Goal: Task Accomplishment & Management: Complete application form

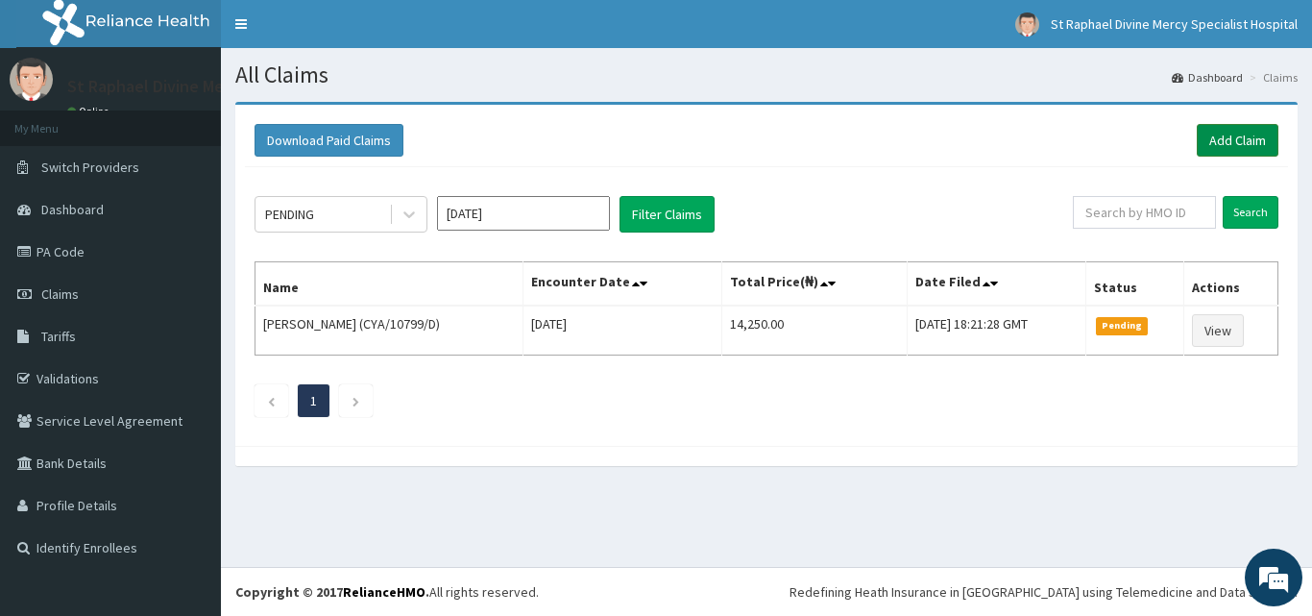
click at [1217, 143] on link "Add Claim" at bounding box center [1238, 140] width 82 height 33
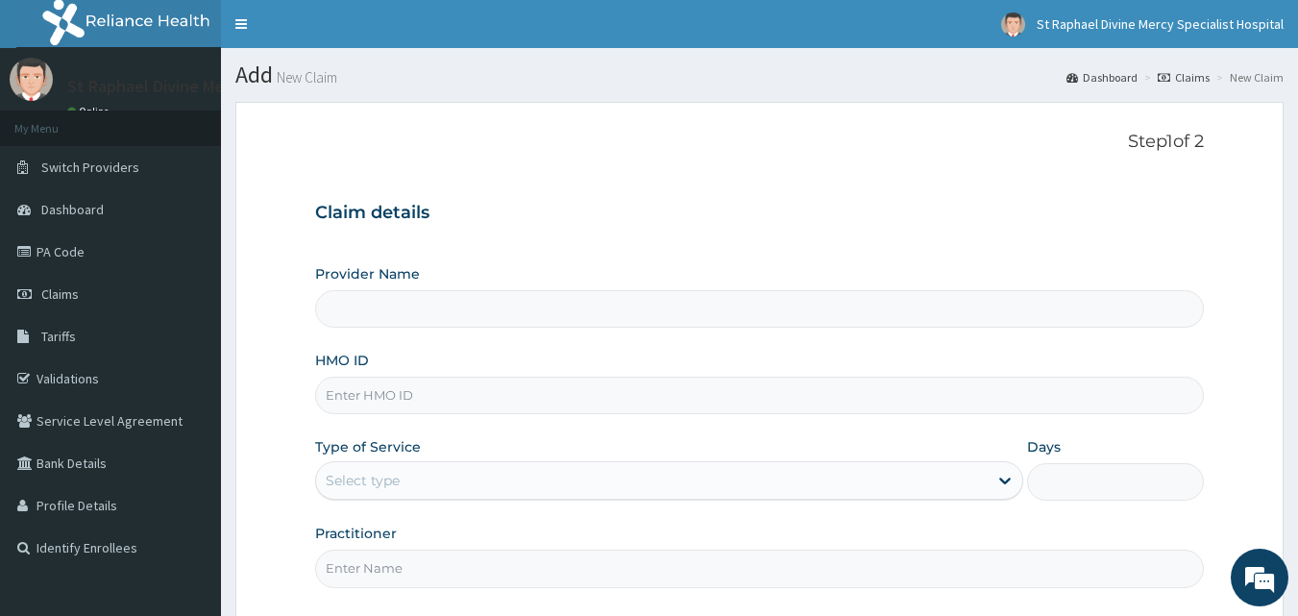
type input "St. Raphael Divine Mercy Specialist Hospital"
click at [499, 399] on input "HMO ID" at bounding box center [759, 395] width 889 height 37
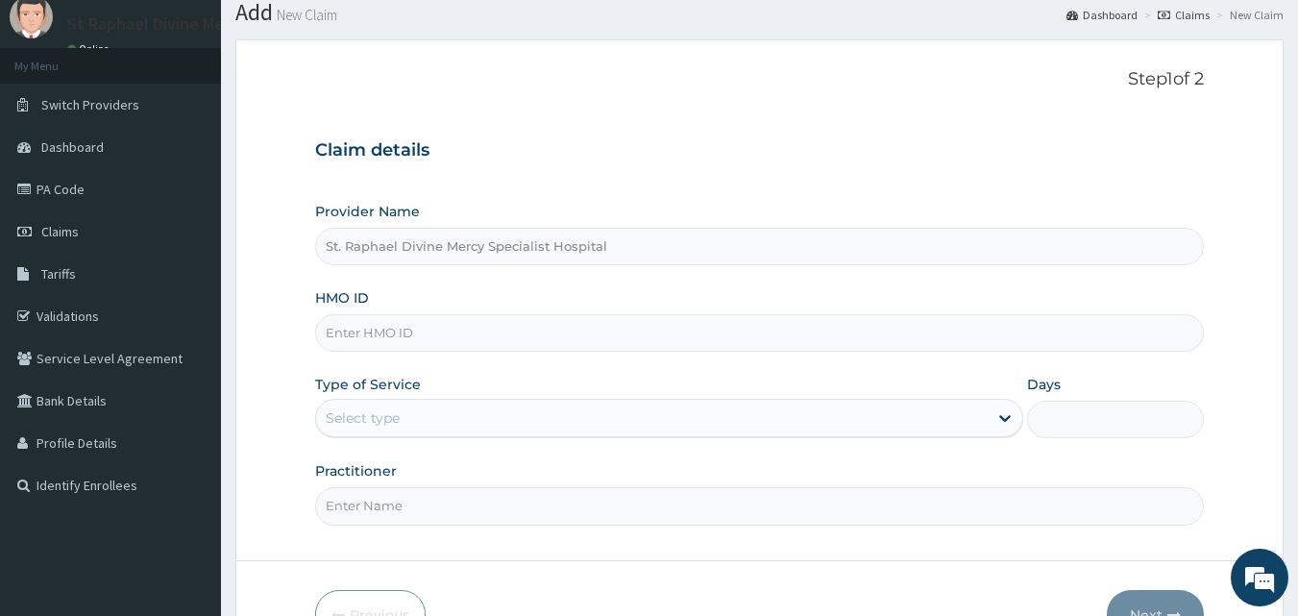
scroll to position [96, 0]
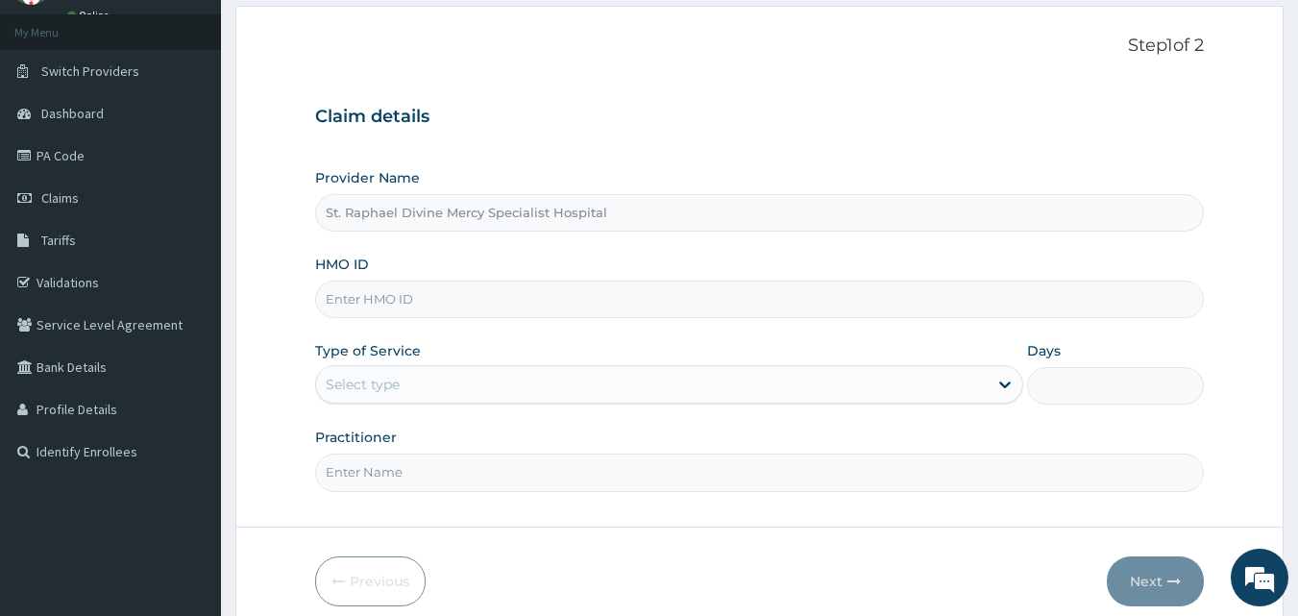
click at [446, 304] on input "HMO ID" at bounding box center [759, 298] width 889 height 37
type input "eem/10015/a"
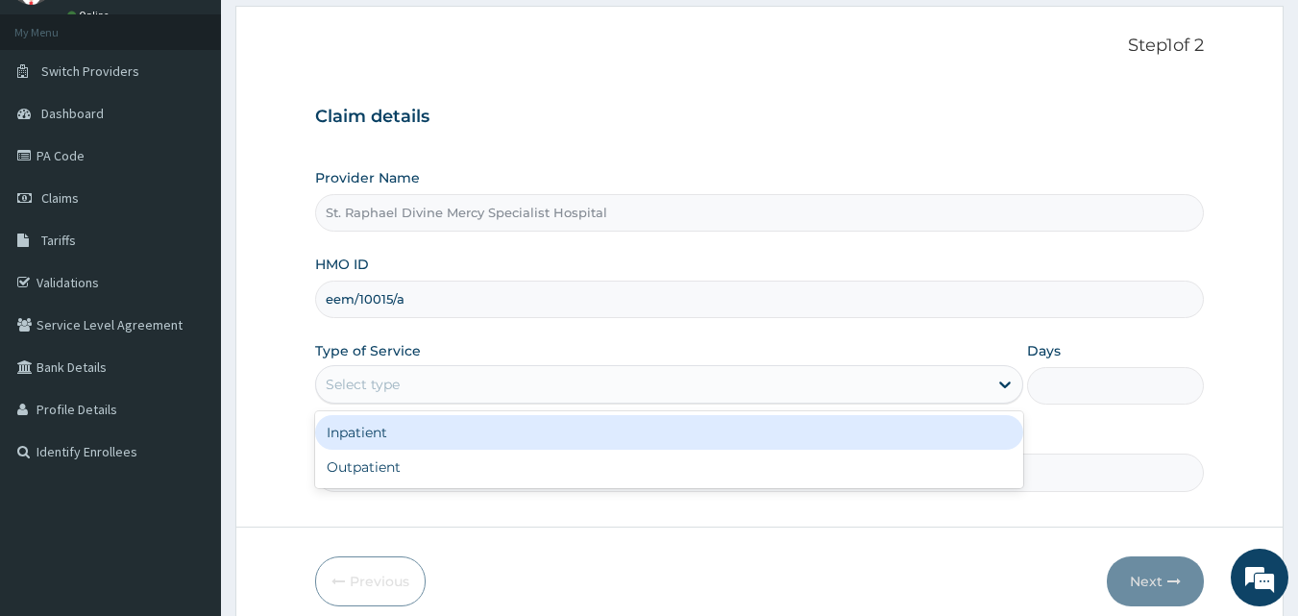
click at [431, 383] on div "Select type" at bounding box center [651, 384] width 671 height 31
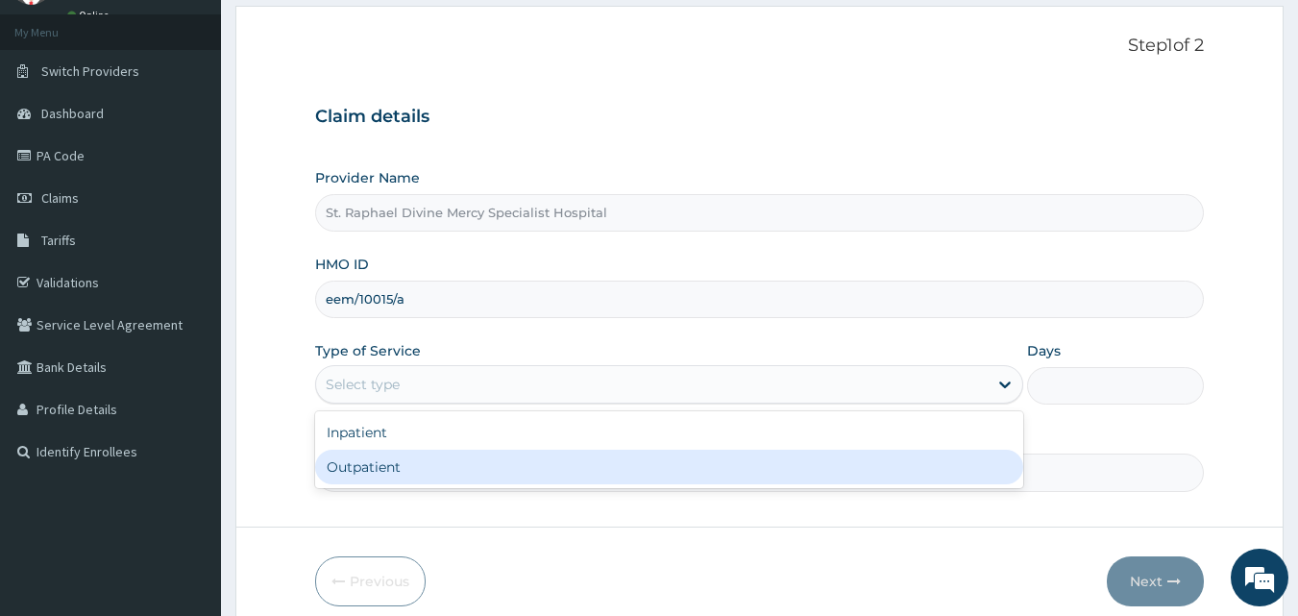
click at [416, 468] on div "Outpatient" at bounding box center [669, 467] width 708 height 35
type input "1"
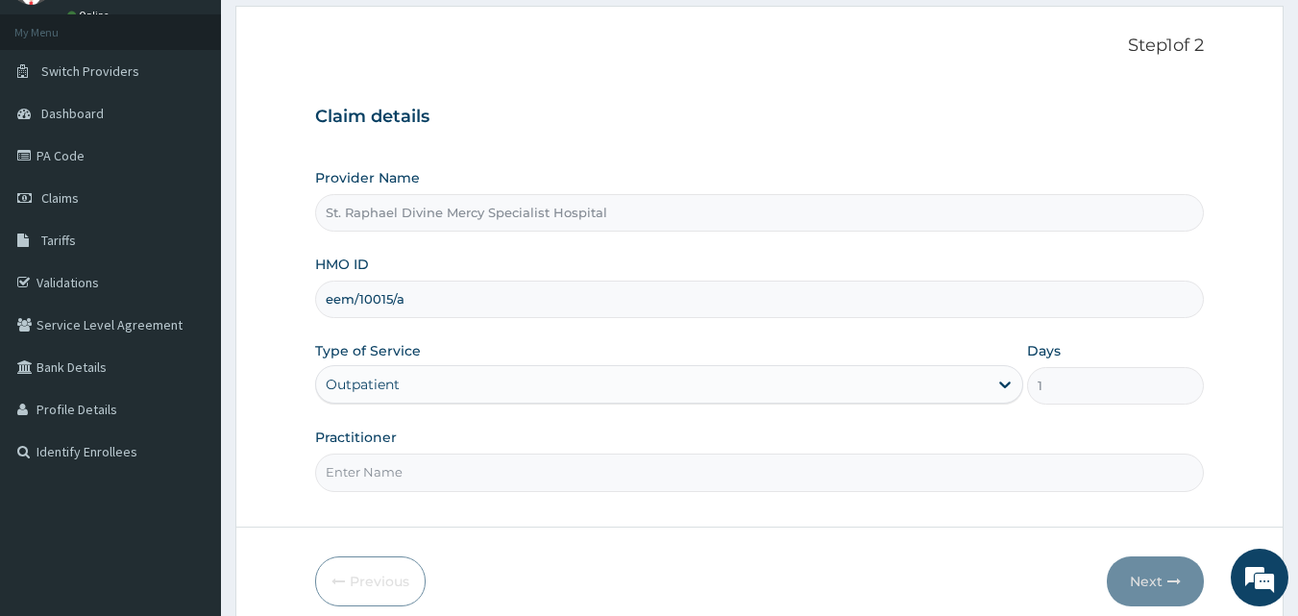
click at [415, 472] on input "Practitioner" at bounding box center [759, 471] width 889 height 37
type input "Dr. Agbenla"
click at [1162, 578] on button "Next" at bounding box center [1155, 580] width 97 height 50
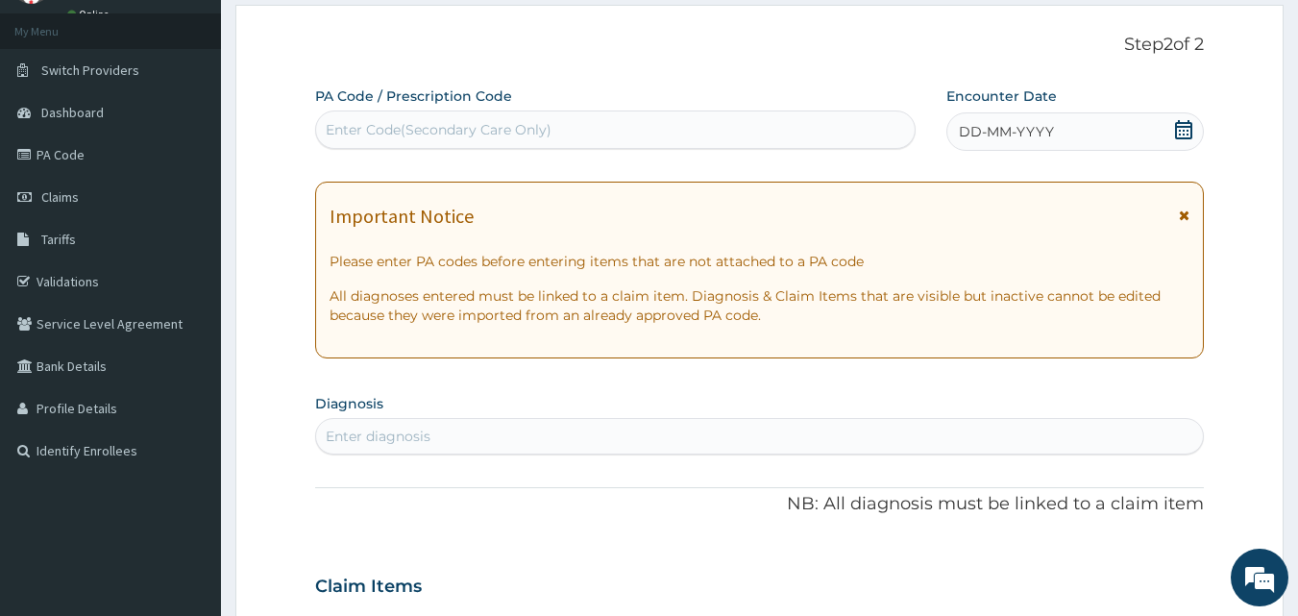
click at [663, 126] on div "Enter Code(Secondary Care Only)" at bounding box center [615, 129] width 599 height 31
type input "PA/496D9B"
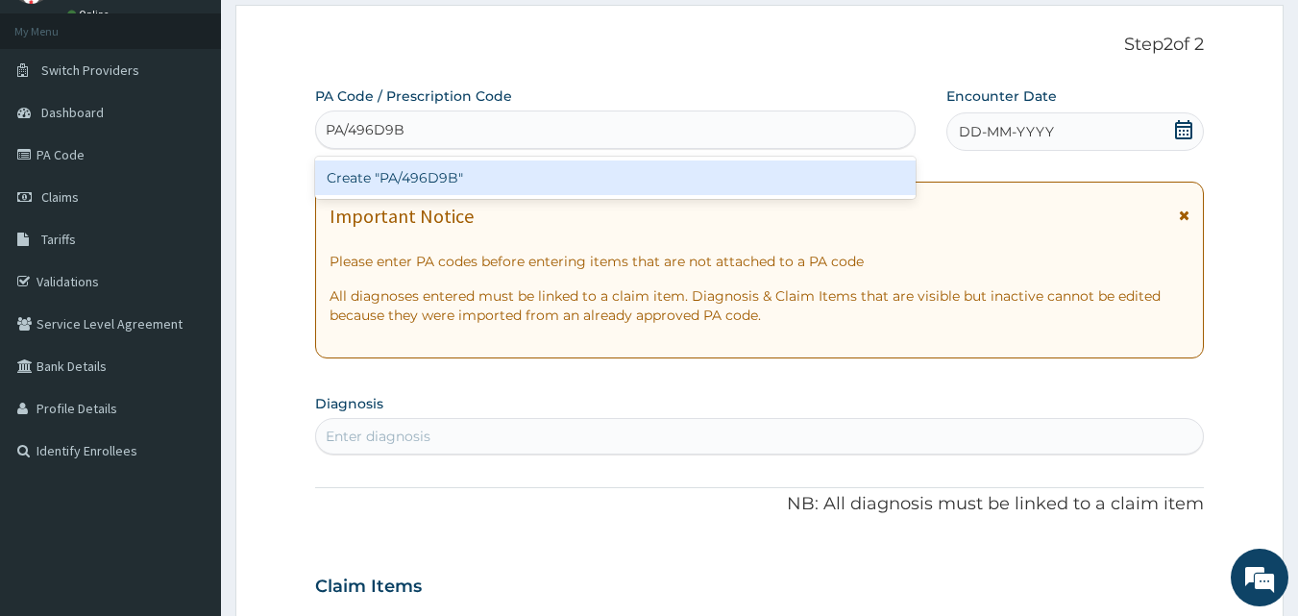
click at [635, 177] on div "Create "PA/496D9B"" at bounding box center [615, 177] width 601 height 35
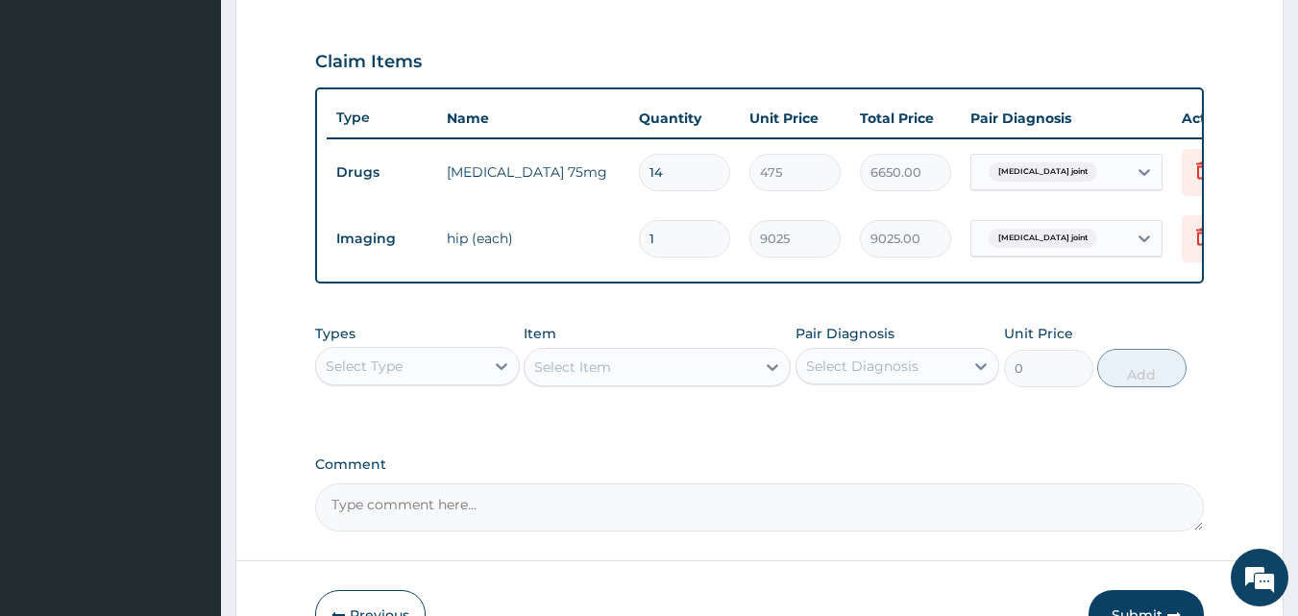
scroll to position [672, 0]
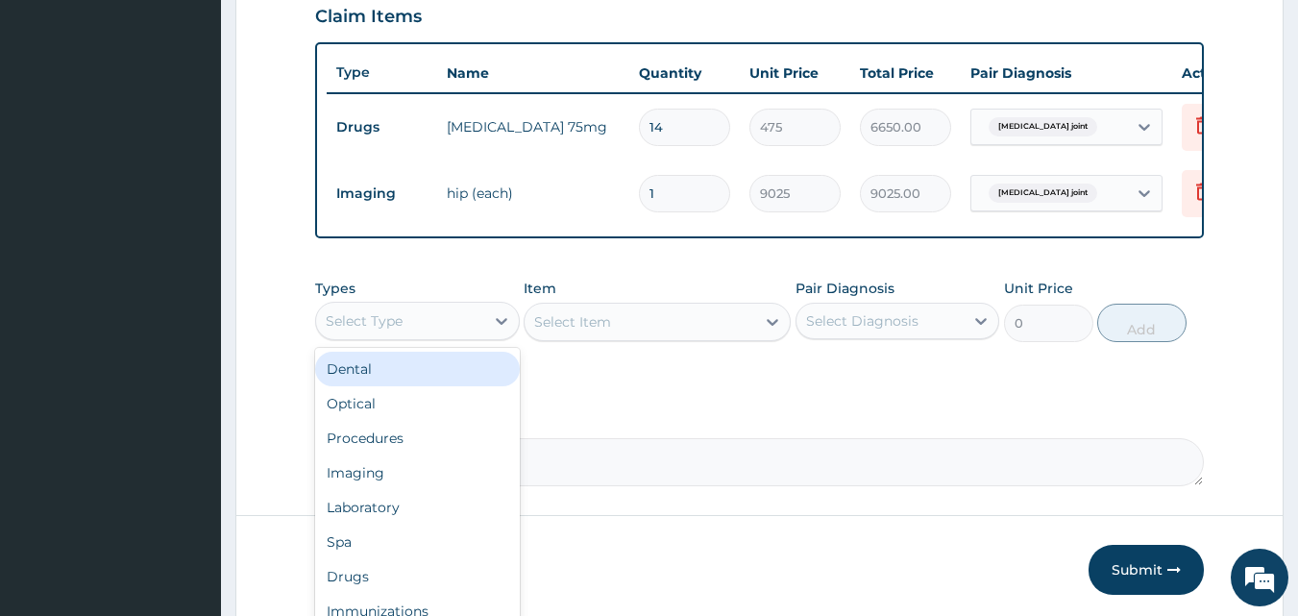
click at [442, 331] on div "Select Type" at bounding box center [400, 320] width 168 height 31
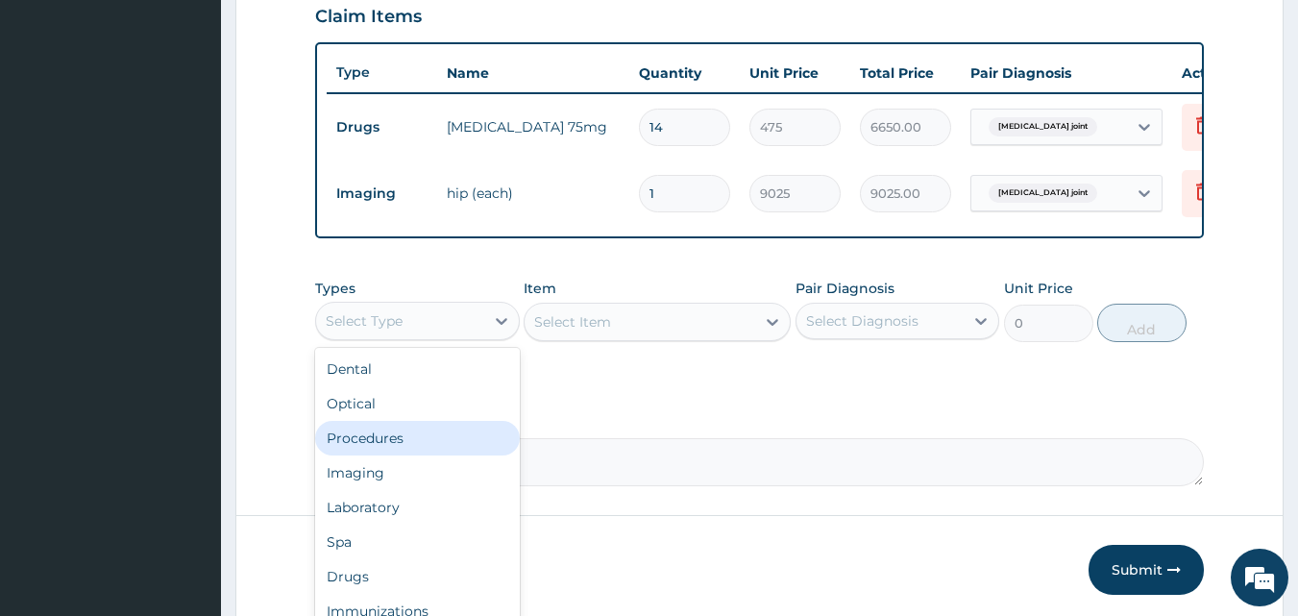
click at [401, 448] on div "Procedures" at bounding box center [417, 438] width 205 height 35
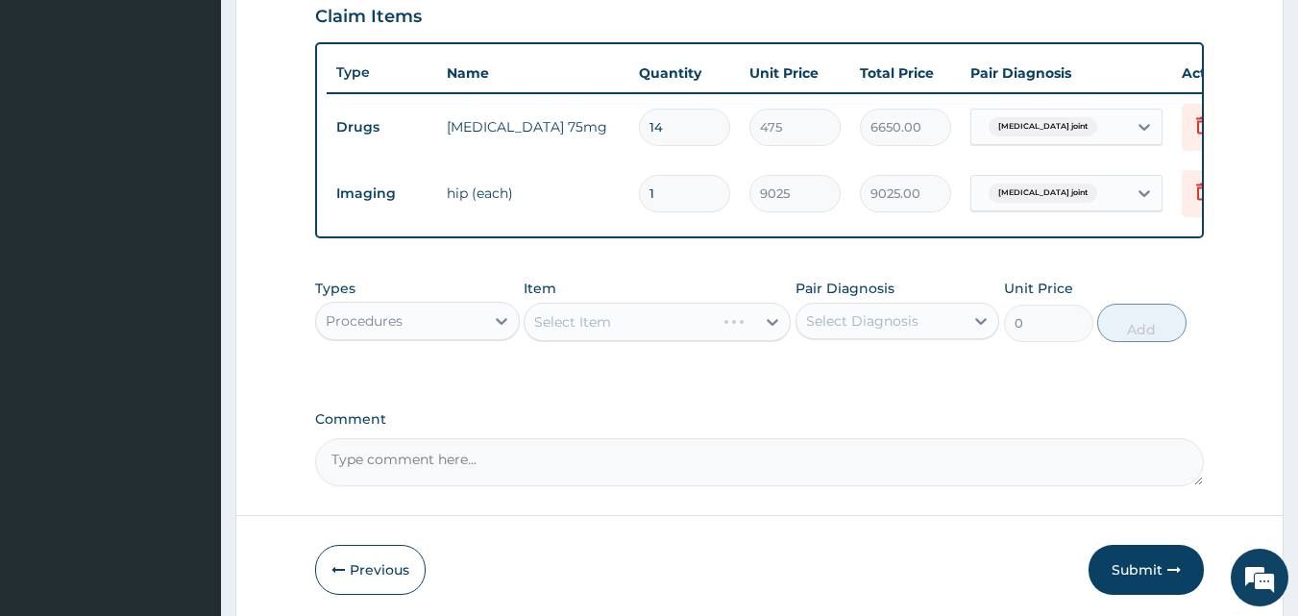
click at [629, 324] on div "Select Item" at bounding box center [657, 322] width 267 height 38
click at [628, 336] on div "Select Item" at bounding box center [657, 322] width 267 height 38
click at [600, 331] on div "Select Item" at bounding box center [572, 321] width 77 height 19
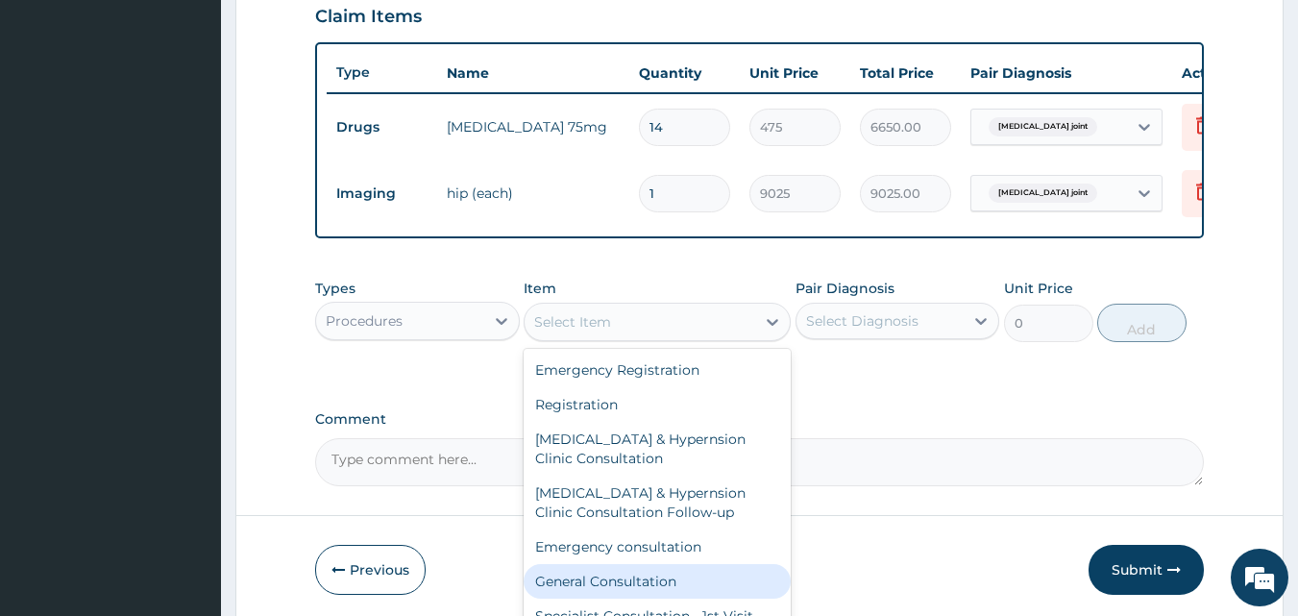
click at [581, 596] on div "General Consultation" at bounding box center [657, 581] width 267 height 35
type input "4750"
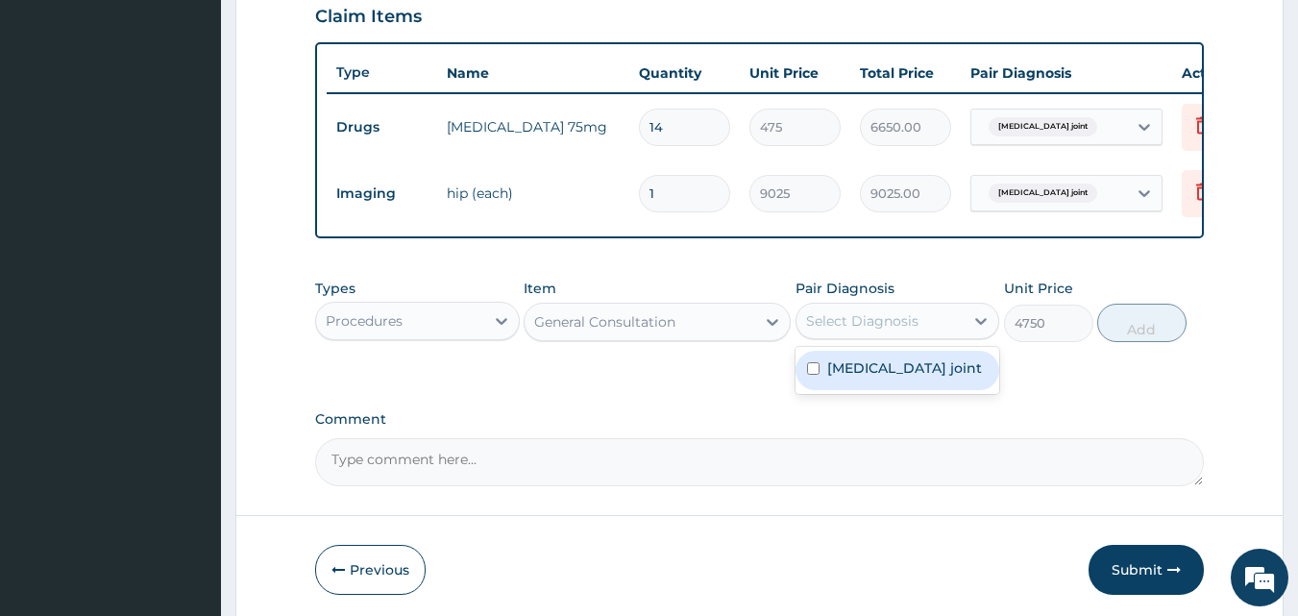
click at [840, 336] on div "Select Diagnosis" at bounding box center [880, 320] width 168 height 31
click at [839, 378] on label "Dislocation of hip joint" at bounding box center [904, 367] width 155 height 19
checkbox input "true"
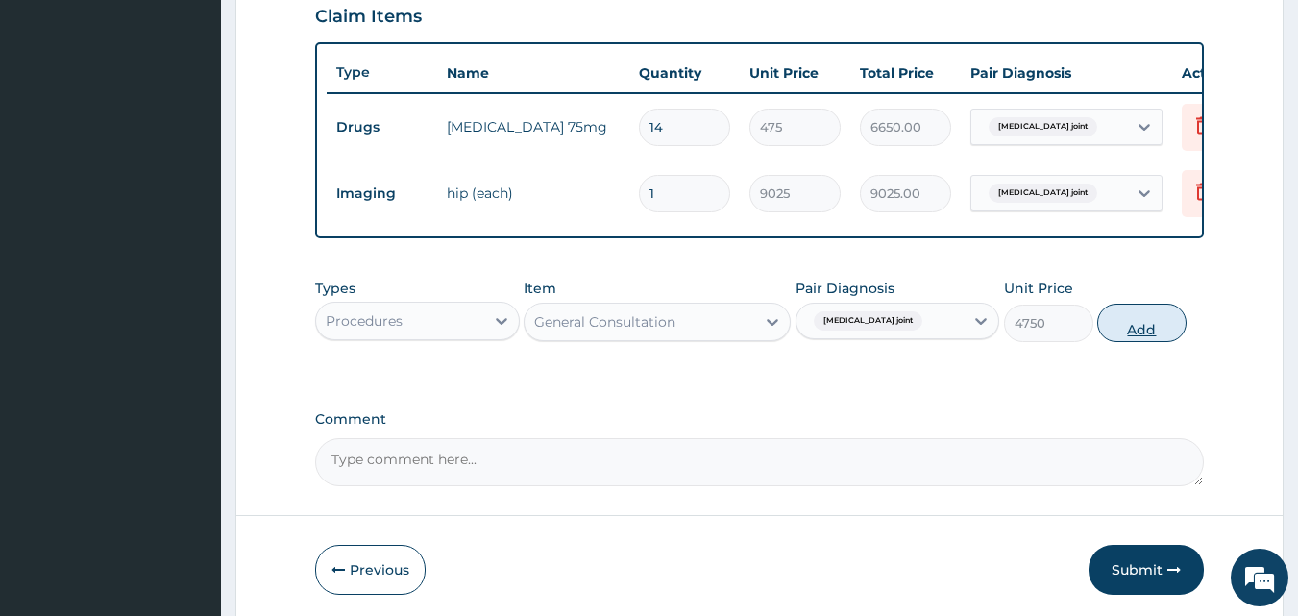
click at [1133, 342] on button "Add" at bounding box center [1141, 323] width 89 height 38
type input "0"
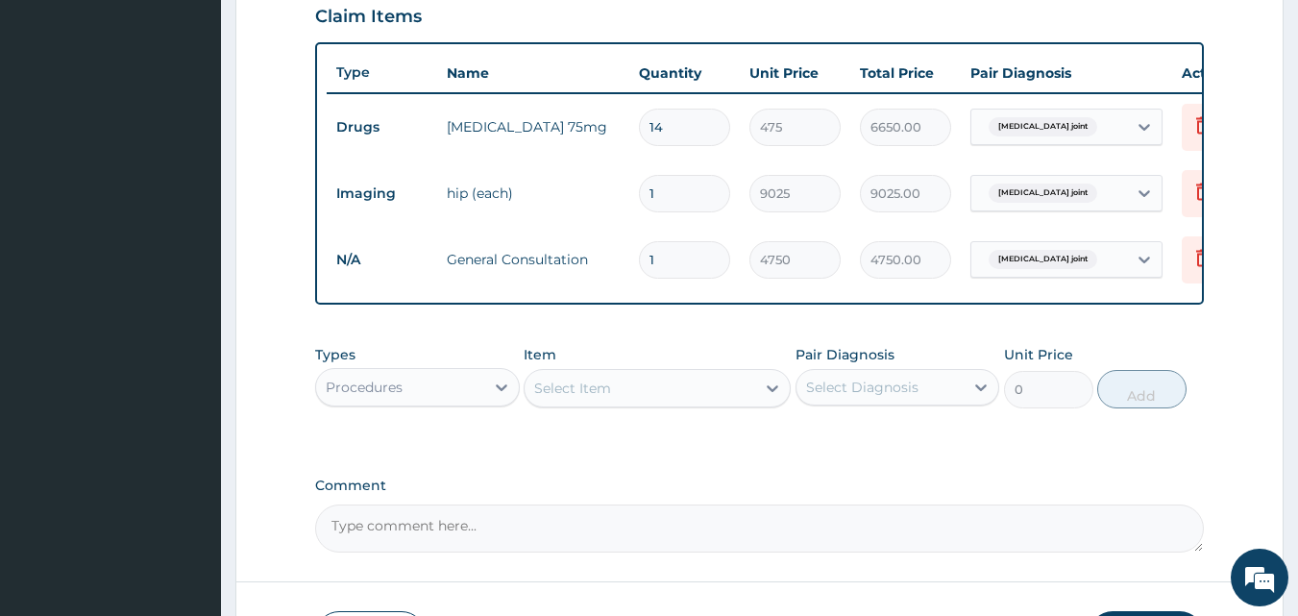
click at [448, 402] on div "Procedures" at bounding box center [400, 387] width 168 height 31
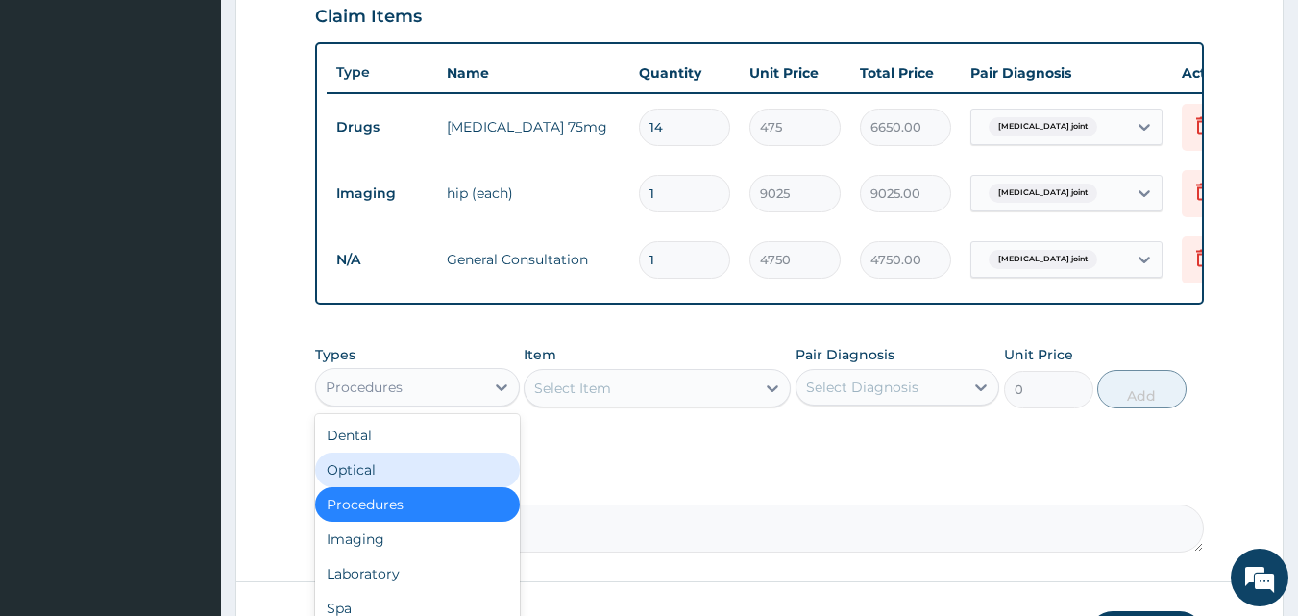
scroll to position [65, 0]
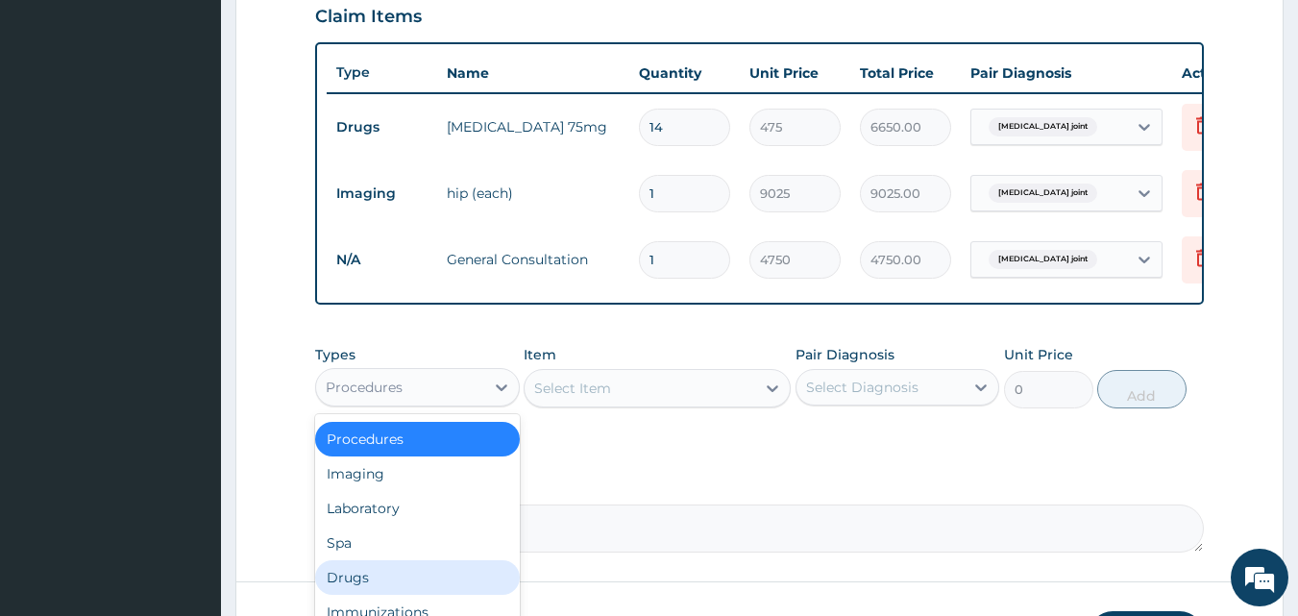
click at [385, 592] on div "Drugs" at bounding box center [417, 577] width 205 height 35
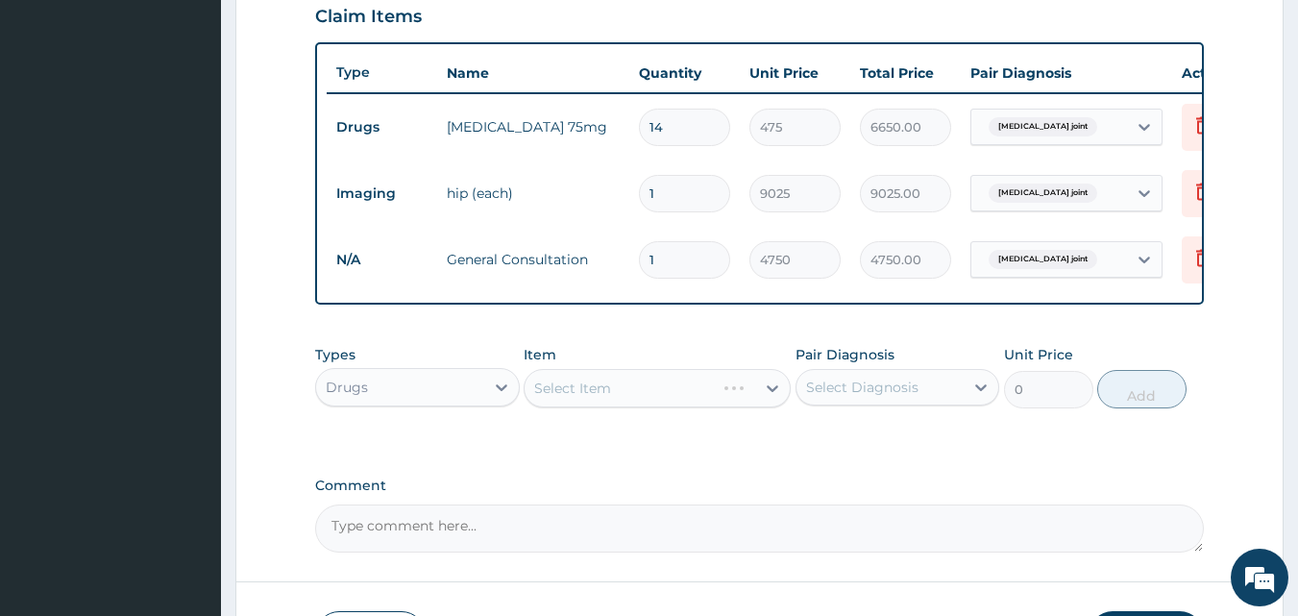
click at [620, 397] on div "Select Item" at bounding box center [657, 388] width 267 height 38
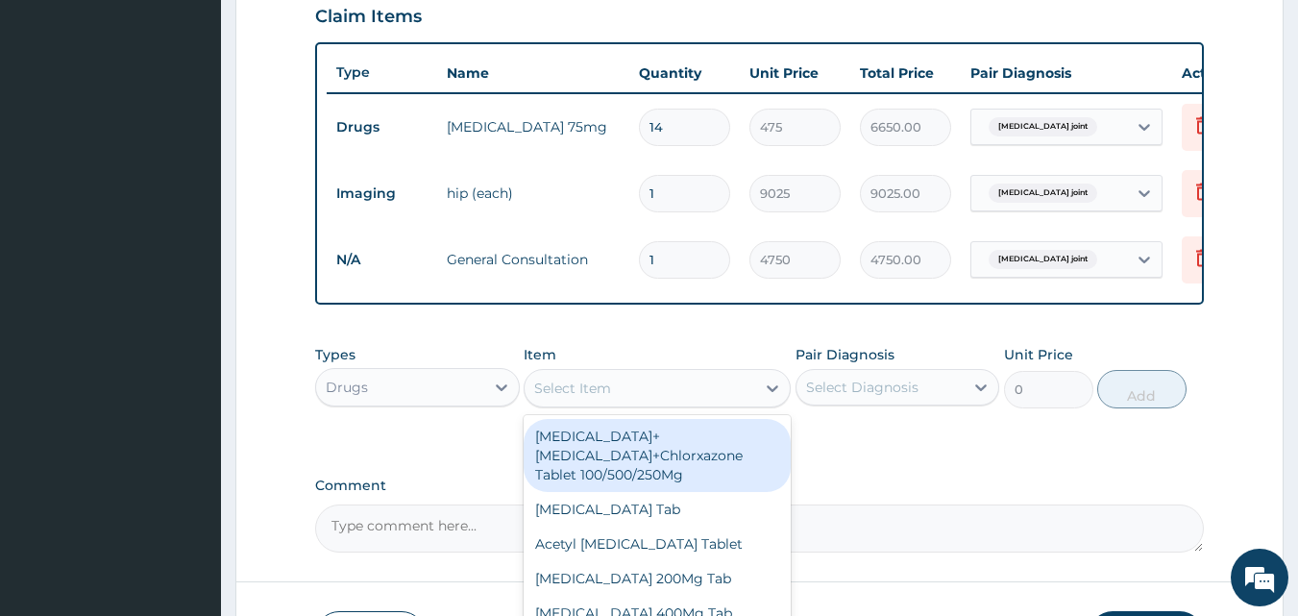
click at [620, 402] on div "Select Item" at bounding box center [639, 388] width 231 height 31
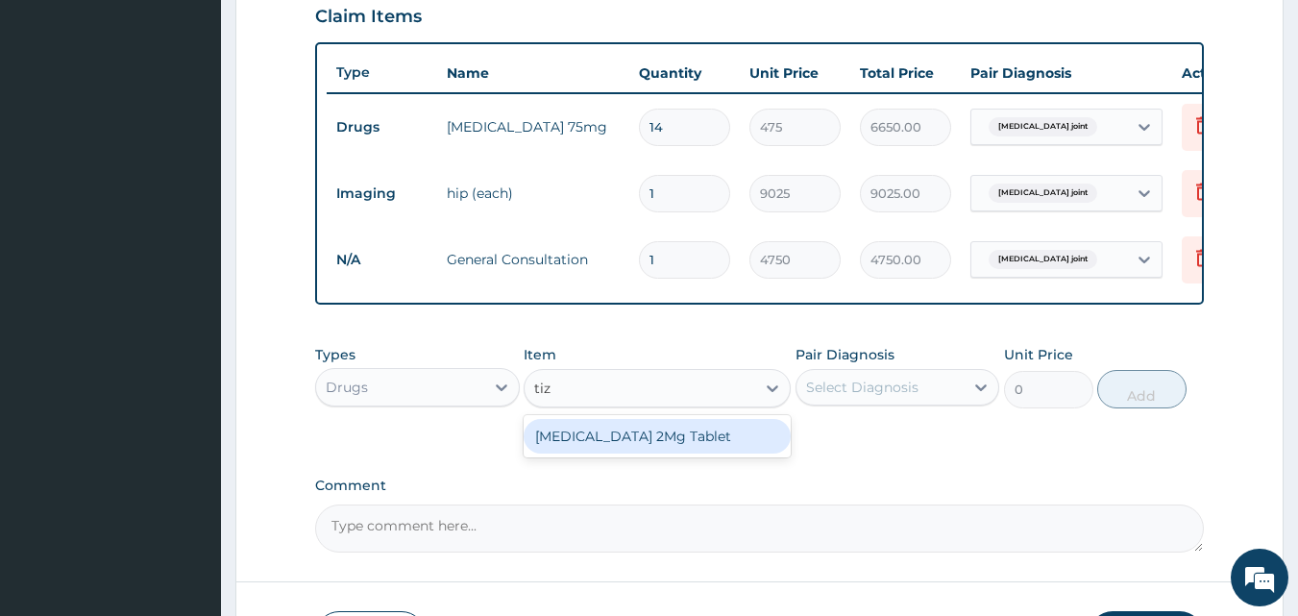
type input "tiza"
click at [620, 450] on div "Tizanidine 2Mg Tablet" at bounding box center [657, 436] width 267 height 35
type input "285"
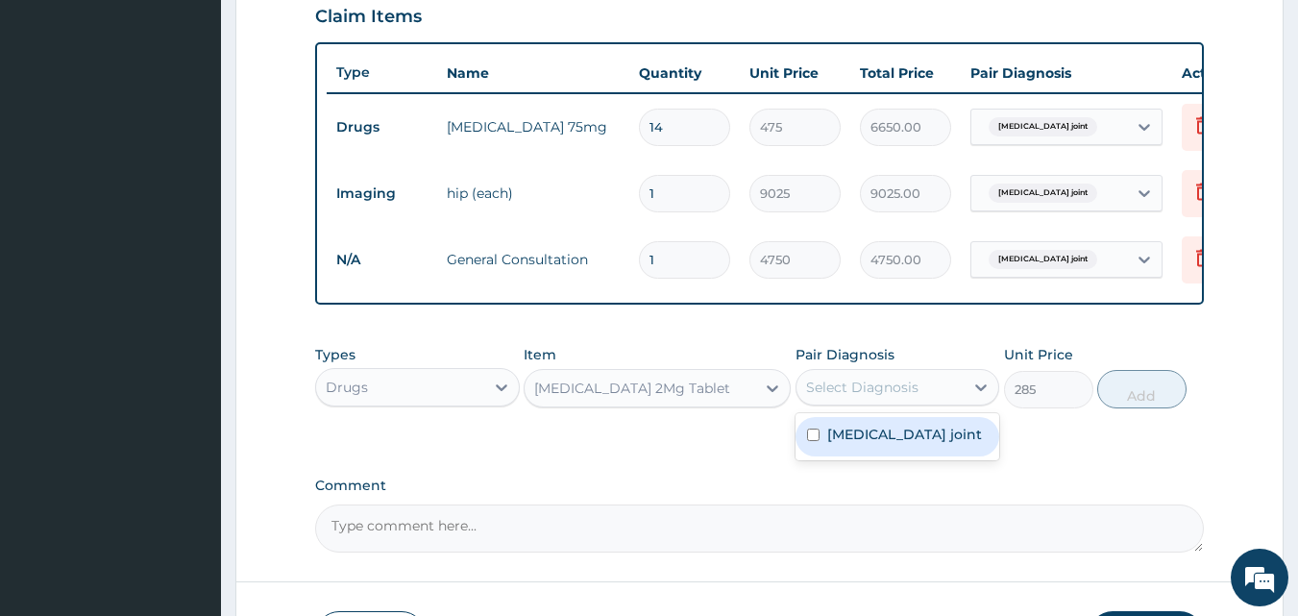
click at [848, 397] on div "Select Diagnosis" at bounding box center [862, 387] width 112 height 19
click at [840, 439] on label "Dislocation of hip joint" at bounding box center [904, 434] width 155 height 19
checkbox input "true"
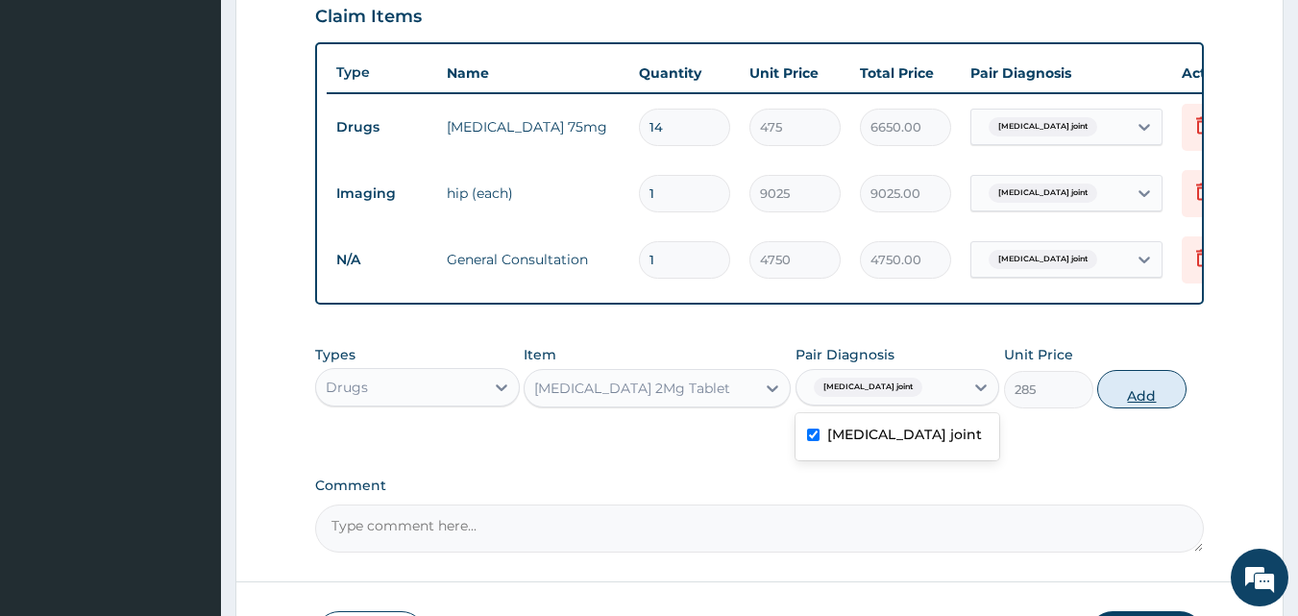
click at [1146, 408] on button "Add" at bounding box center [1141, 389] width 89 height 38
type input "0"
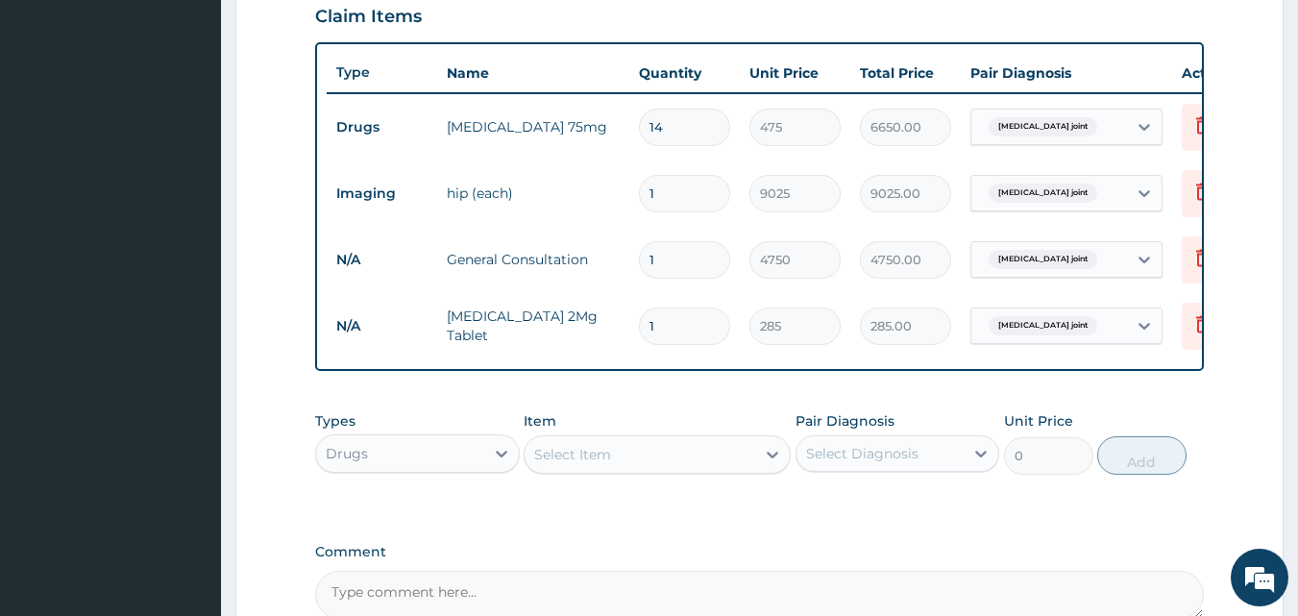
type input "14"
type input "3990.00"
type input "14"
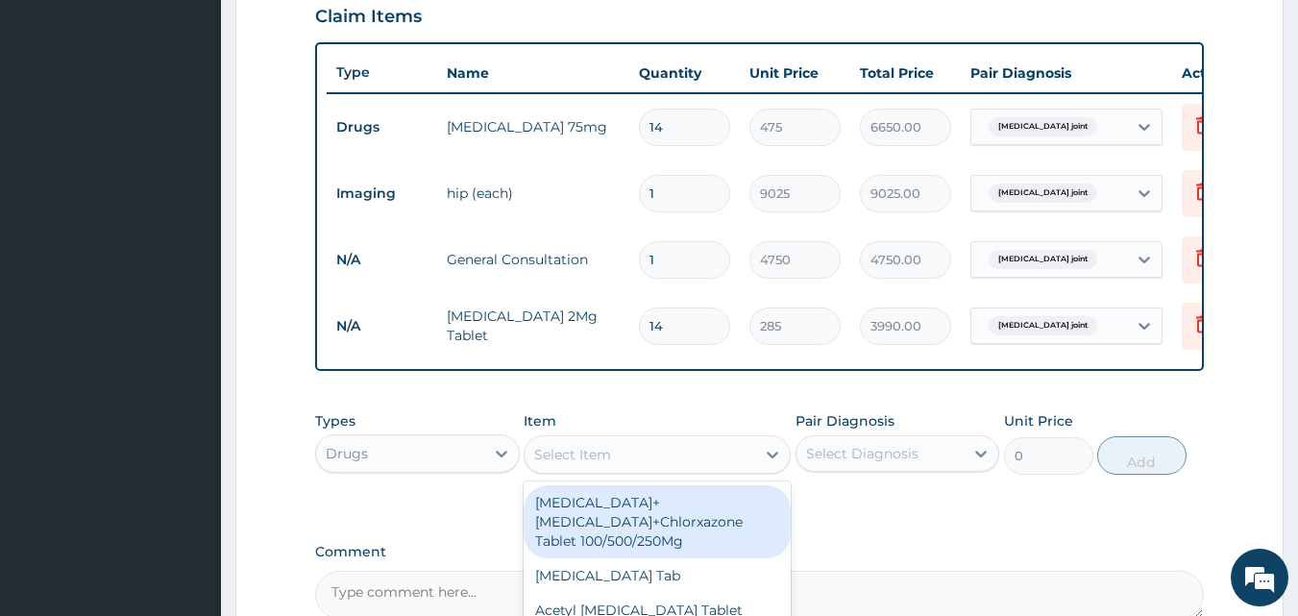
click at [576, 464] on div "Select Item" at bounding box center [572, 454] width 77 height 19
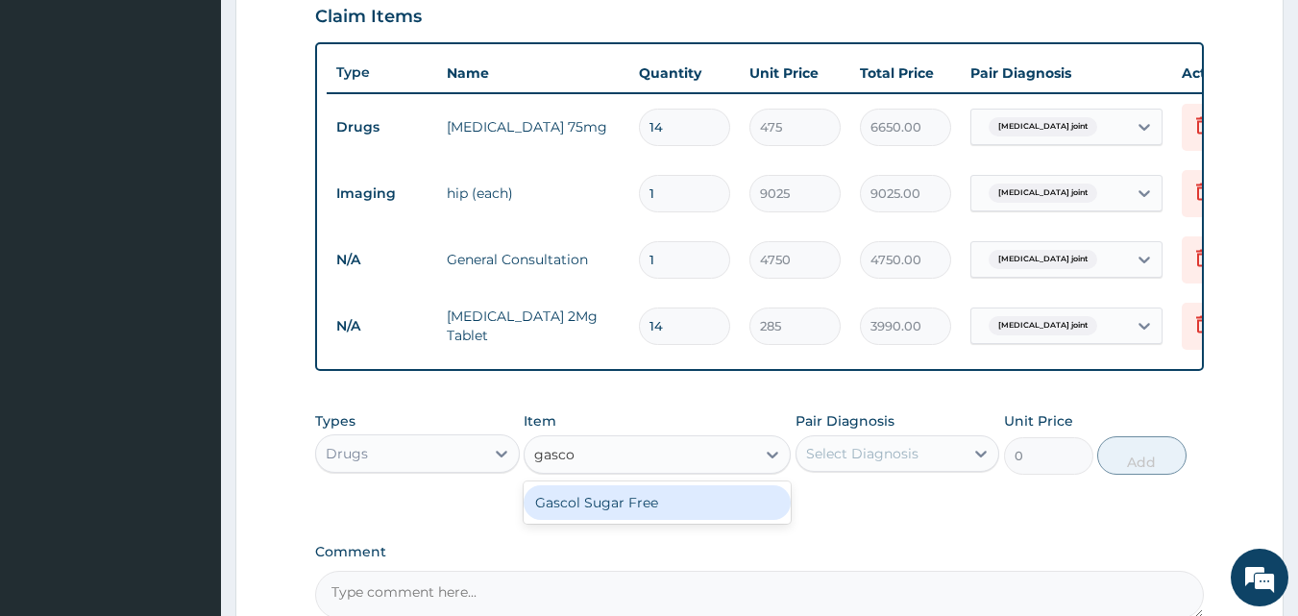
type input "gascol"
click at [584, 501] on div "Gascol Sugar Free" at bounding box center [657, 502] width 267 height 35
type input "2470"
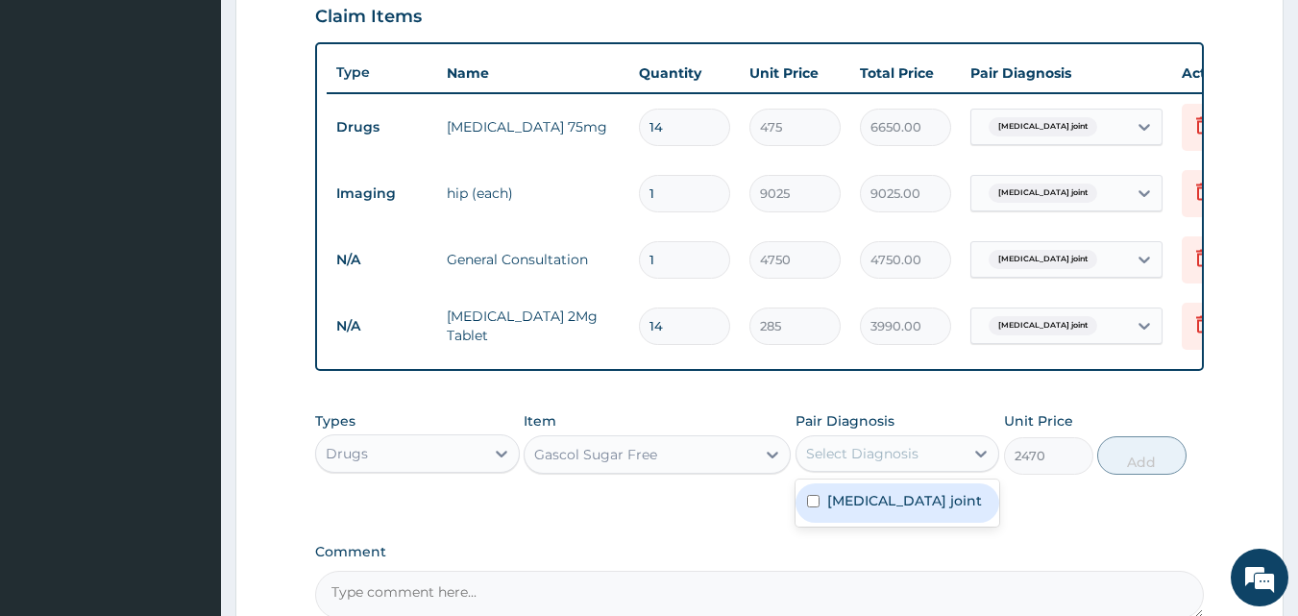
click at [860, 461] on div "Select Diagnosis" at bounding box center [862, 453] width 112 height 19
click at [856, 510] on label "Dislocation of hip joint" at bounding box center [904, 500] width 155 height 19
checkbox input "true"
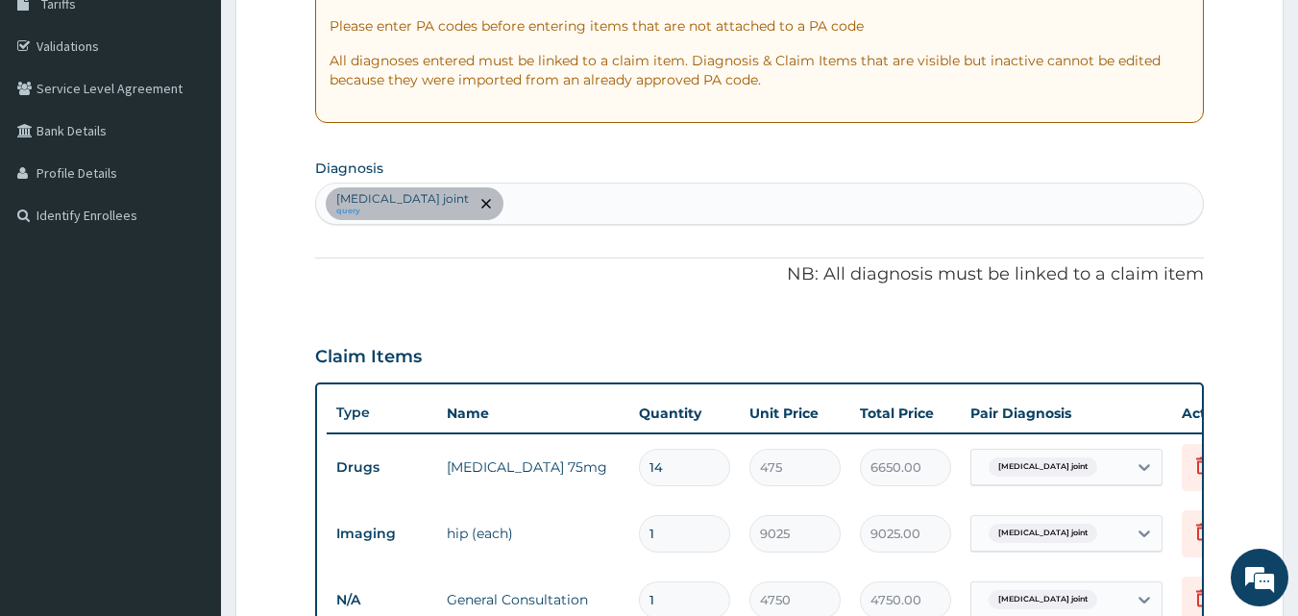
scroll to position [288, 0]
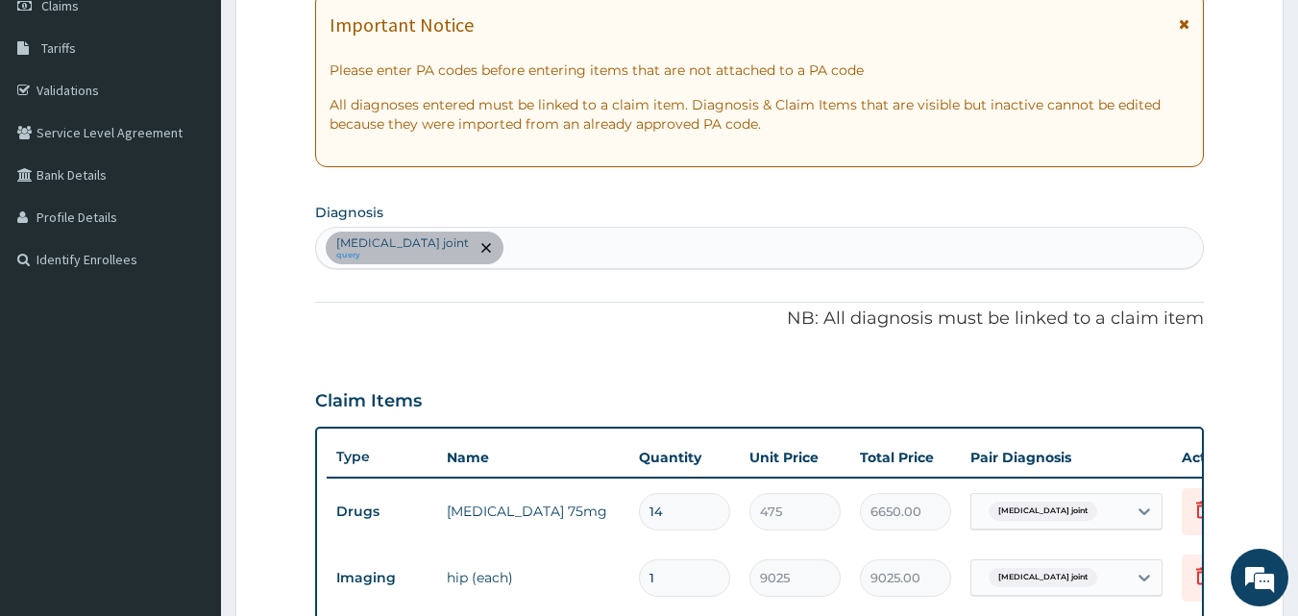
click at [579, 246] on div "Dislocation of hip joint query" at bounding box center [760, 248] width 888 height 40
type input "r"
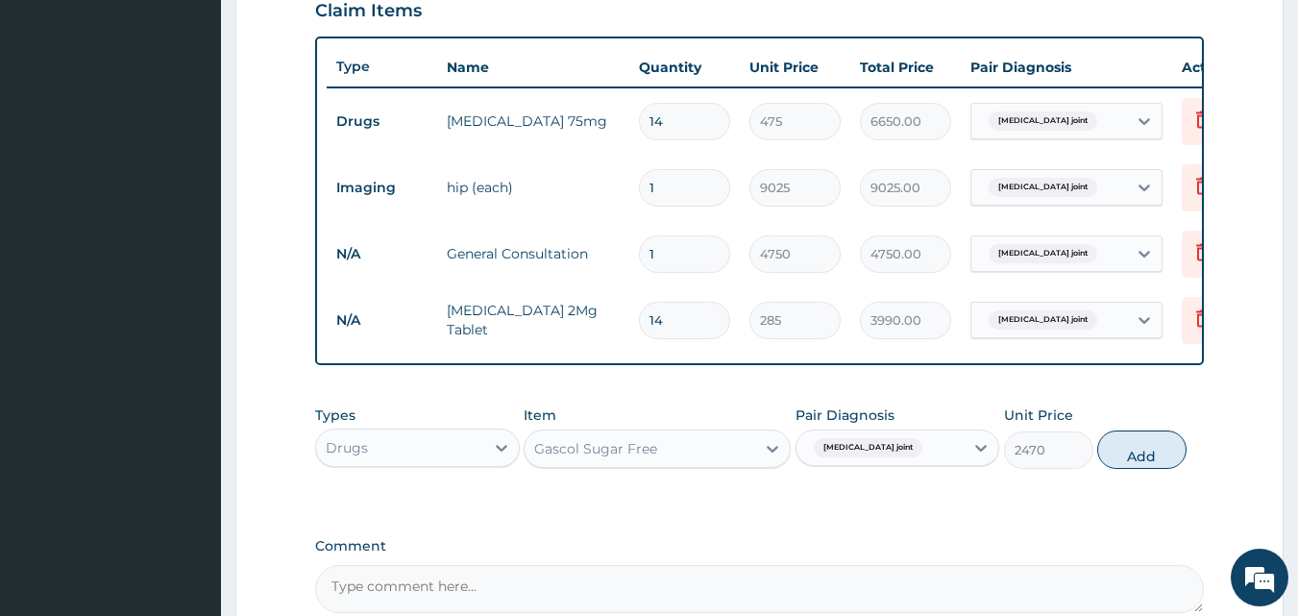
scroll to position [865, 0]
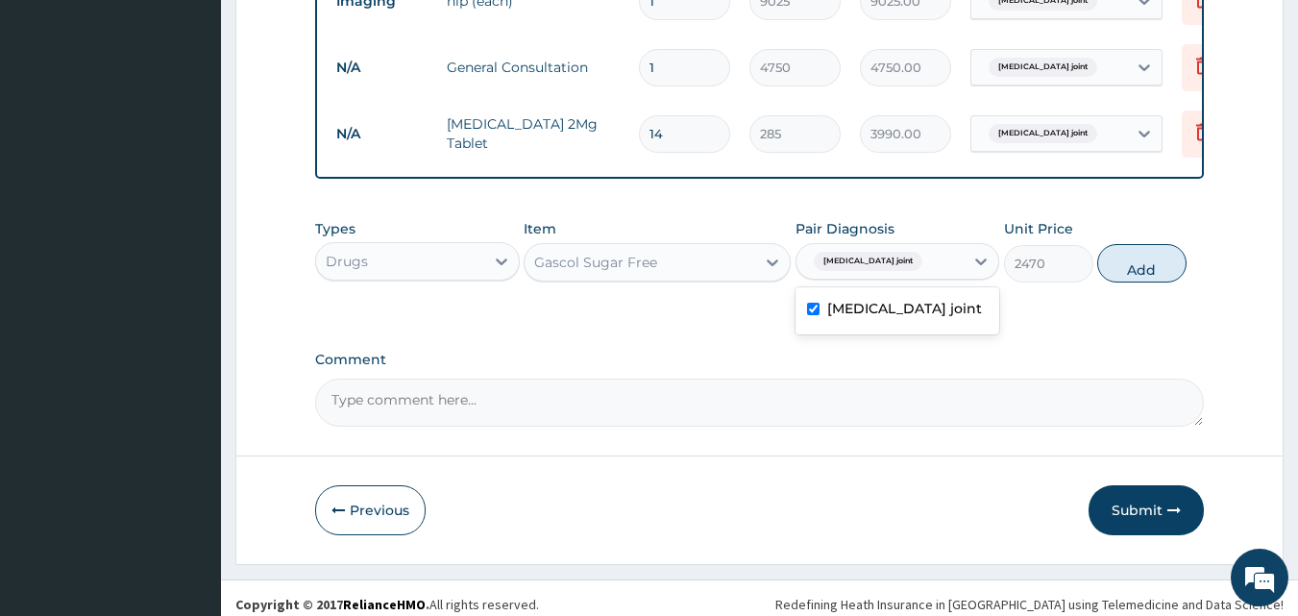
click at [925, 278] on div "Dislocation of hip joint" at bounding box center [880, 261] width 168 height 33
checkbox input "false"
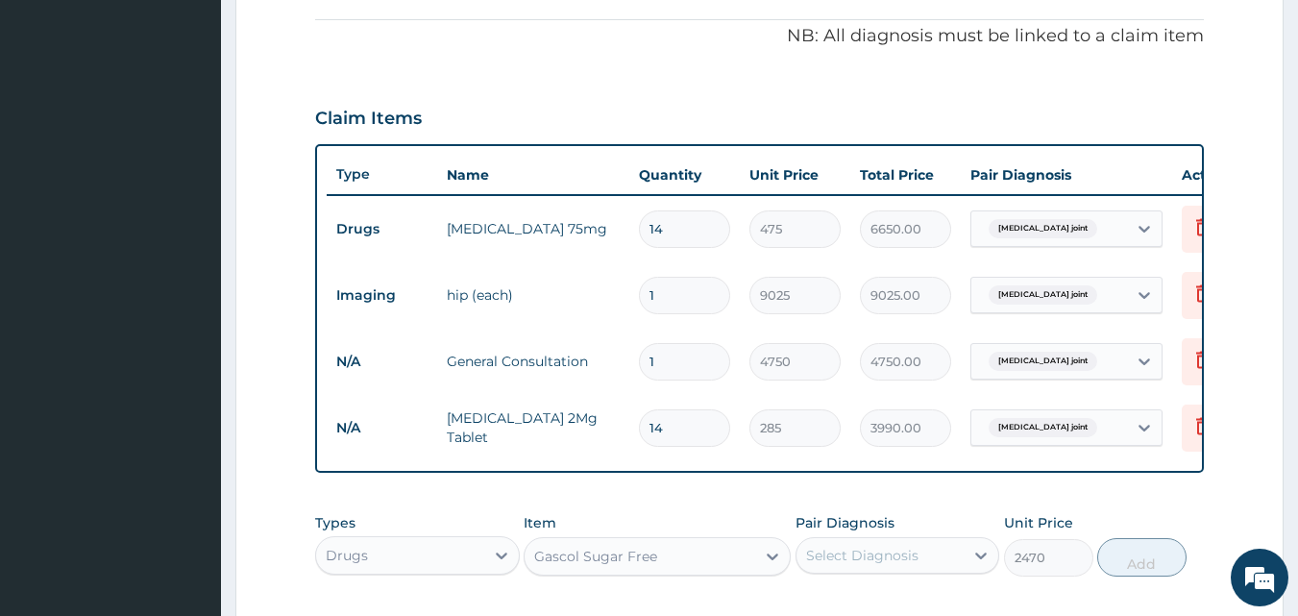
scroll to position [288, 0]
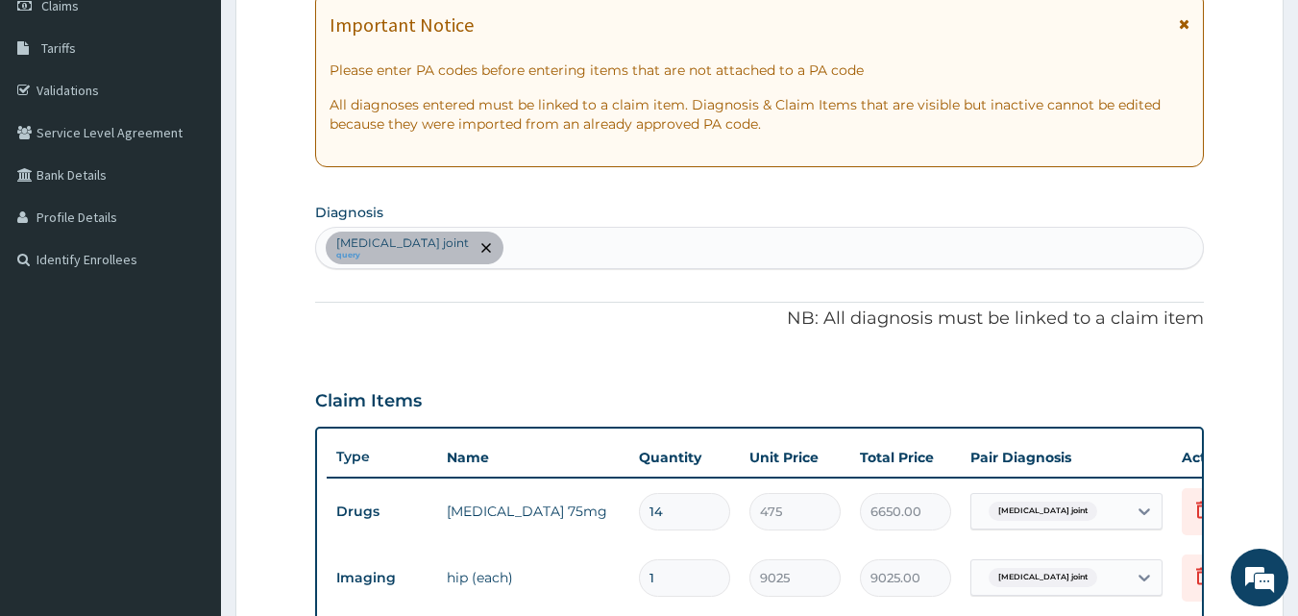
click at [597, 246] on div "Dislocation of hip joint query" at bounding box center [760, 248] width 888 height 40
type input "i"
type input "pep"
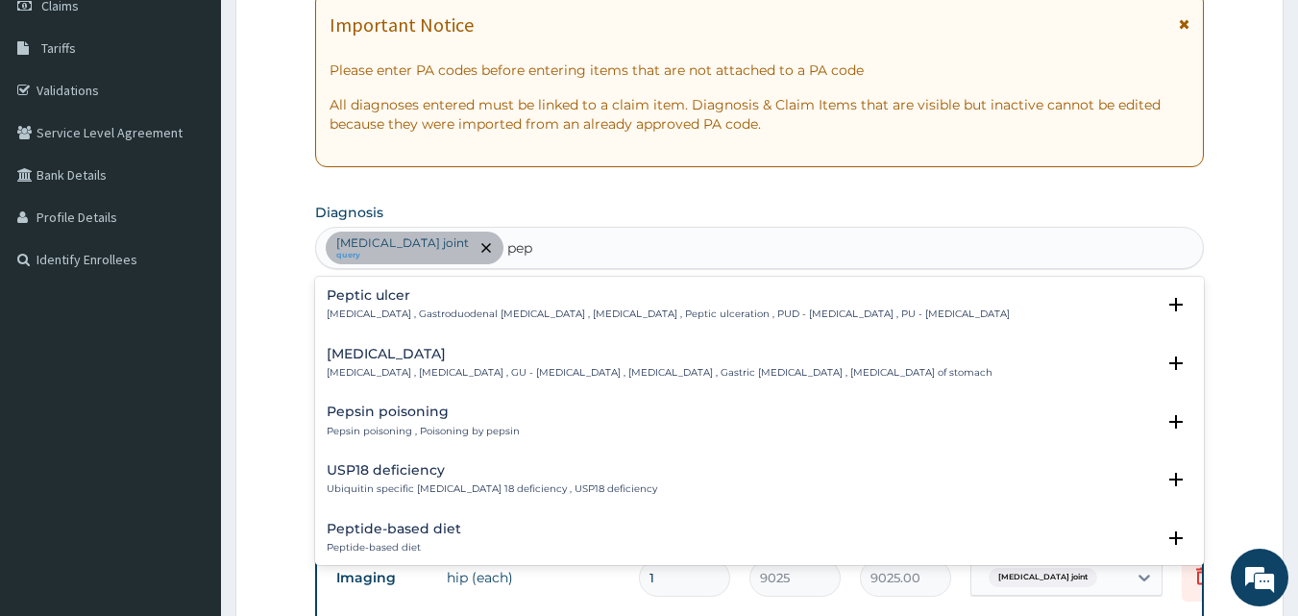
click at [415, 349] on h4 "Gastric ulcer" at bounding box center [660, 354] width 666 height 14
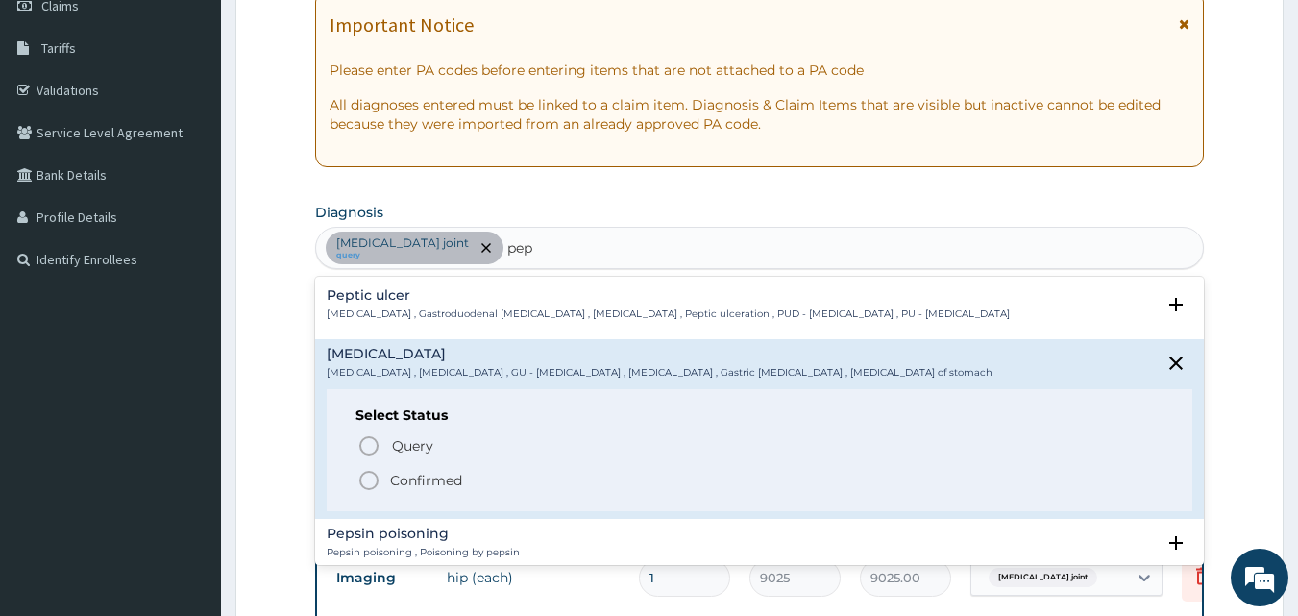
click at [370, 479] on icon "status option filled" at bounding box center [368, 480] width 23 height 23
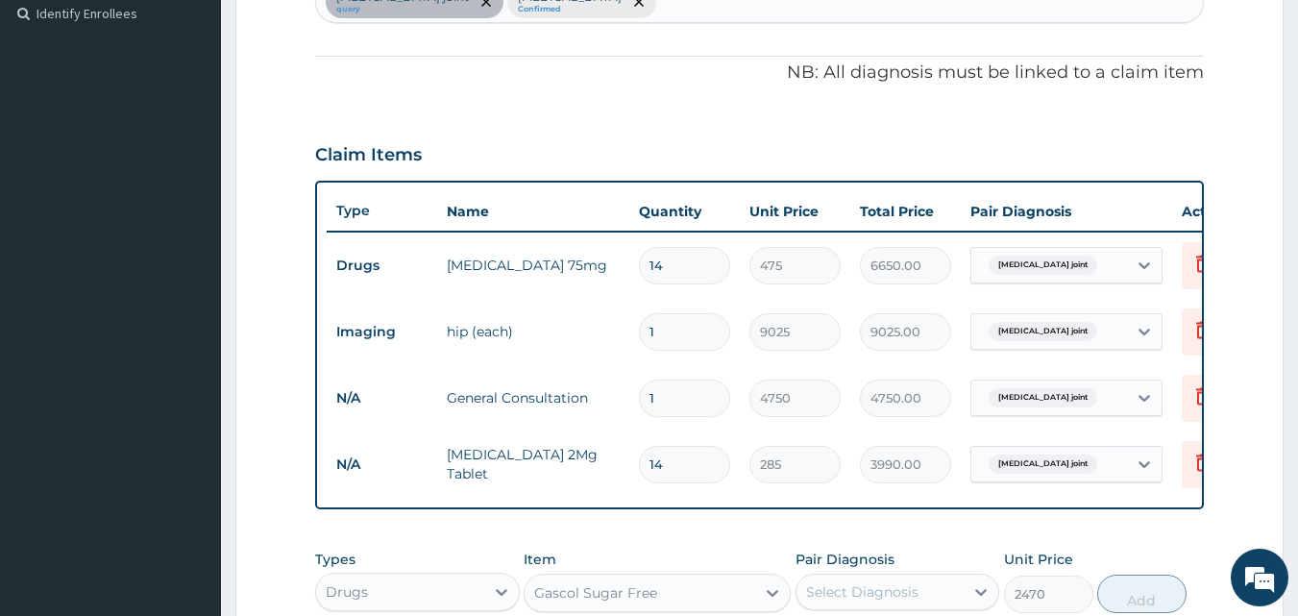
scroll to position [672, 0]
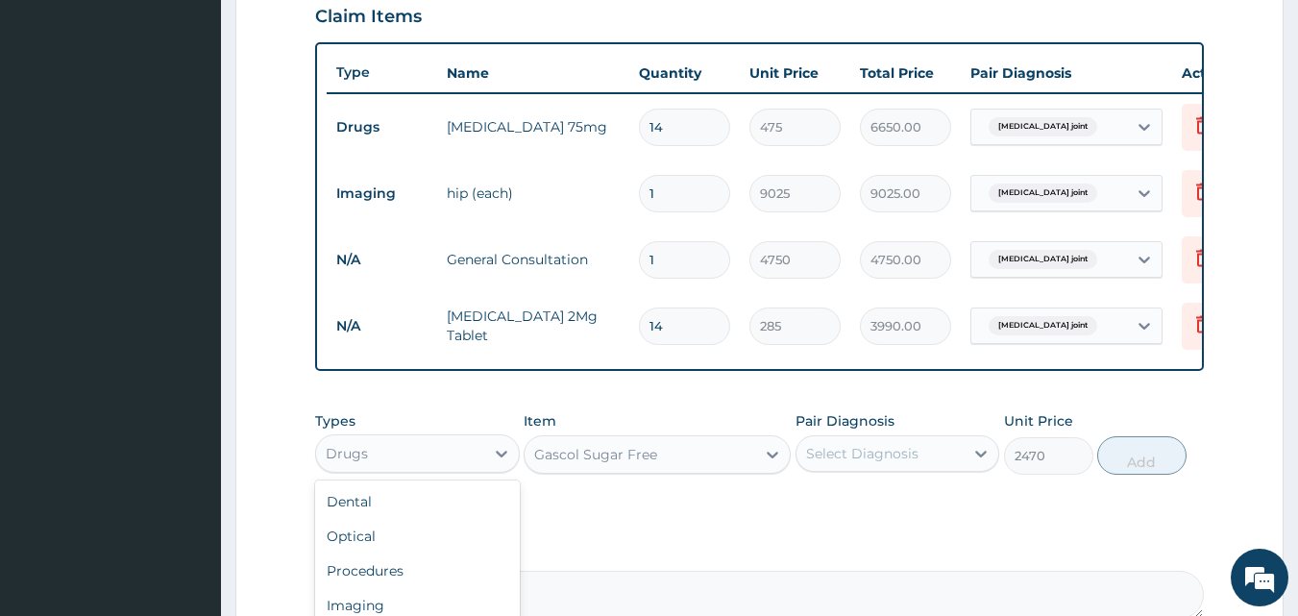
click at [441, 469] on div "Drugs" at bounding box center [400, 453] width 168 height 31
click at [578, 464] on div "Gascol Sugar Free" at bounding box center [595, 454] width 123 height 19
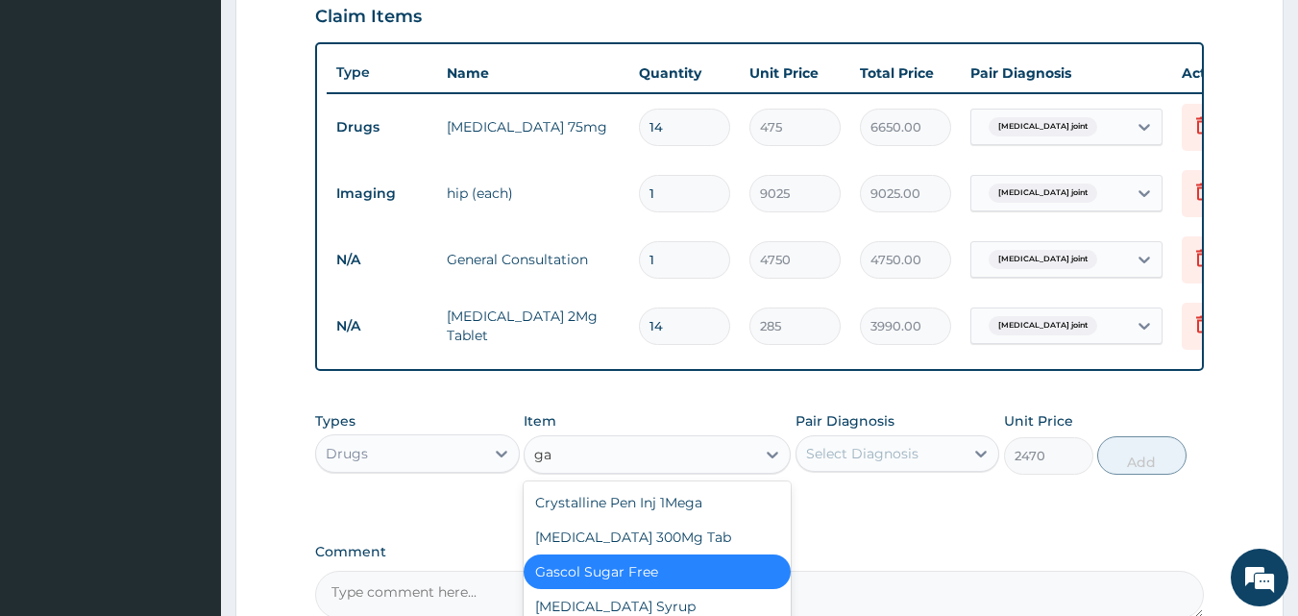
scroll to position [0, 0]
type input "gas"
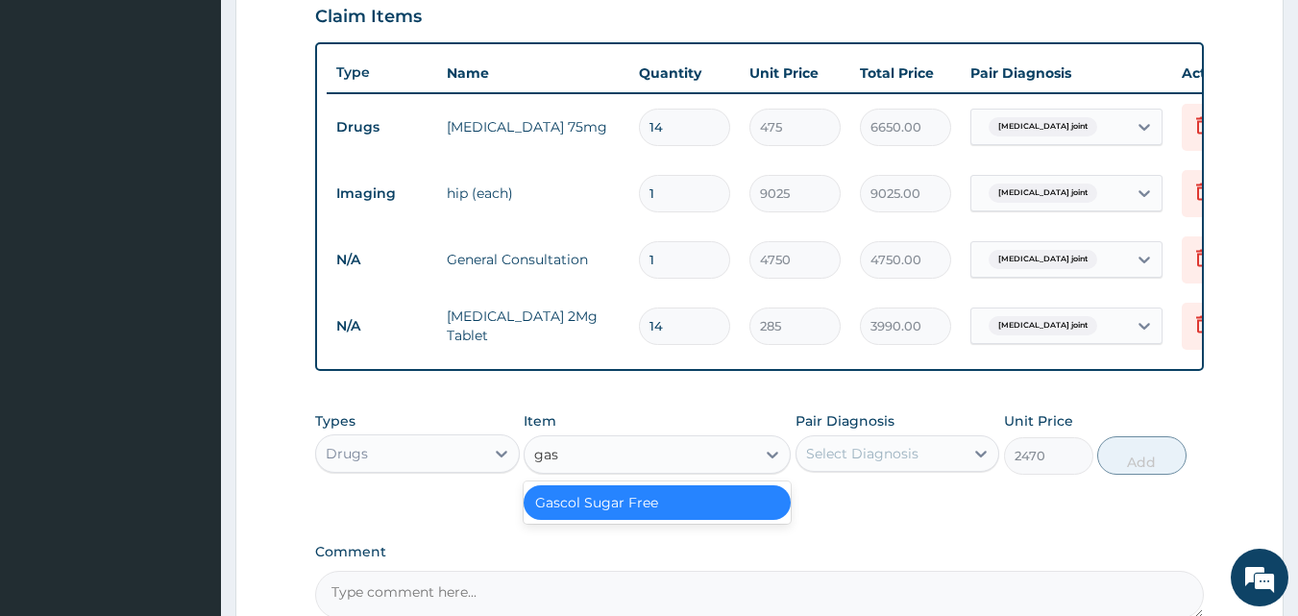
click at [590, 510] on div "Gascol Sugar Free" at bounding box center [657, 502] width 267 height 35
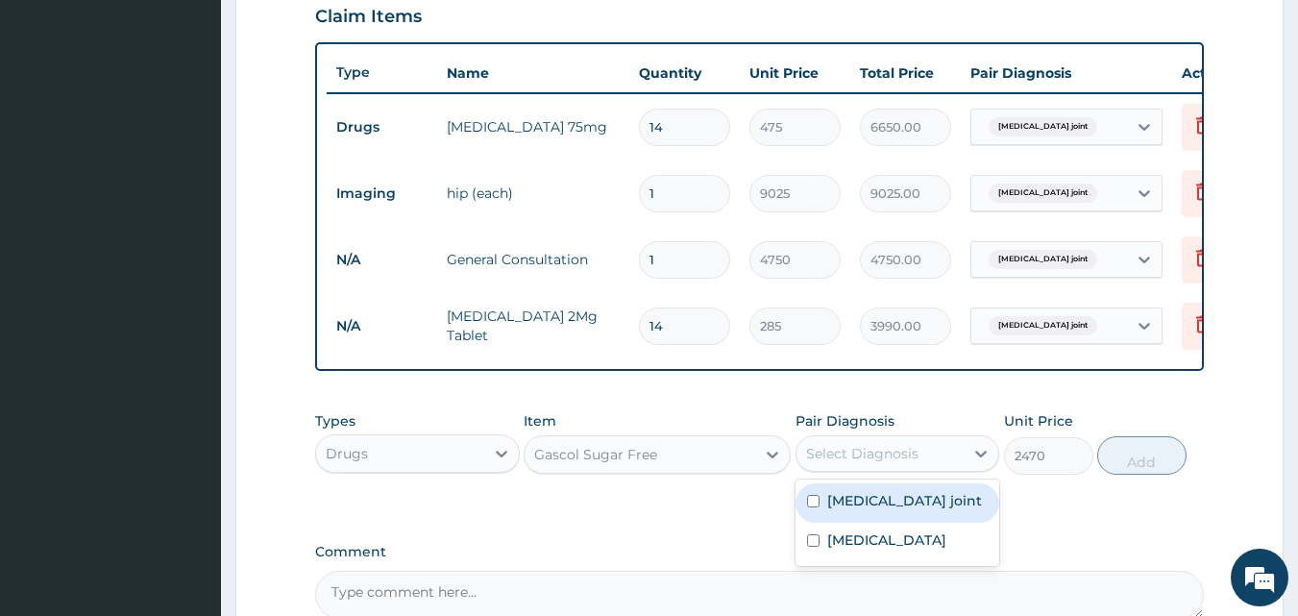
click at [819, 458] on div "Select Diagnosis" at bounding box center [862, 453] width 112 height 19
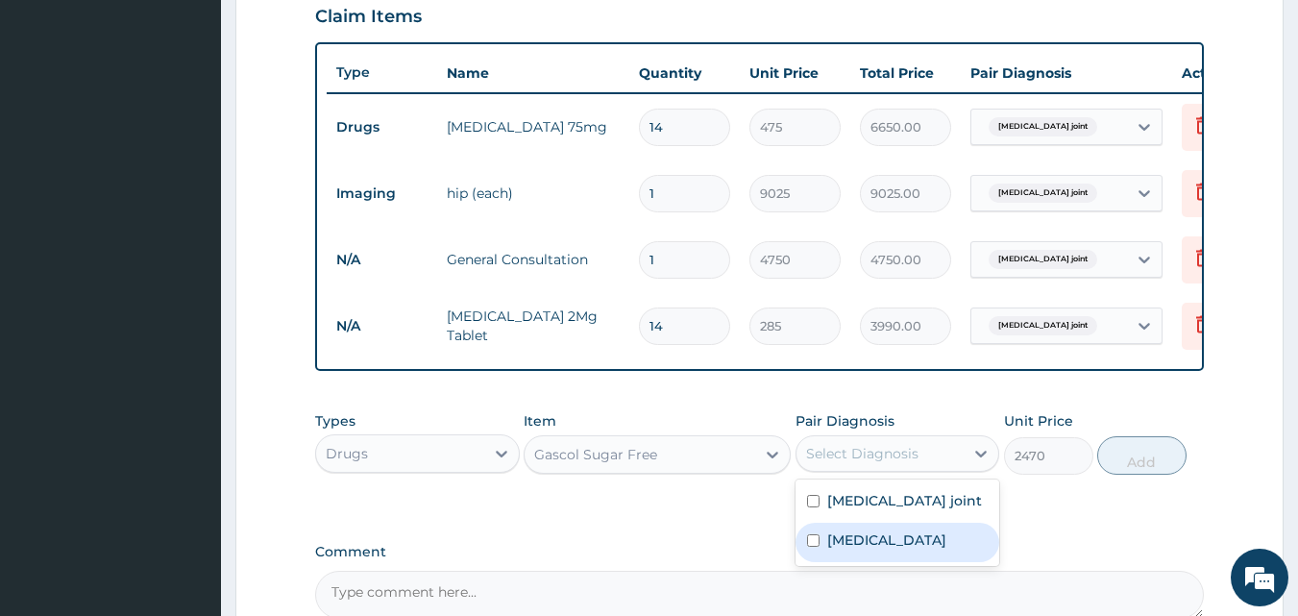
click at [816, 547] on input "checkbox" at bounding box center [813, 540] width 12 height 12
checkbox input "true"
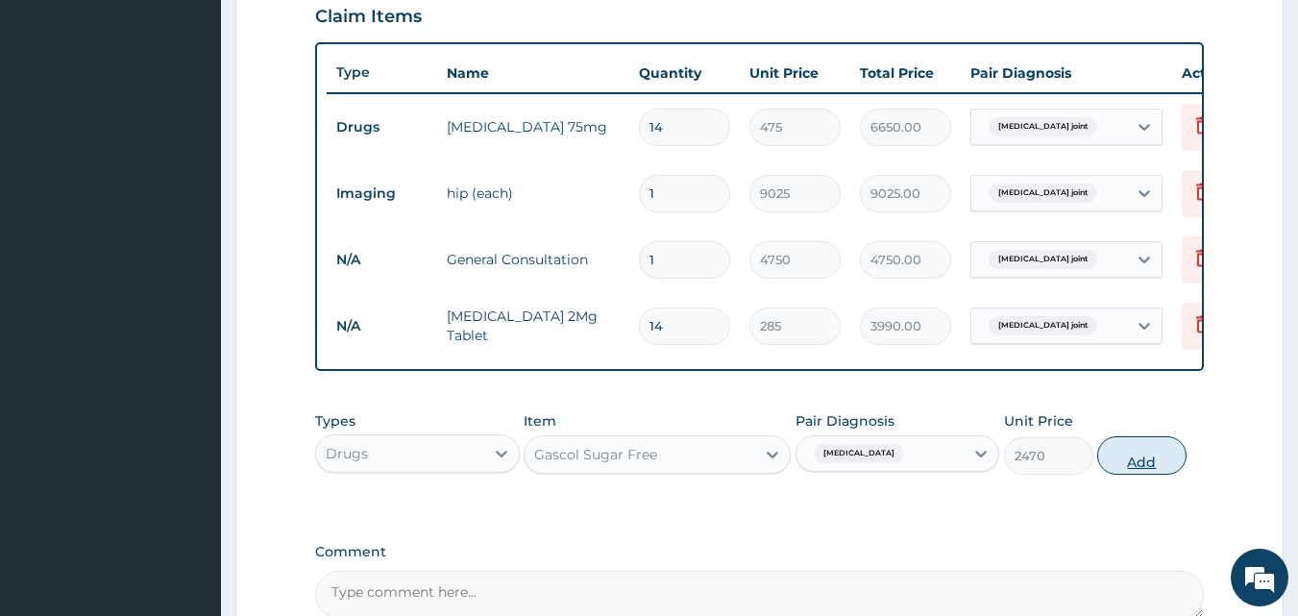
click at [1125, 472] on button "Add" at bounding box center [1141, 455] width 89 height 38
type input "0"
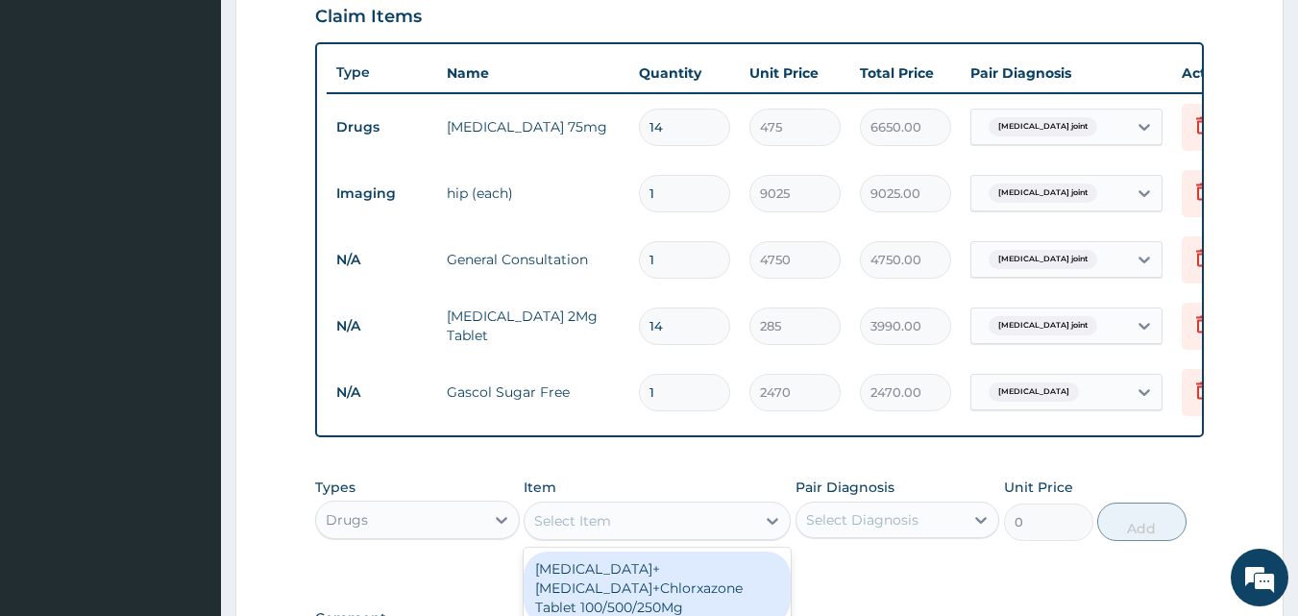
click at [614, 530] on div "Select Item" at bounding box center [639, 520] width 231 height 31
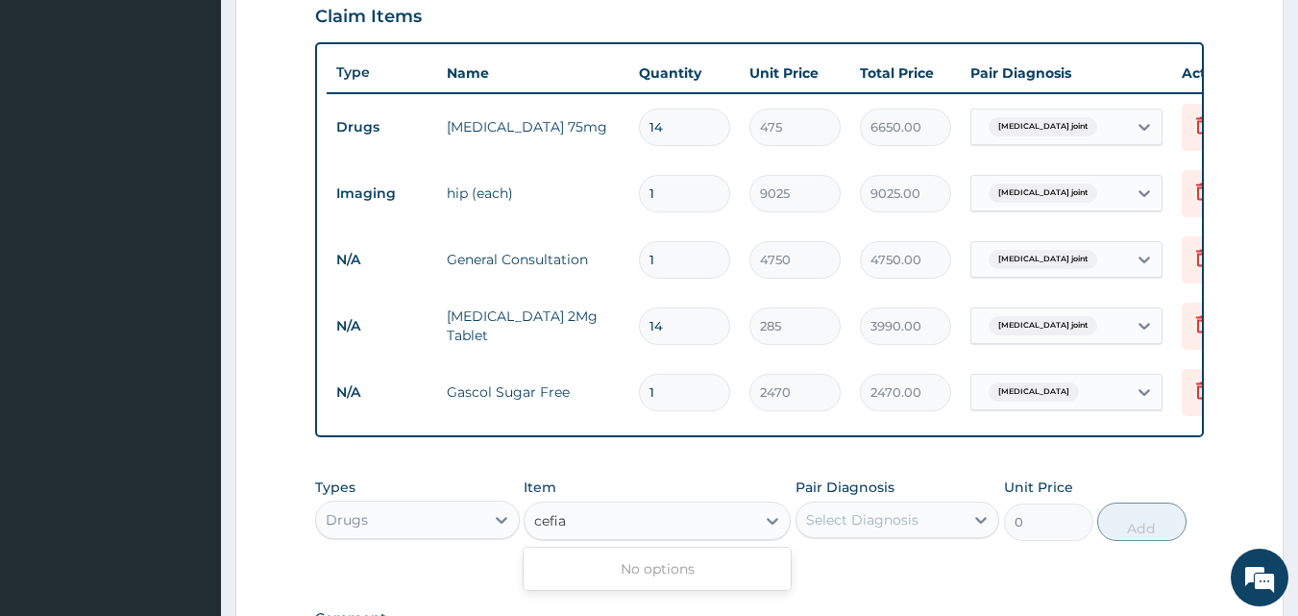
type input "cefi"
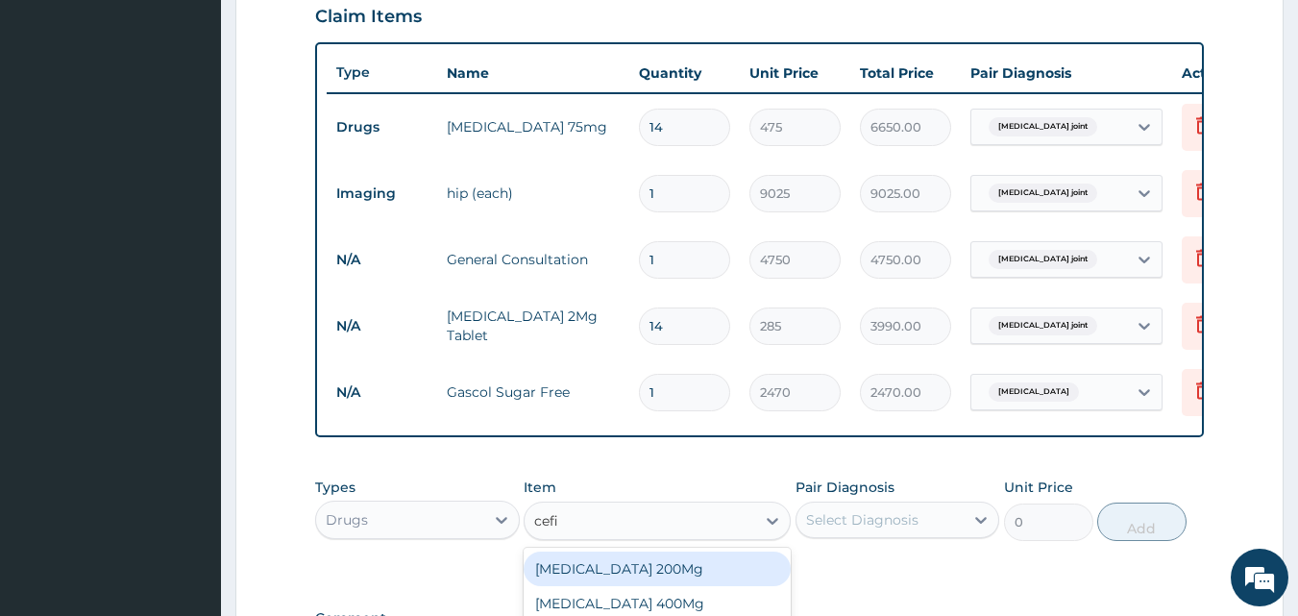
click at [614, 584] on div "Cefixime 200Mg" at bounding box center [657, 568] width 267 height 35
type input "760"
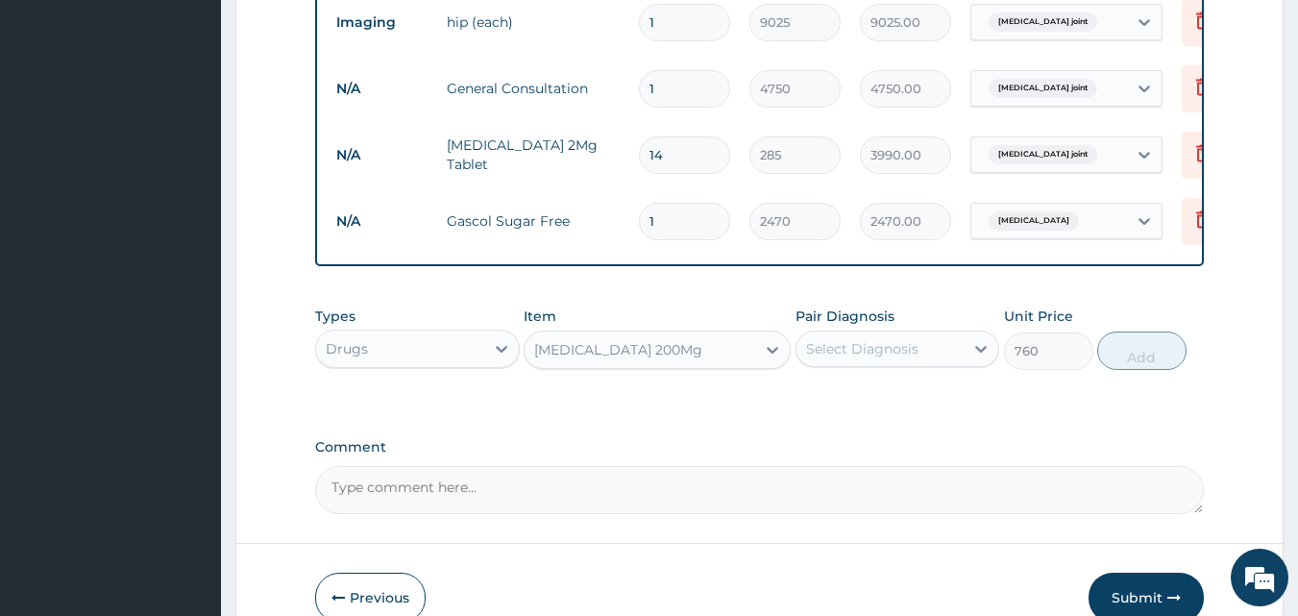
scroll to position [865, 0]
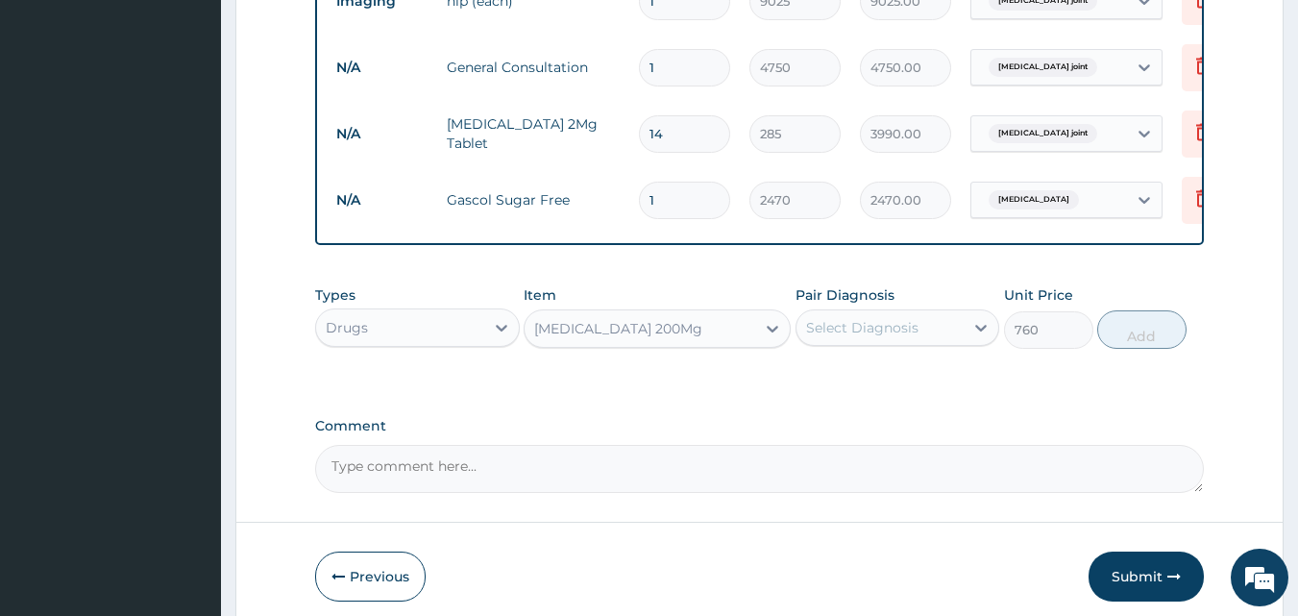
click at [895, 337] on div "Select Diagnosis" at bounding box center [862, 327] width 112 height 19
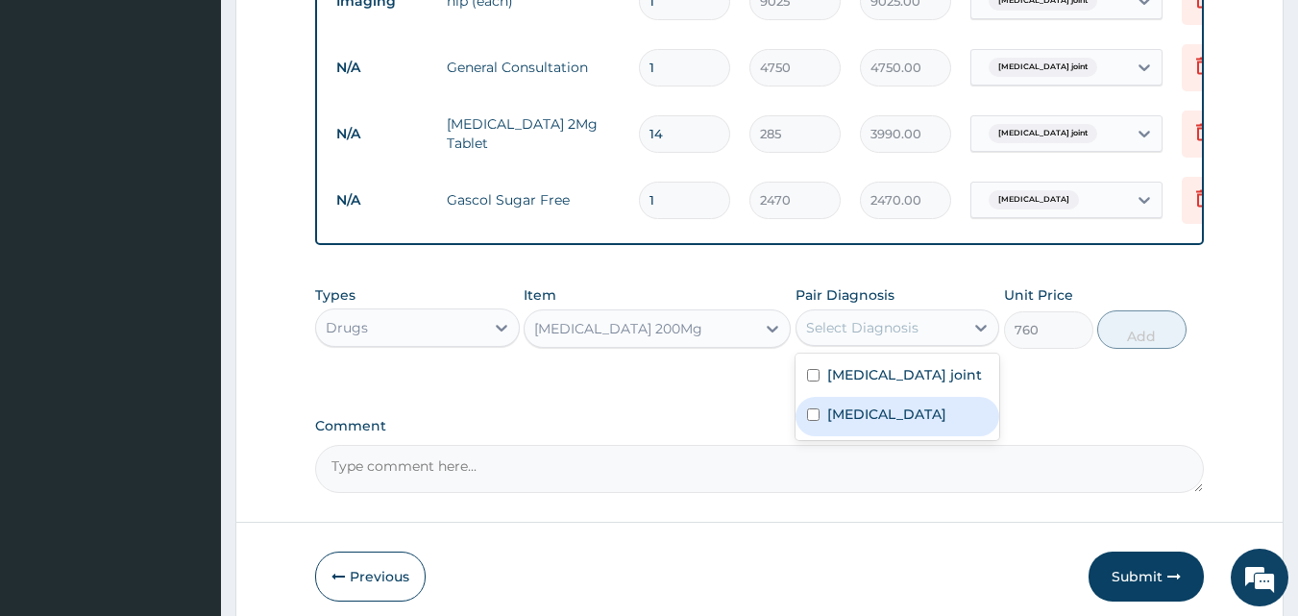
click at [836, 424] on label "Gastric ulcer" at bounding box center [886, 413] width 119 height 19
checkbox input "true"
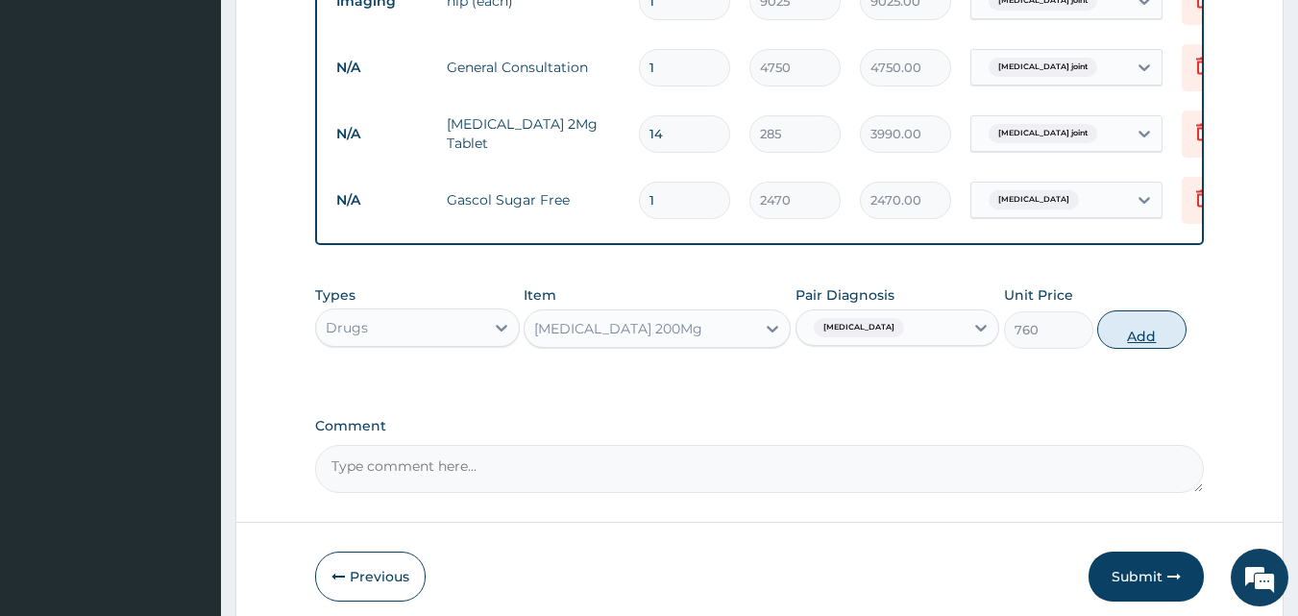
click at [1118, 349] on button "Add" at bounding box center [1141, 329] width 89 height 38
type input "0"
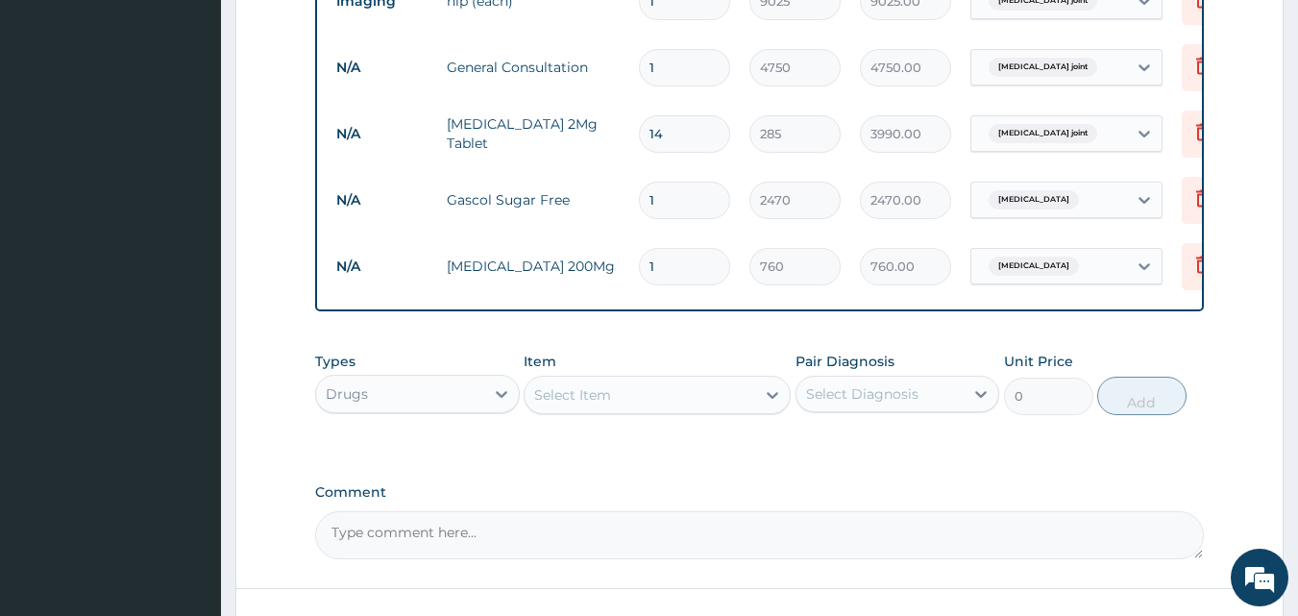
type input "14"
type input "10640.00"
type input "14"
click at [655, 410] on div "Select Item" at bounding box center [639, 394] width 231 height 31
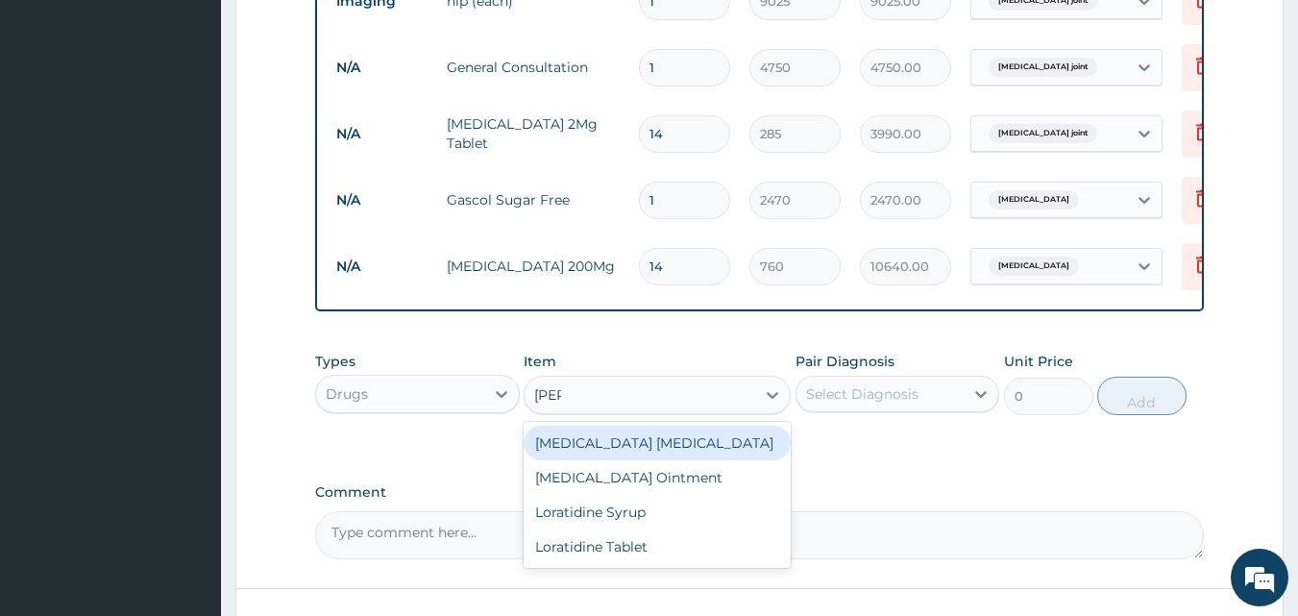
type input "lorat"
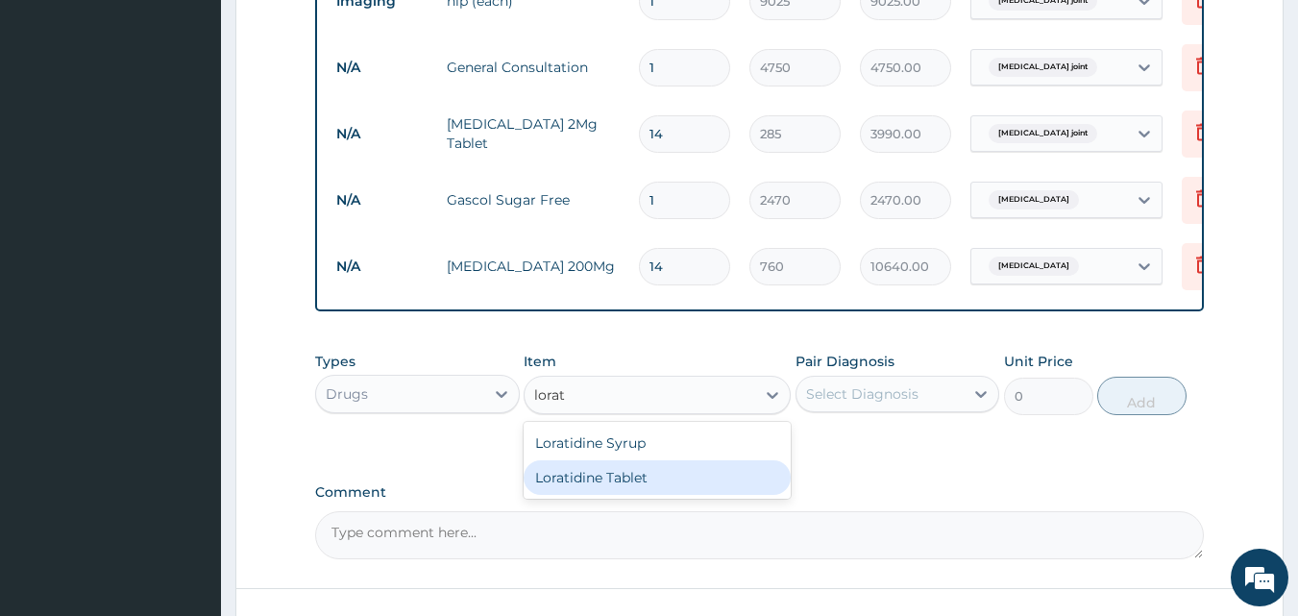
click at [643, 495] on div "Loratidine Tablet" at bounding box center [657, 477] width 267 height 35
type input "142.5"
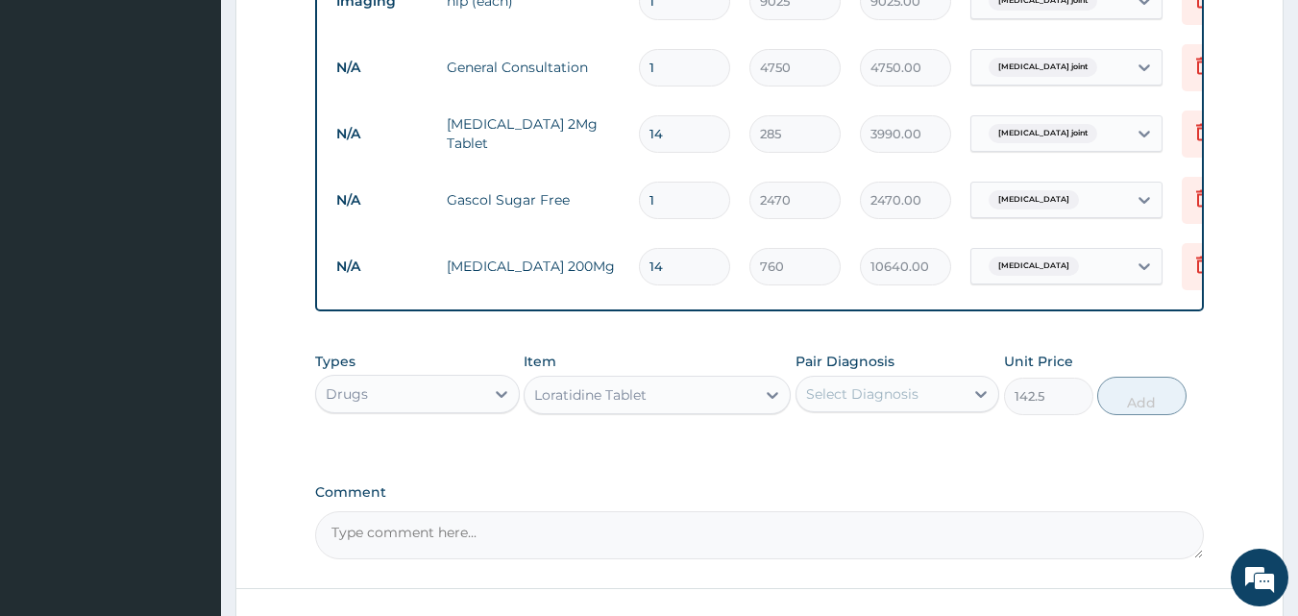
click at [835, 397] on div "Select Diagnosis" at bounding box center [880, 393] width 168 height 31
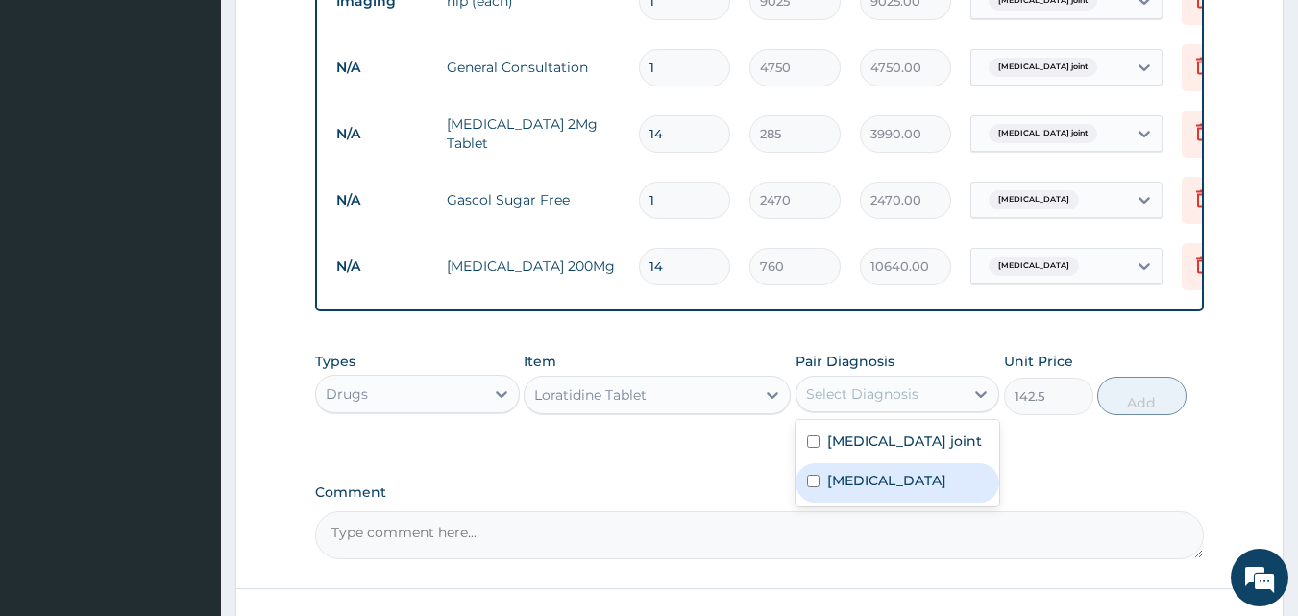
click at [824, 492] on div "Gastric ulcer" at bounding box center [897, 482] width 205 height 39
checkbox input "true"
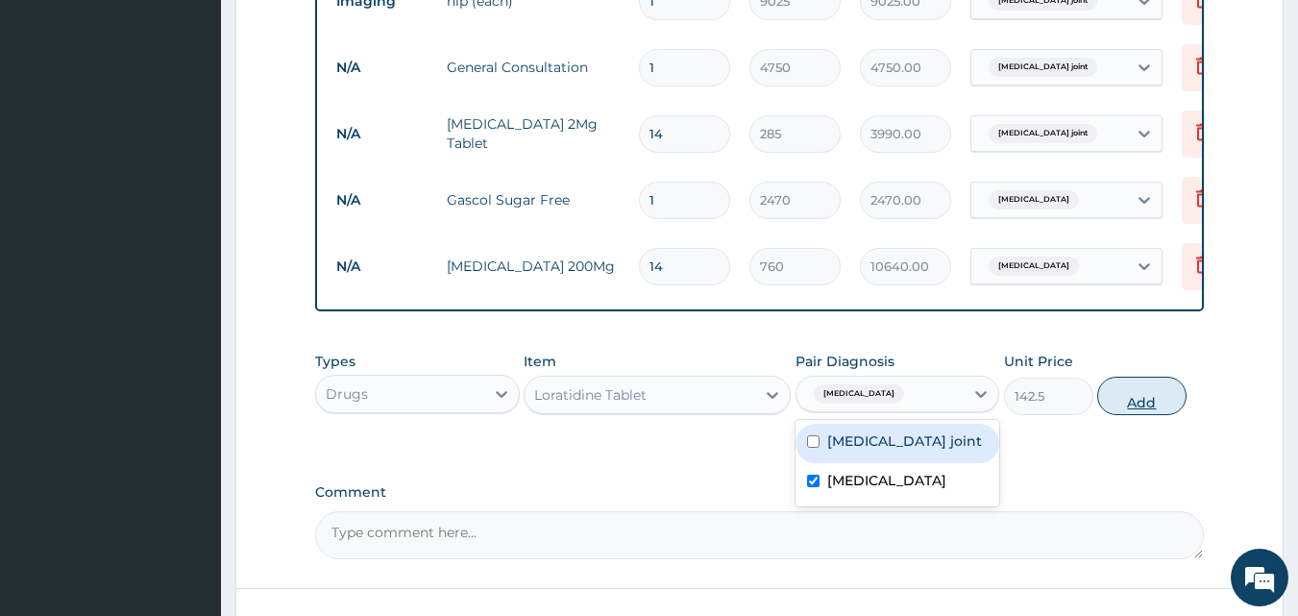
click at [1133, 413] on button "Add" at bounding box center [1141, 396] width 89 height 38
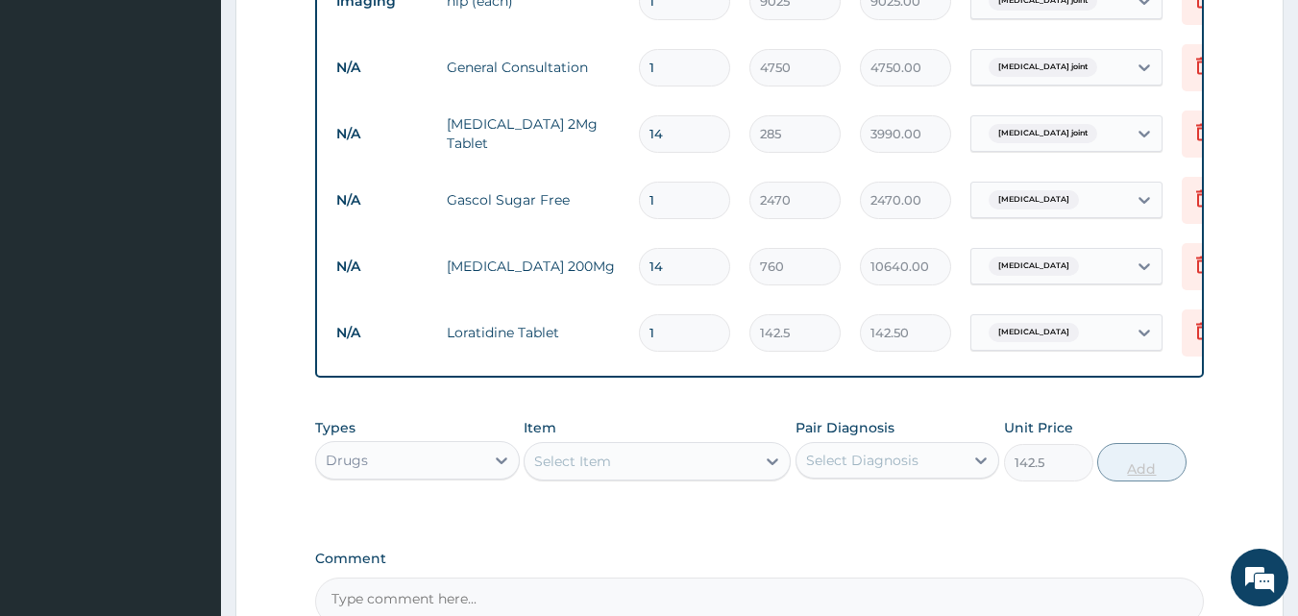
type input "0"
type input "14"
type input "1995.00"
type input "14"
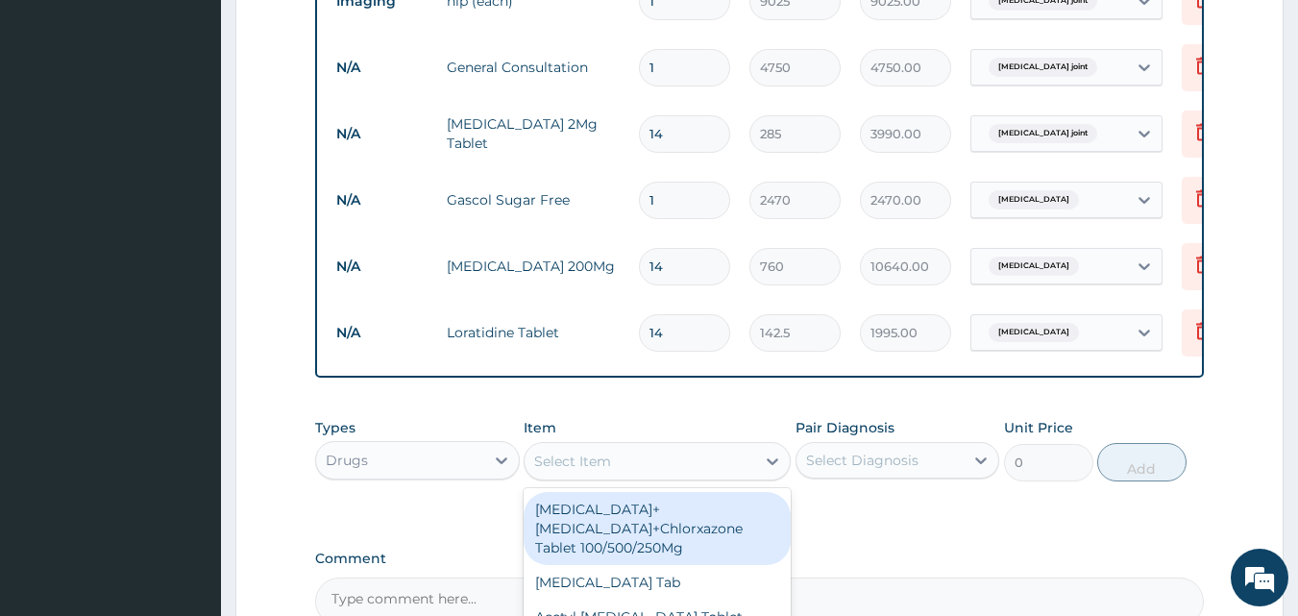
click at [634, 474] on div "Select Item" at bounding box center [639, 461] width 231 height 31
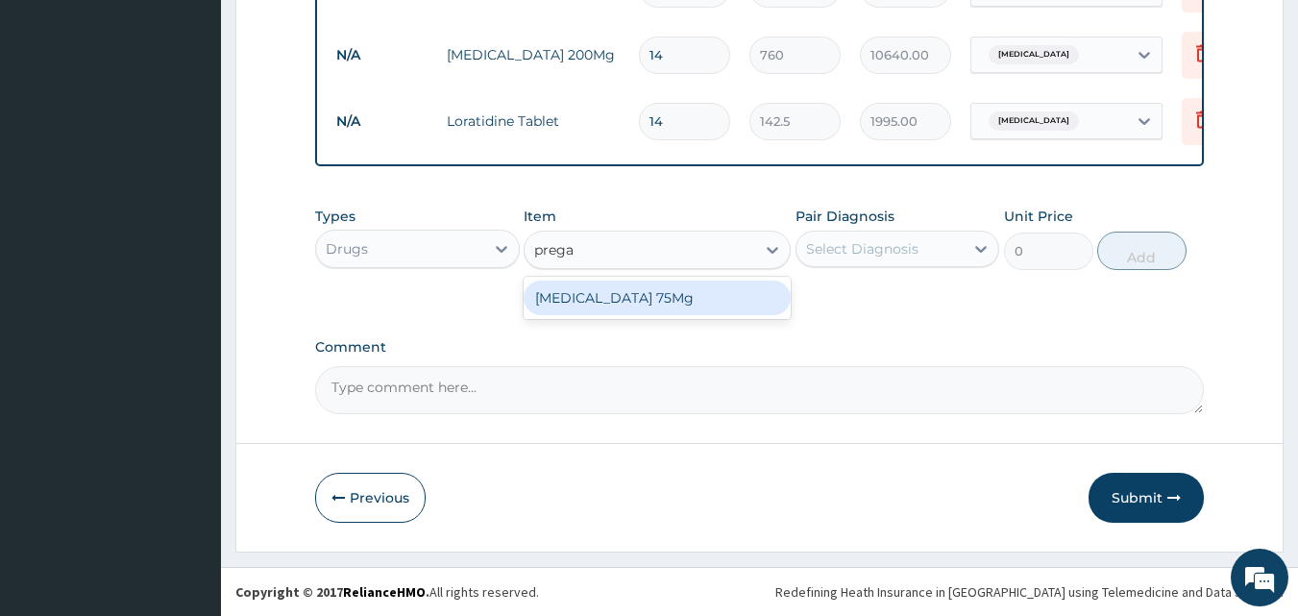
scroll to position [1090, 0]
type input "prega"
click at [1132, 505] on button "Submit" at bounding box center [1145, 498] width 115 height 50
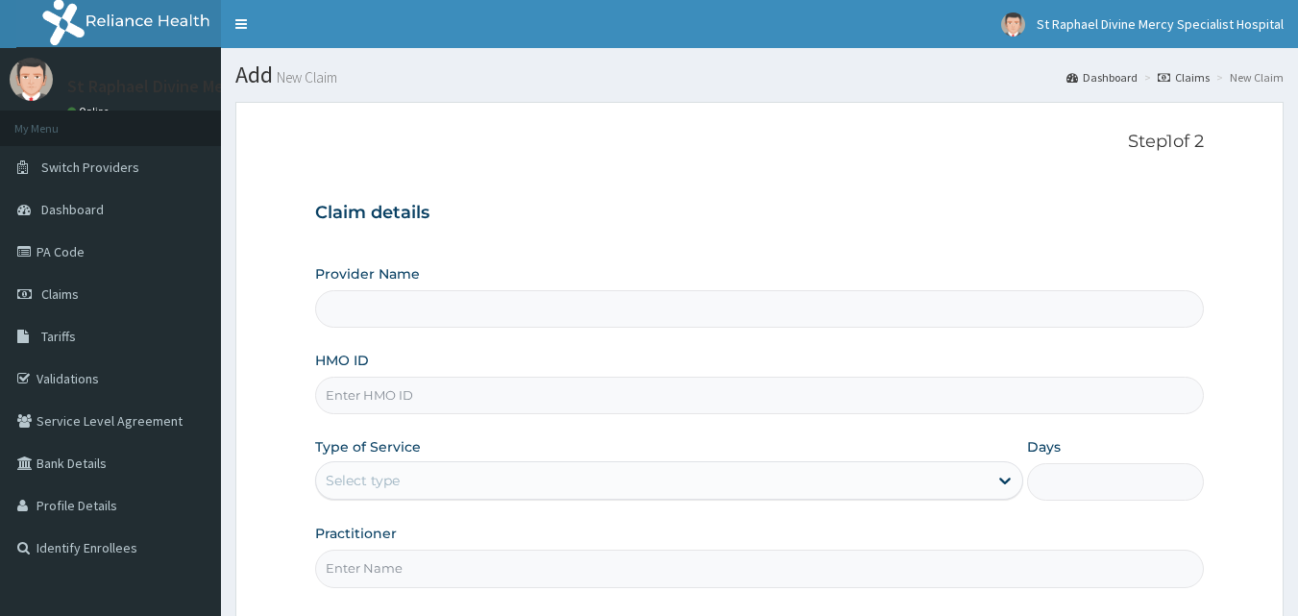
click at [541, 315] on input "Provider Name" at bounding box center [759, 308] width 889 height 37
click at [509, 391] on input "HMO ID" at bounding box center [759, 395] width 889 height 37
type input "ppy/10511/b"
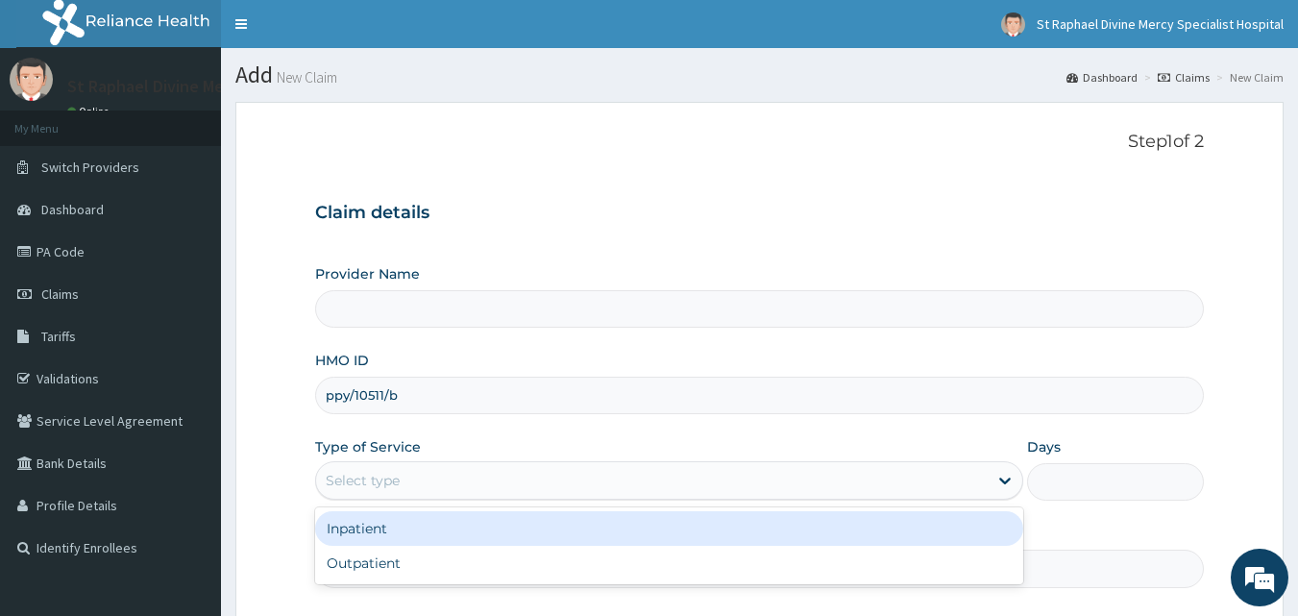
click at [476, 481] on div "Select type" at bounding box center [651, 480] width 671 height 31
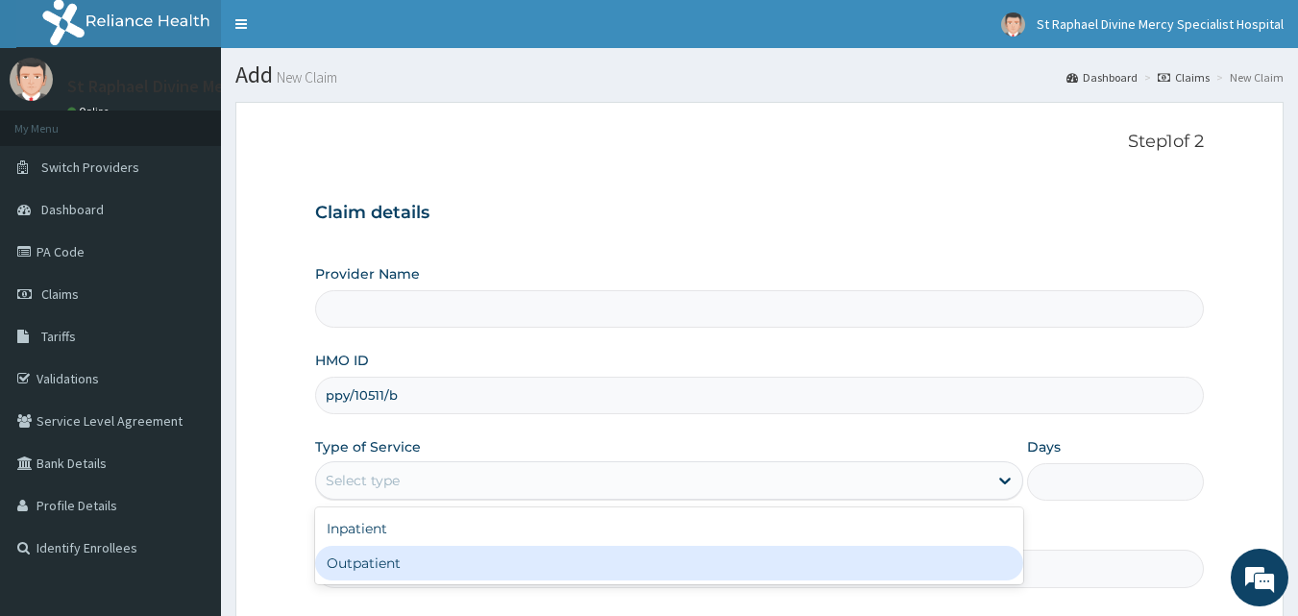
click at [407, 571] on div "Outpatient" at bounding box center [669, 563] width 708 height 35
type input "1"
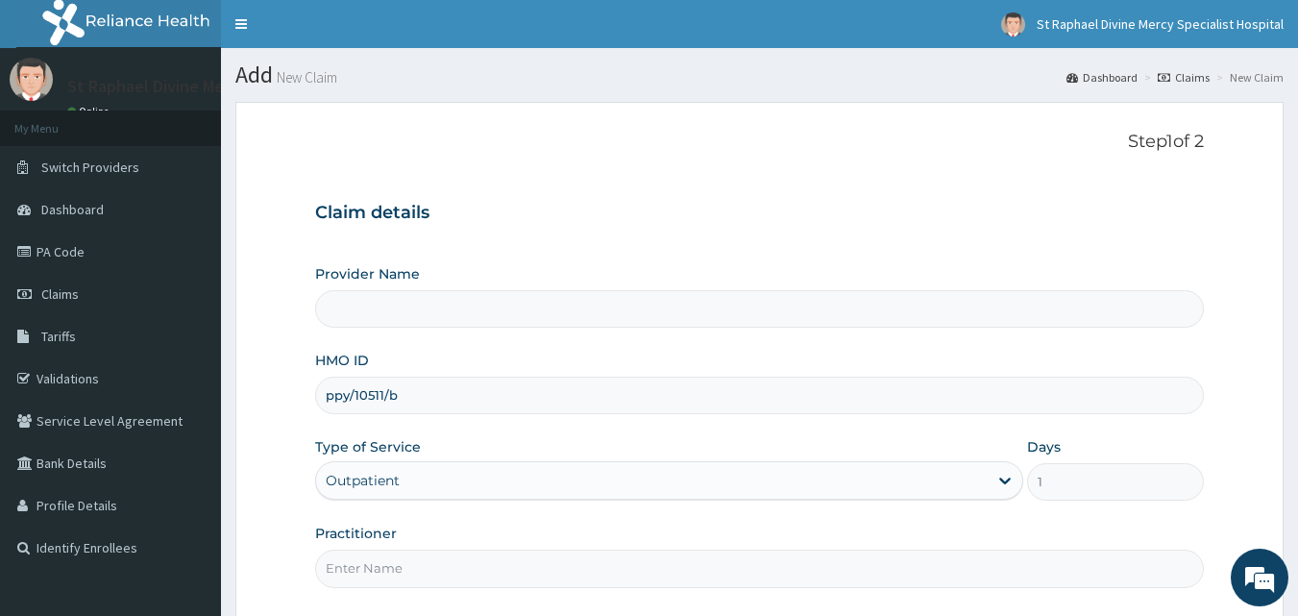
click at [393, 581] on input "Practitioner" at bounding box center [759, 567] width 889 height 37
type input "St. Raphael Divine Mercy Specialist Hospital"
type input "Dr. Agbenla"
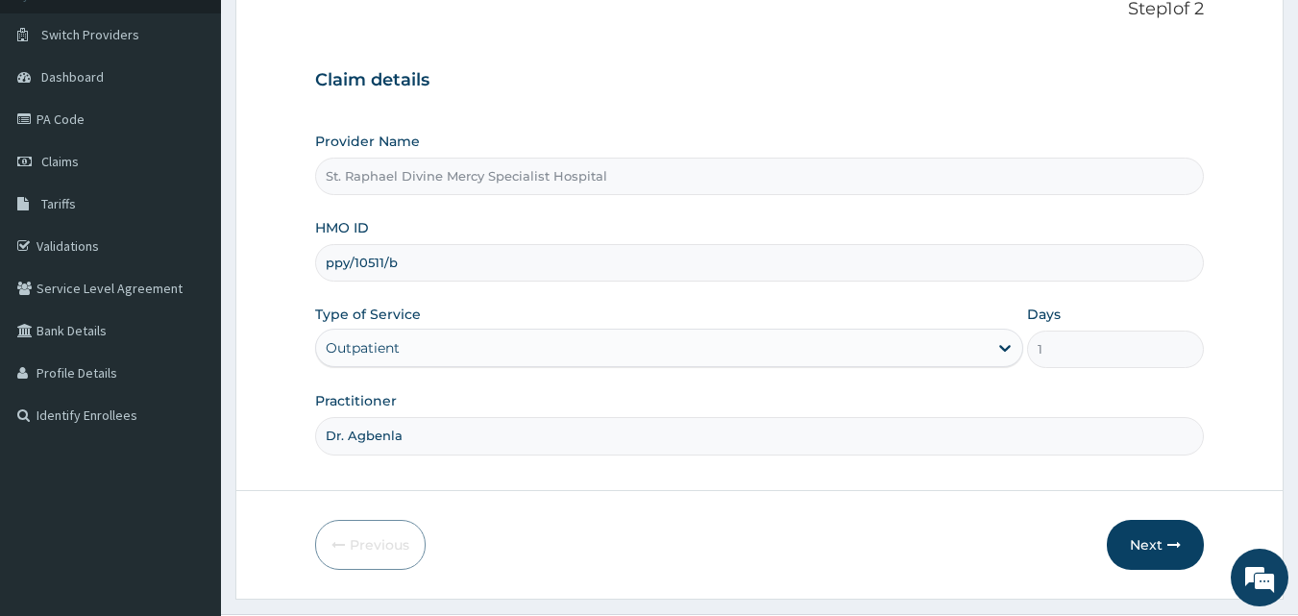
scroll to position [96, 0]
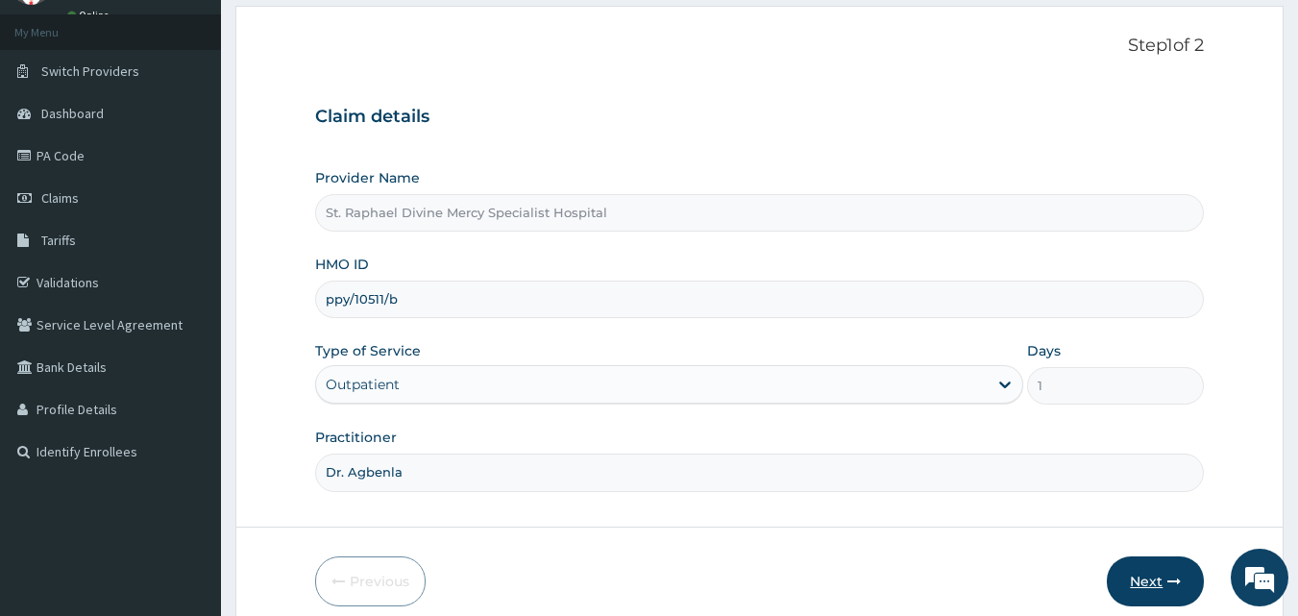
click at [1167, 582] on icon "button" at bounding box center [1173, 580] width 13 height 13
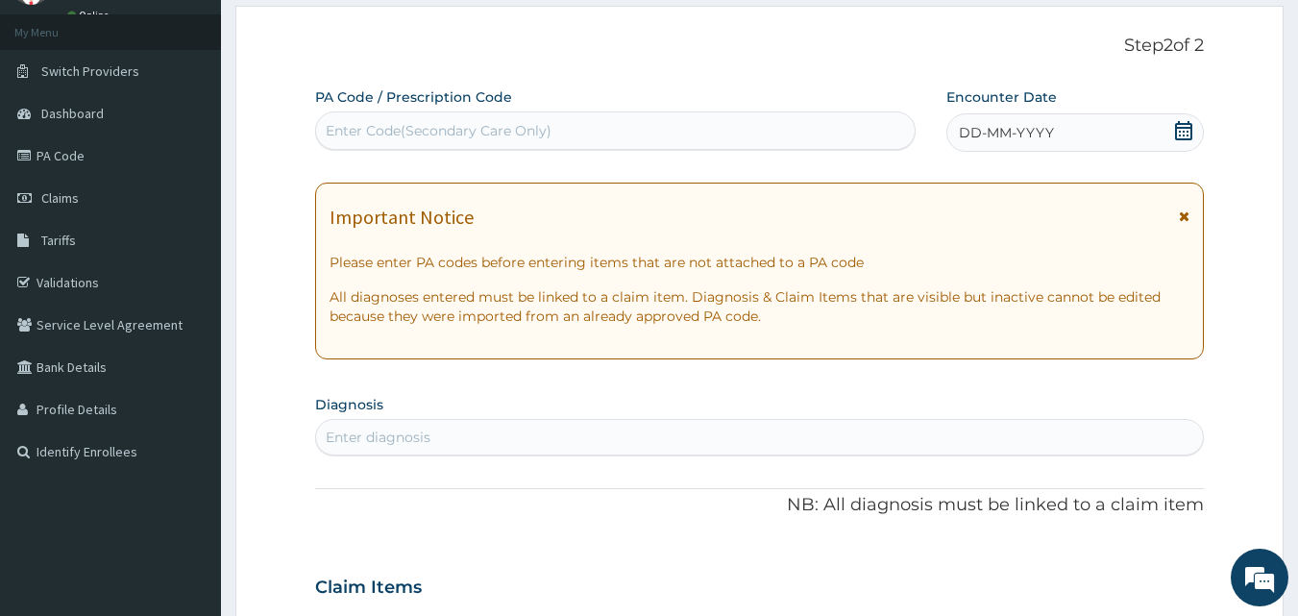
click at [736, 137] on div "Enter Code(Secondary Care Only)" at bounding box center [615, 130] width 599 height 31
type input "PA/C77C0F"
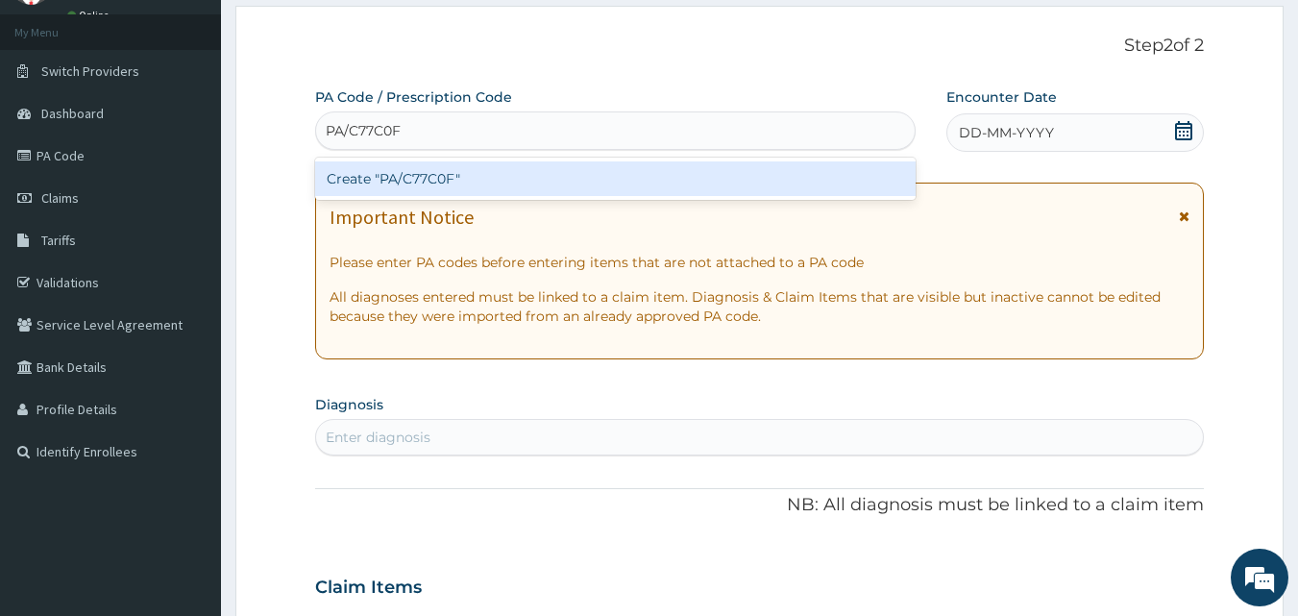
click at [718, 178] on div "Create "PA/C77C0F"" at bounding box center [615, 178] width 601 height 35
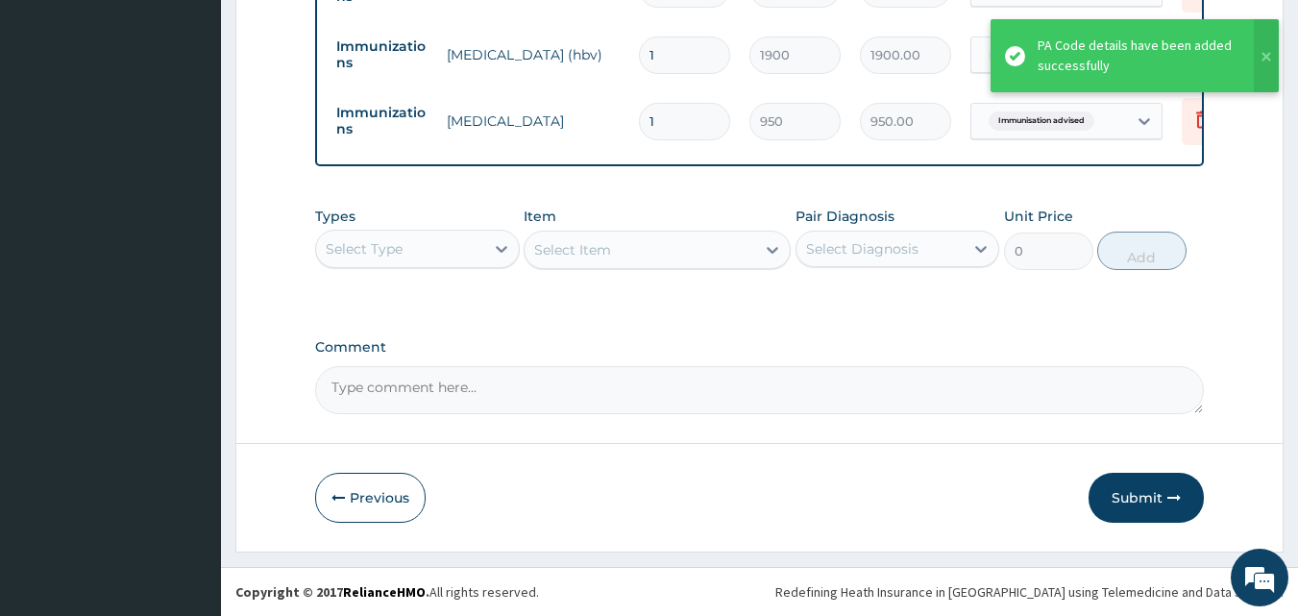
scroll to position [825, 0]
click at [1152, 492] on button "Submit" at bounding box center [1145, 498] width 115 height 50
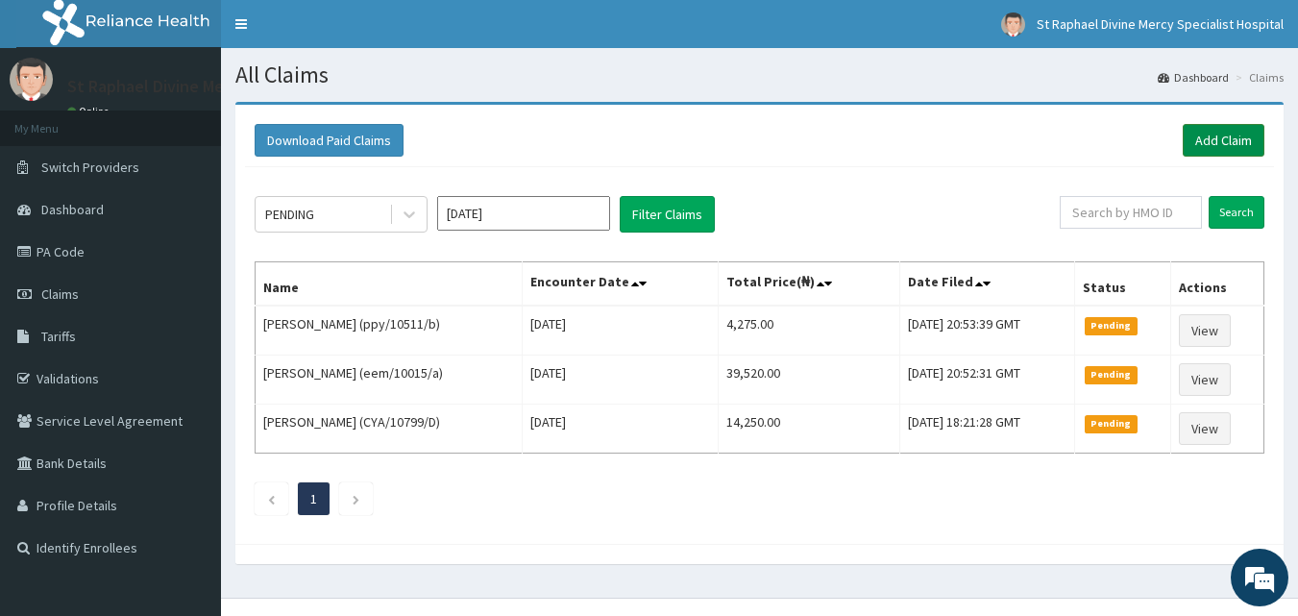
click at [1232, 140] on link "Add Claim" at bounding box center [1223, 140] width 82 height 33
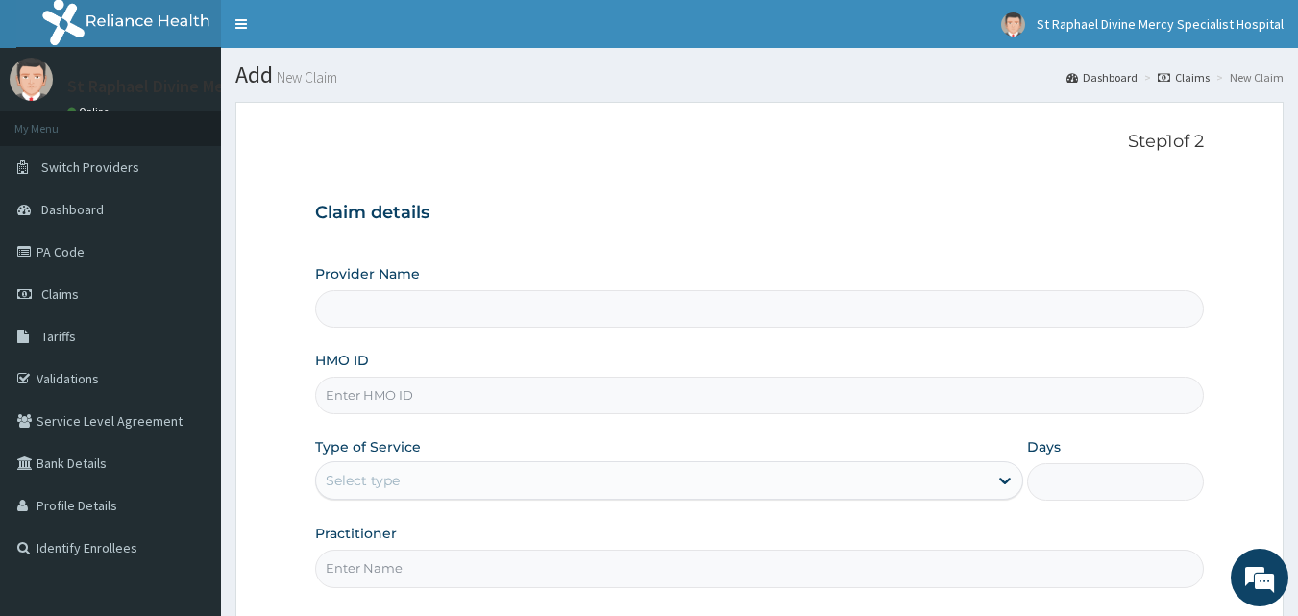
type input "St. Raphael Divine Mercy Specialist Hospital"
click at [613, 402] on input "HMO ID" at bounding box center [759, 395] width 889 height 37
type input "NPM/10350/c"
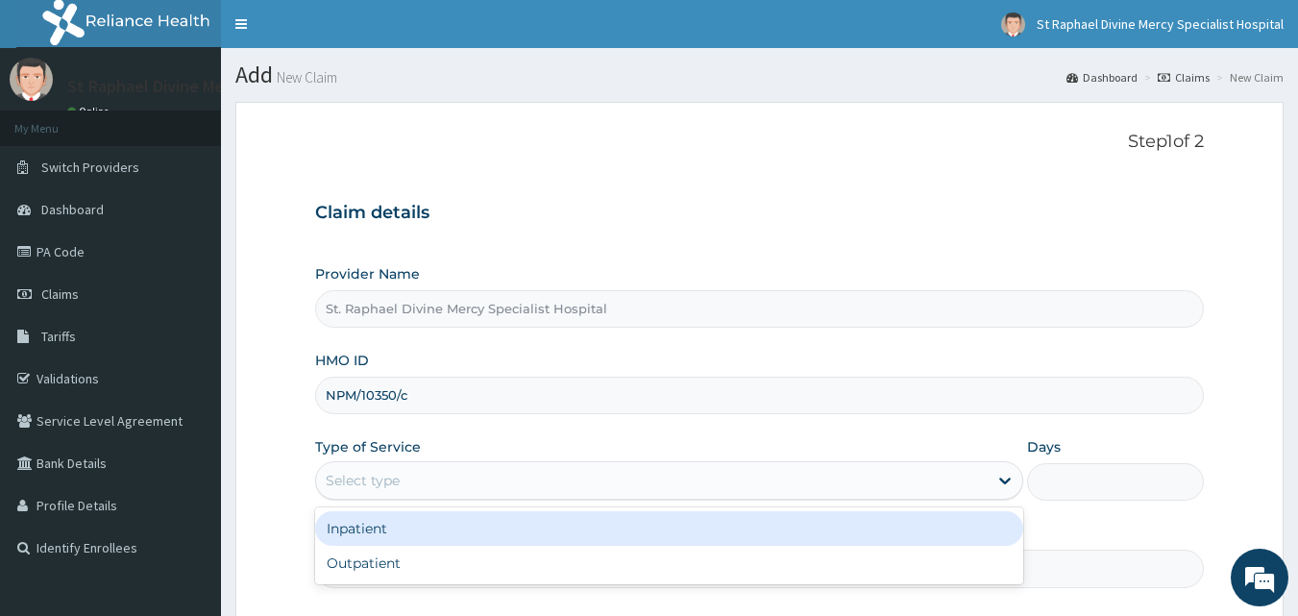
click at [469, 475] on div "Select type" at bounding box center [651, 480] width 671 height 31
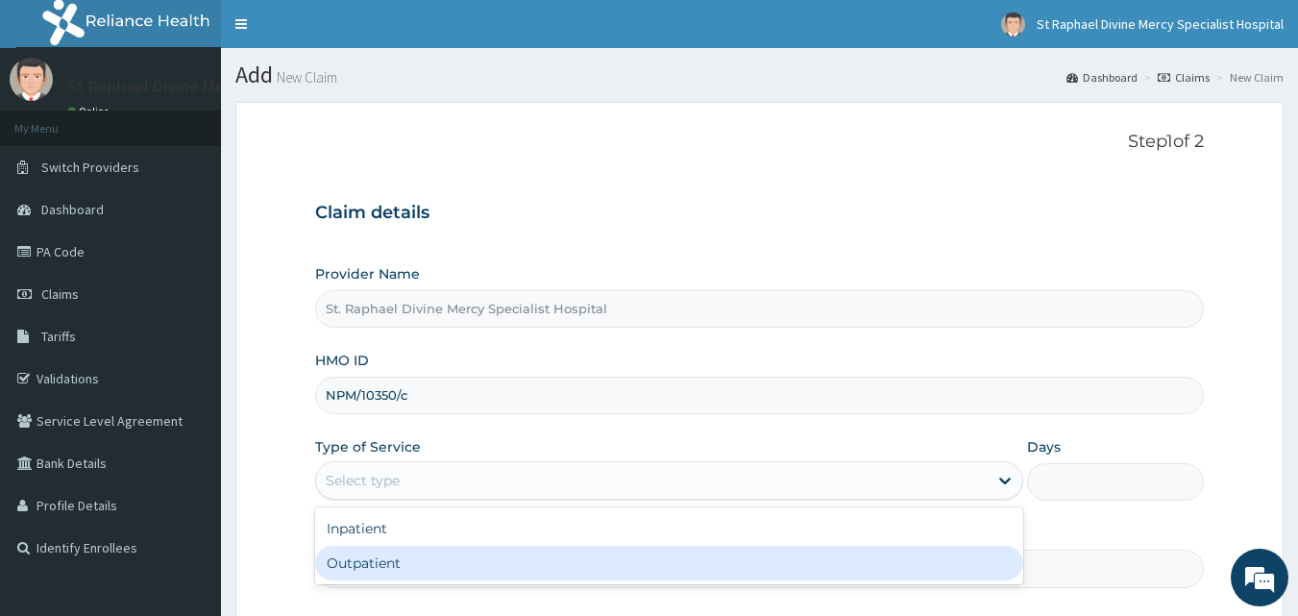
click at [375, 562] on div "Outpatient" at bounding box center [669, 563] width 708 height 35
type input "1"
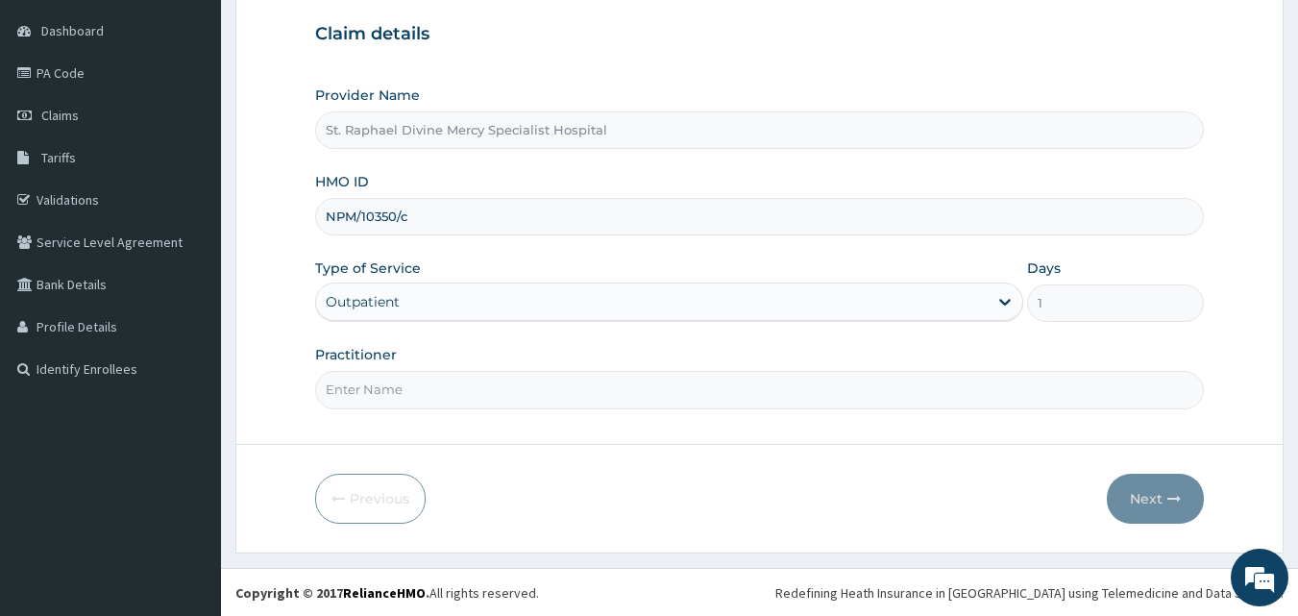
scroll to position [180, 0]
click at [475, 397] on input "Practitioner" at bounding box center [759, 388] width 889 height 37
type input "Dr Sani"
click at [1126, 492] on button "Next" at bounding box center [1155, 498] width 97 height 50
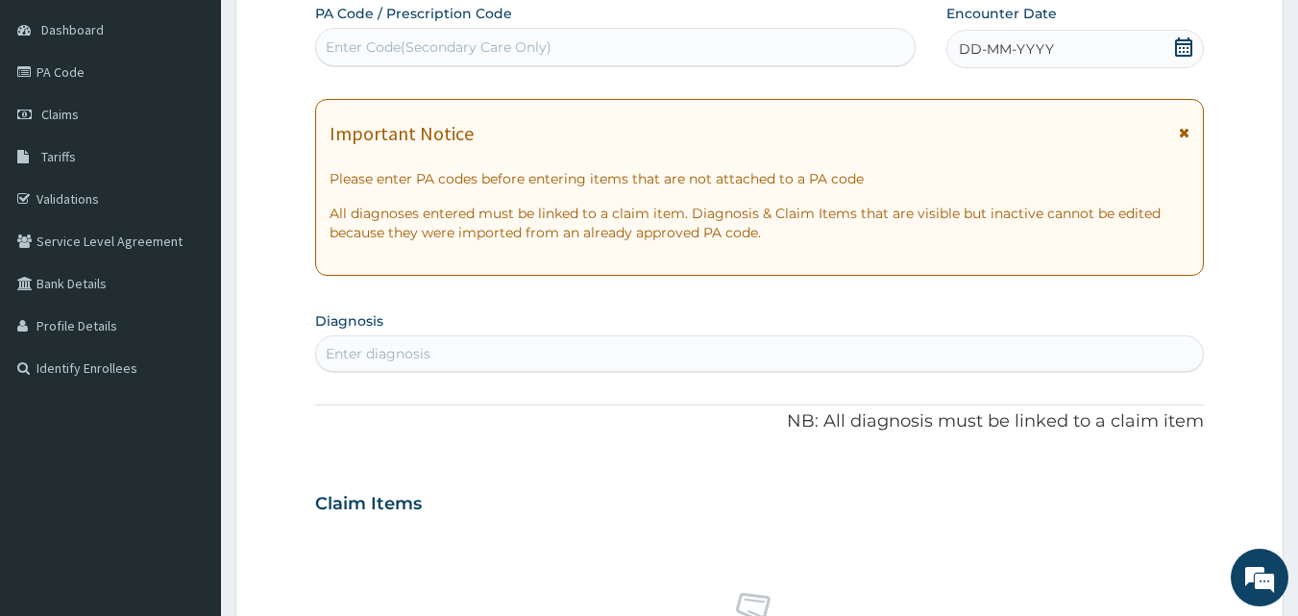
click at [1185, 50] on icon at bounding box center [1183, 46] width 19 height 19
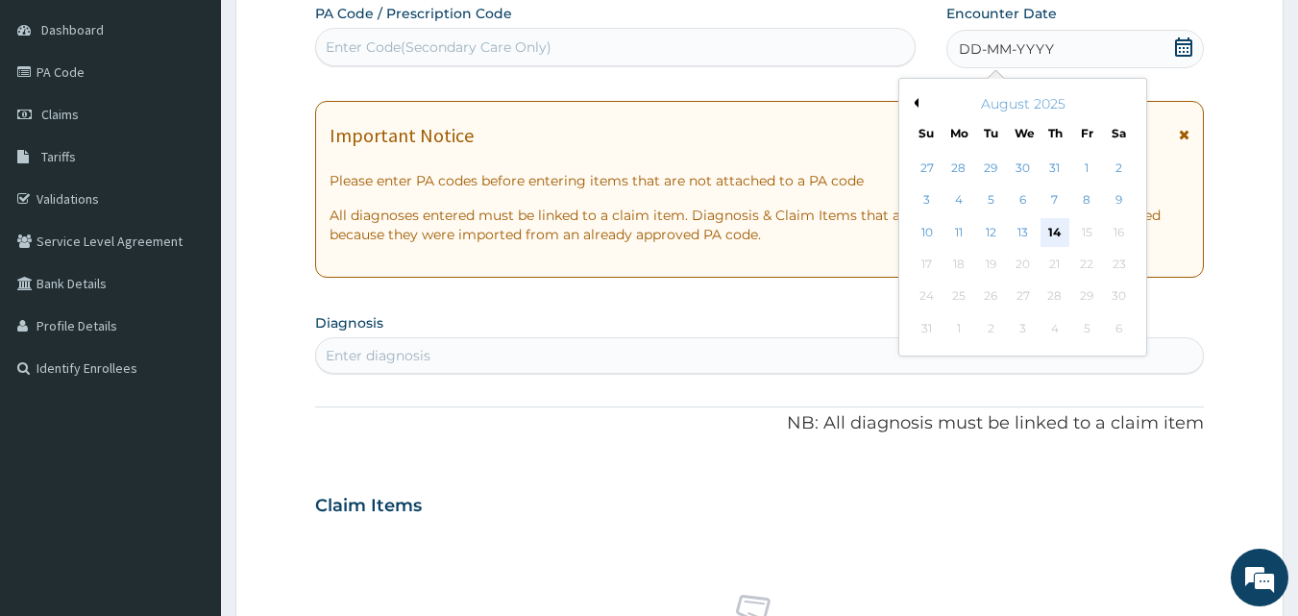
click at [1067, 231] on div "14" at bounding box center [1054, 232] width 29 height 29
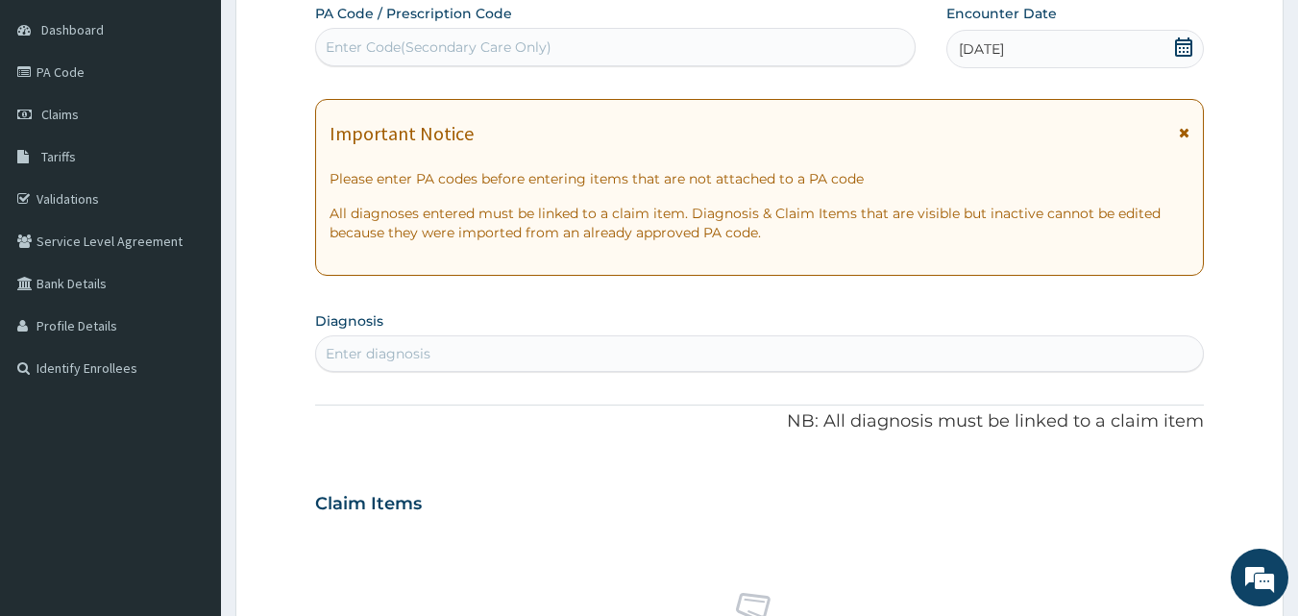
click at [611, 351] on div "Enter diagnosis" at bounding box center [760, 353] width 888 height 31
type input "malaria"
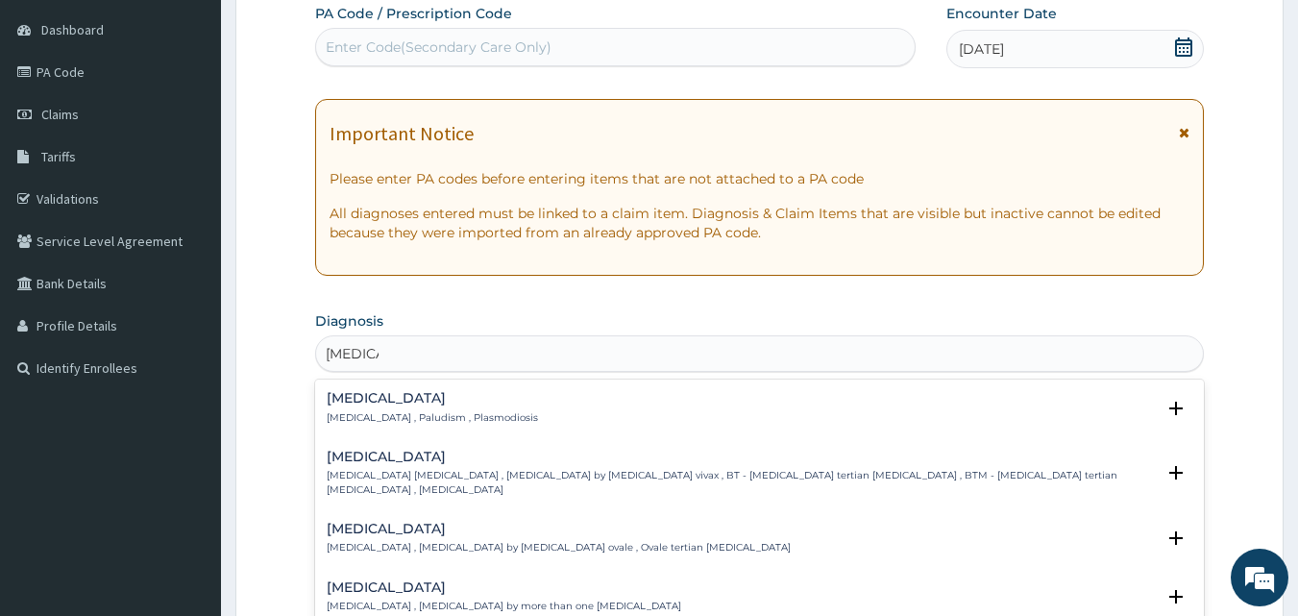
click at [440, 407] on div "Malaria Malaria , Paludism , Plasmodiosis" at bounding box center [432, 408] width 211 height 34
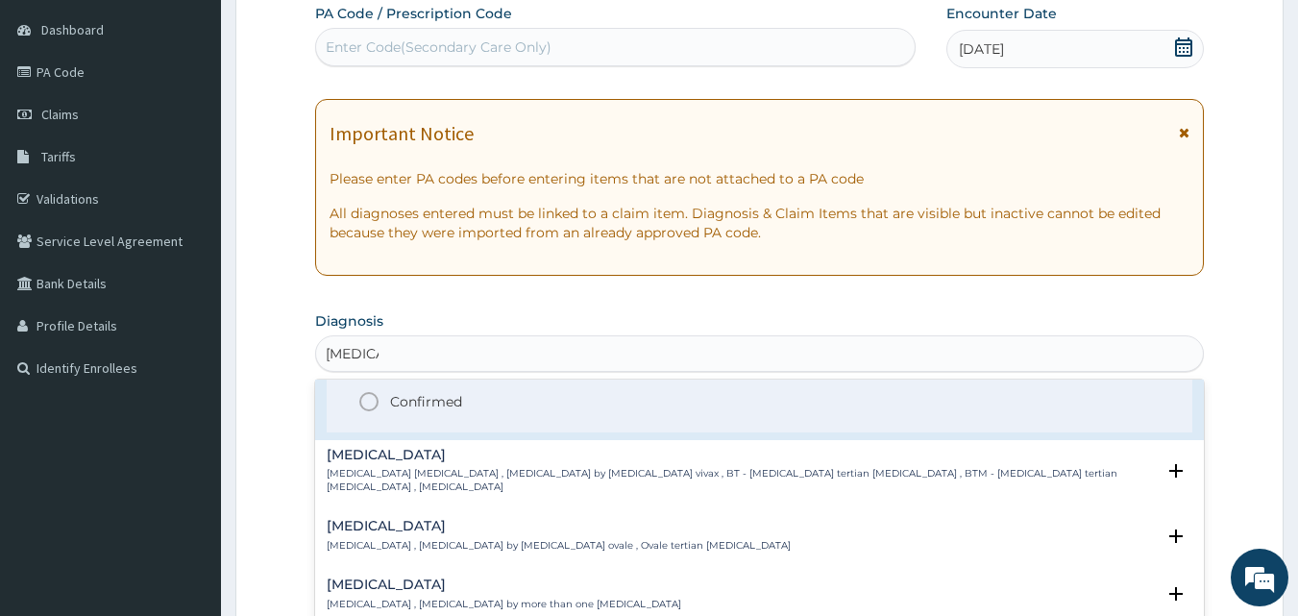
scroll to position [96, 0]
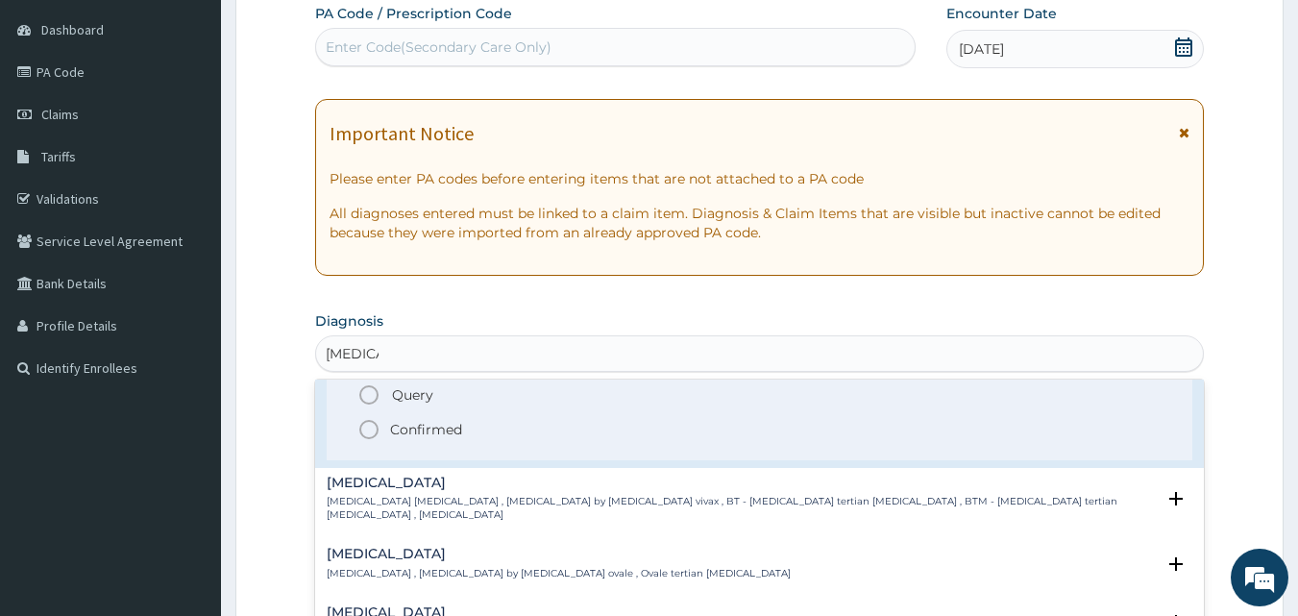
click at [374, 427] on icon "status option filled" at bounding box center [368, 429] width 23 height 23
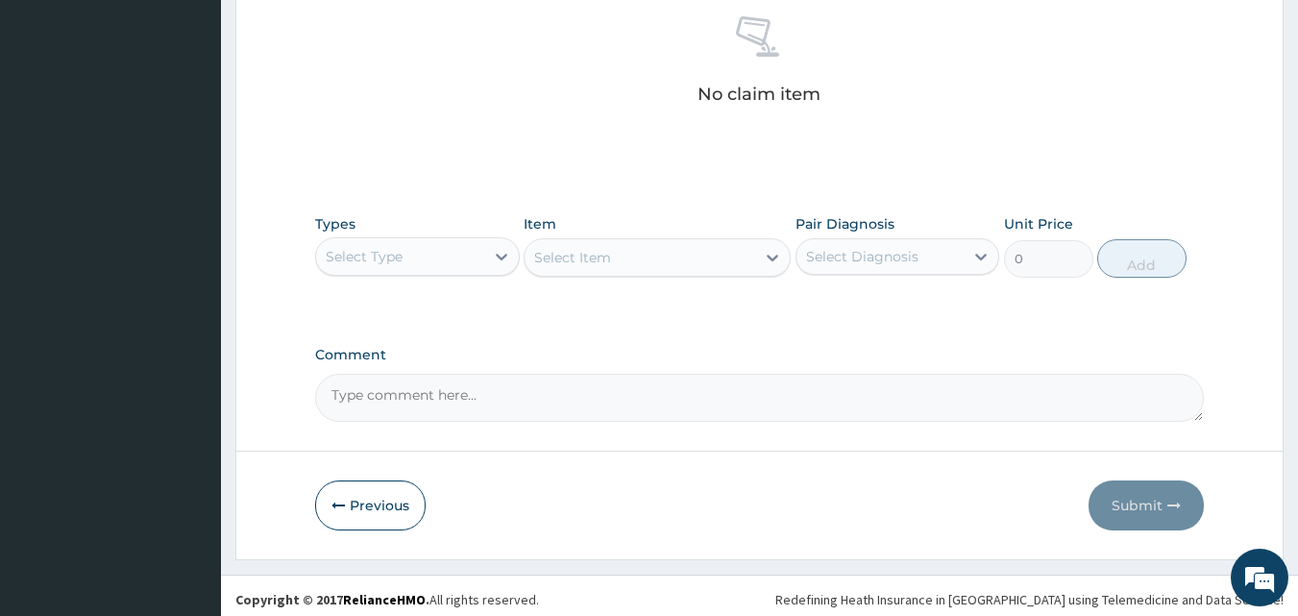
scroll to position [769, 0]
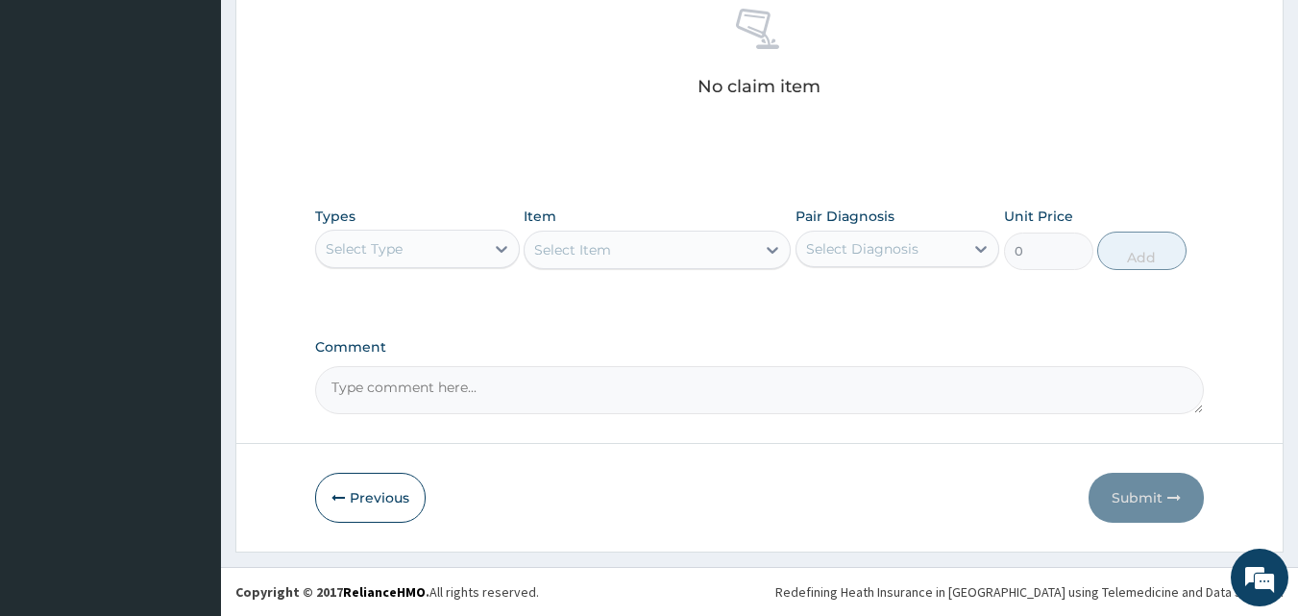
click at [441, 248] on div "Select Type" at bounding box center [400, 248] width 168 height 31
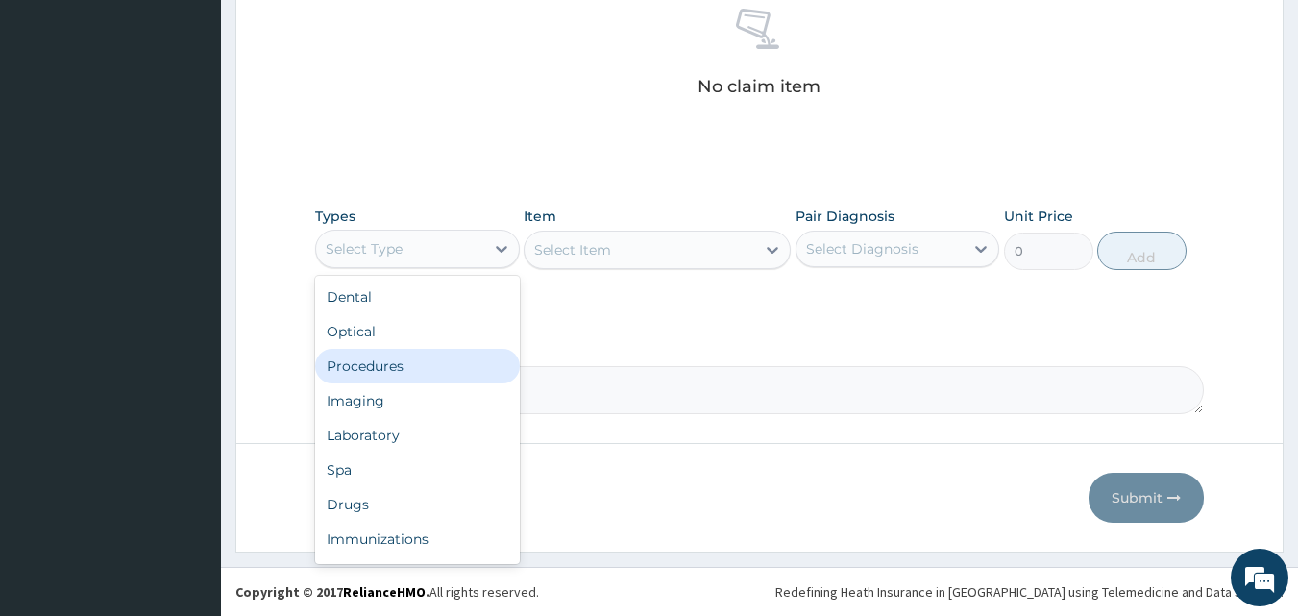
click at [360, 377] on div "Procedures" at bounding box center [417, 366] width 205 height 35
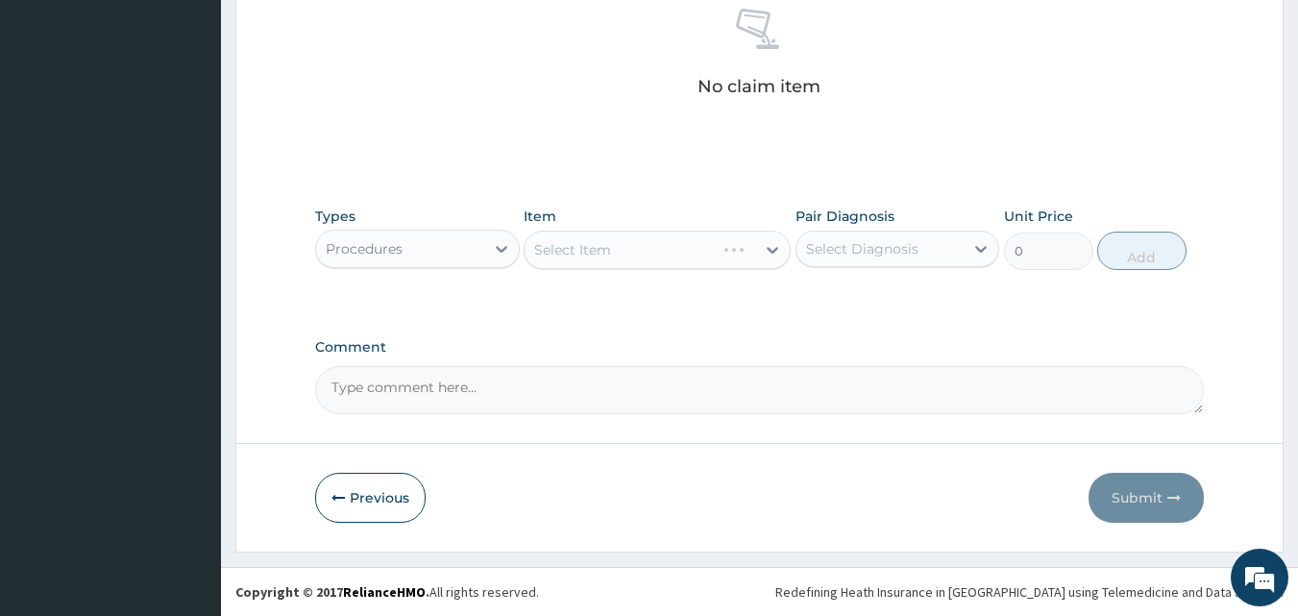
click at [611, 251] on div "Select Item" at bounding box center [657, 250] width 267 height 38
drag, startPoint x: 611, startPoint y: 251, endPoint x: 608, endPoint y: 261, distance: 11.0
click at [608, 261] on div "Select Item" at bounding box center [657, 250] width 267 height 38
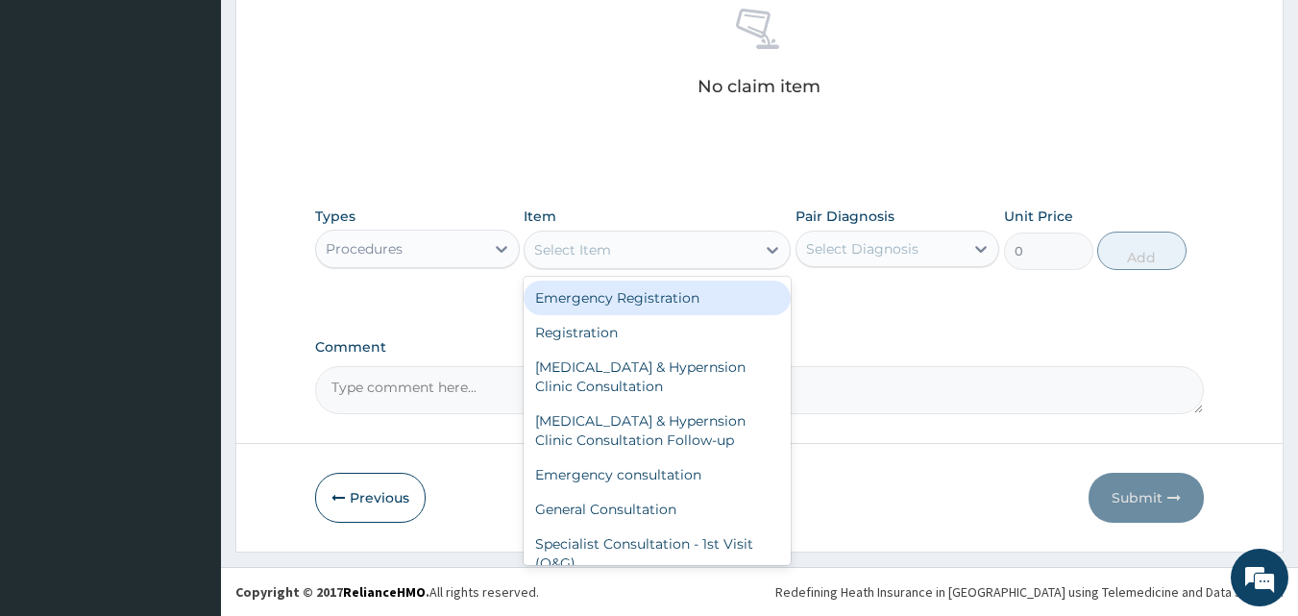
click at [578, 256] on div "Select Item" at bounding box center [572, 249] width 77 height 19
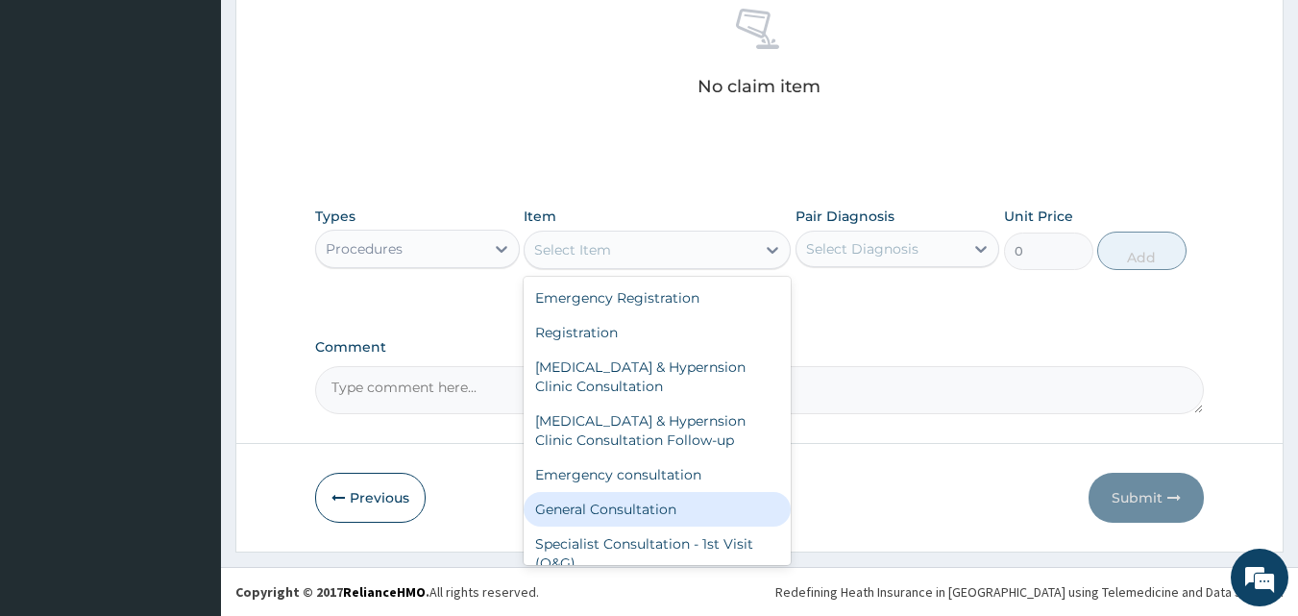
click at [572, 513] on div "General Consultation" at bounding box center [657, 509] width 267 height 35
type input "4750"
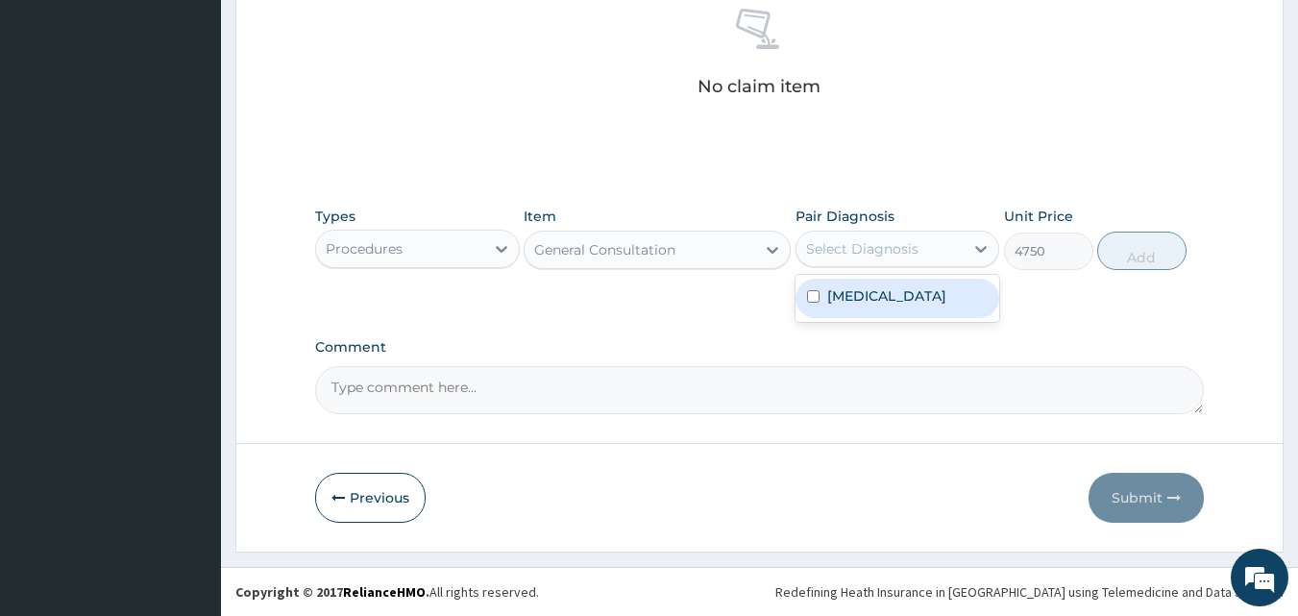
click at [876, 253] on div "Select Diagnosis" at bounding box center [862, 248] width 112 height 19
click at [860, 295] on label "Malaria" at bounding box center [886, 295] width 119 height 19
checkbox input "true"
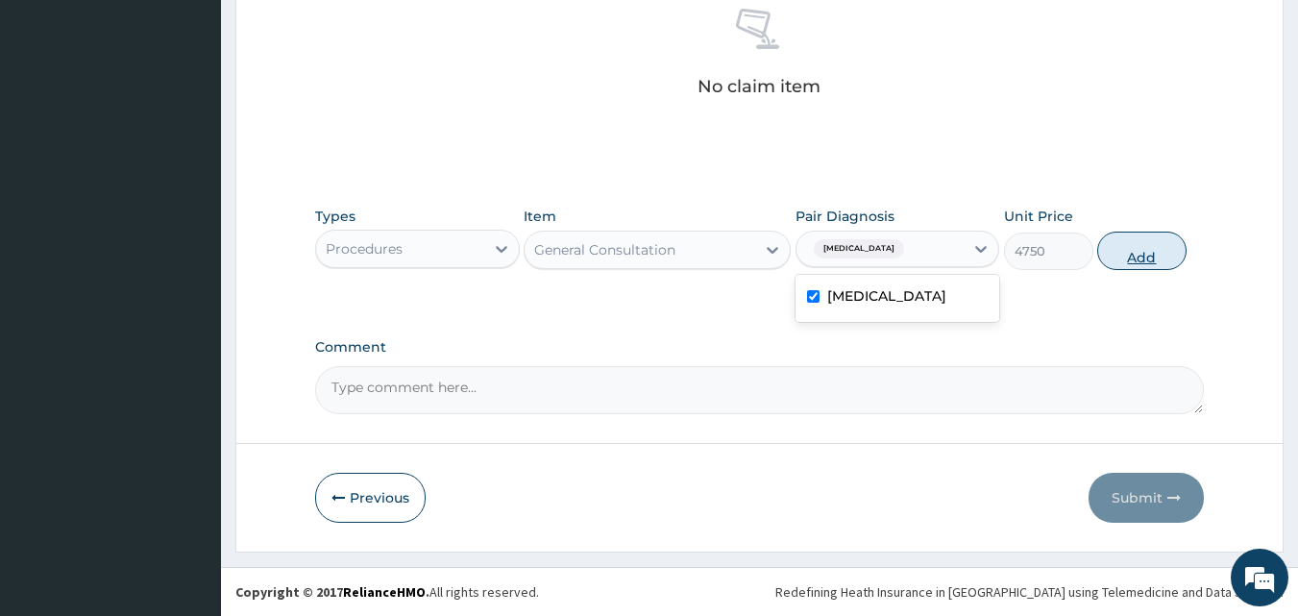
click at [1132, 241] on button "Add" at bounding box center [1141, 250] width 89 height 38
type input "0"
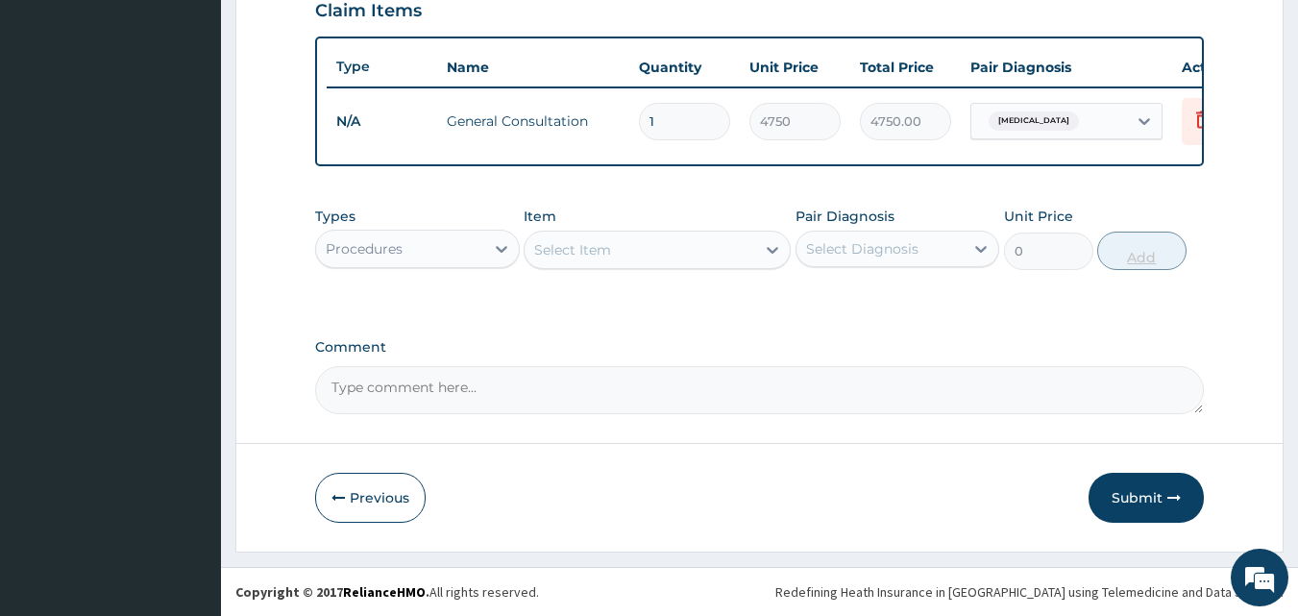
scroll to position [693, 0]
click at [411, 256] on div "Procedures" at bounding box center [400, 248] width 168 height 31
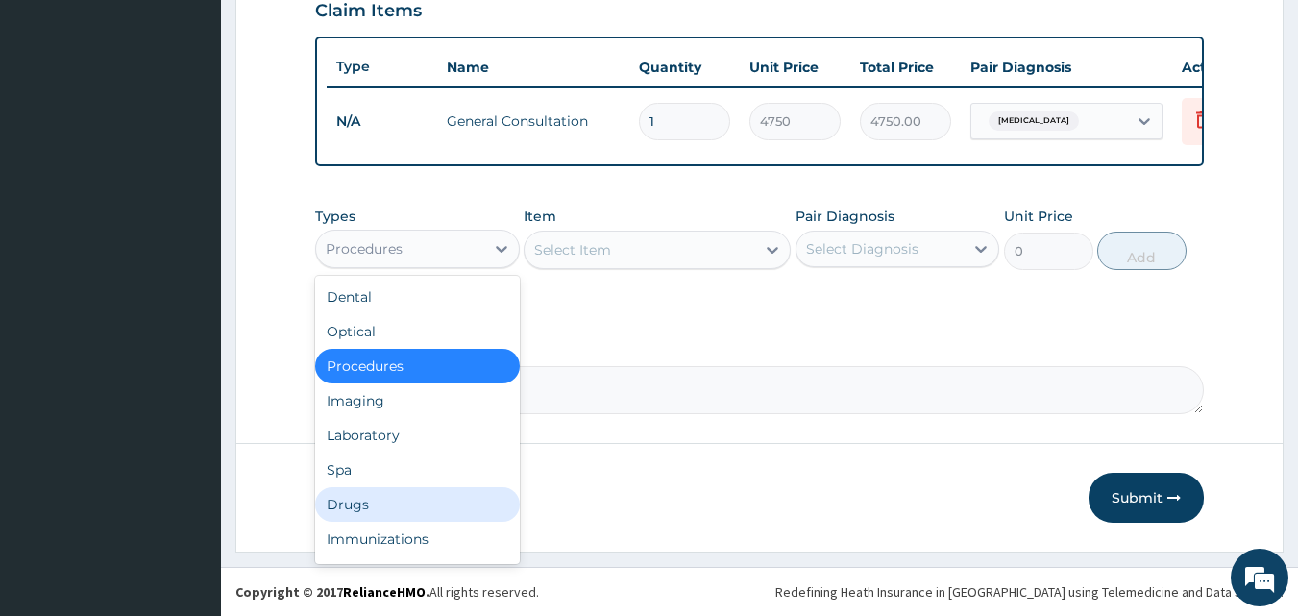
click at [355, 514] on div "Drugs" at bounding box center [417, 504] width 205 height 35
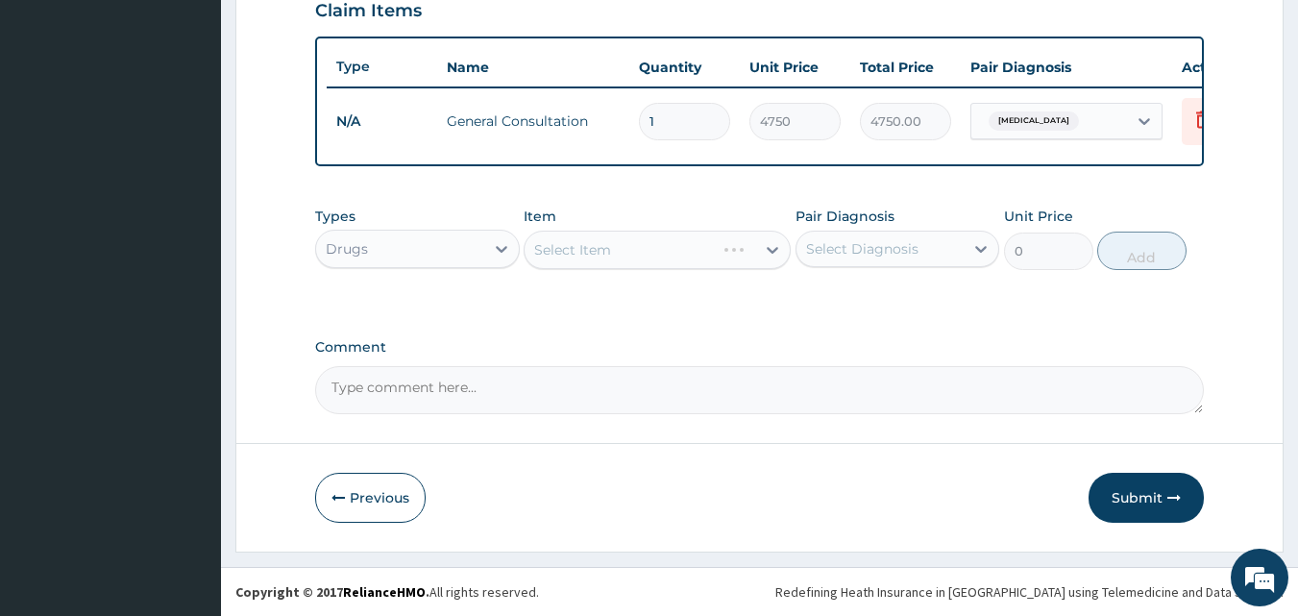
click at [648, 248] on div "Select Item" at bounding box center [657, 250] width 267 height 38
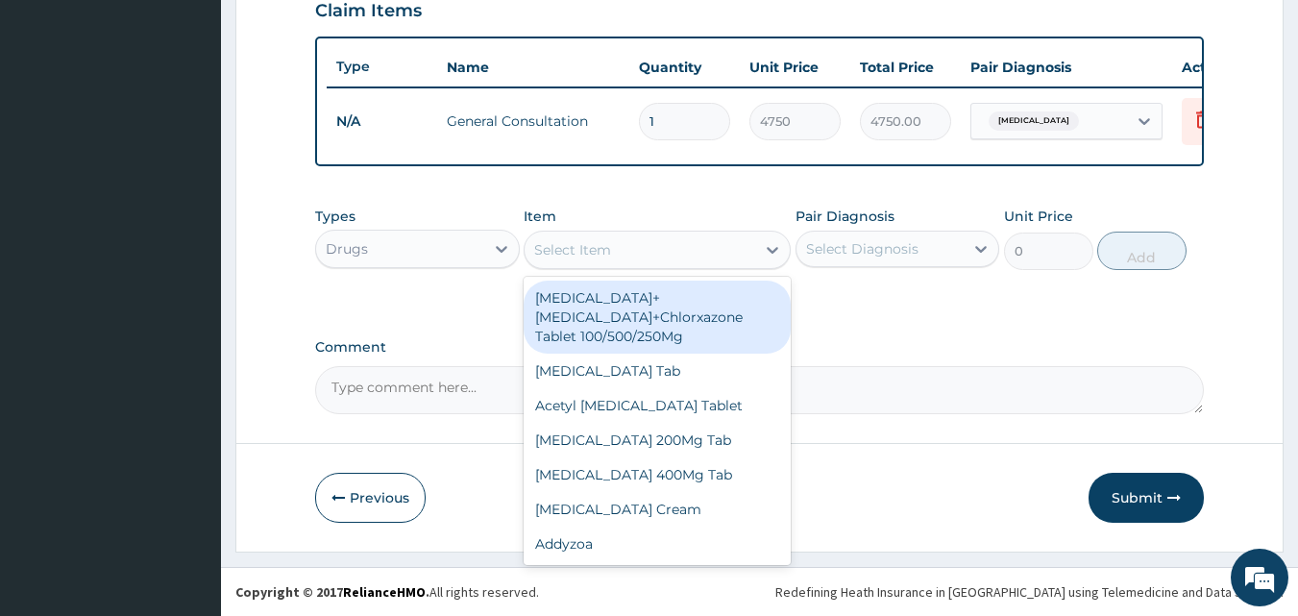
click at [637, 249] on div "Select Item" at bounding box center [639, 249] width 231 height 31
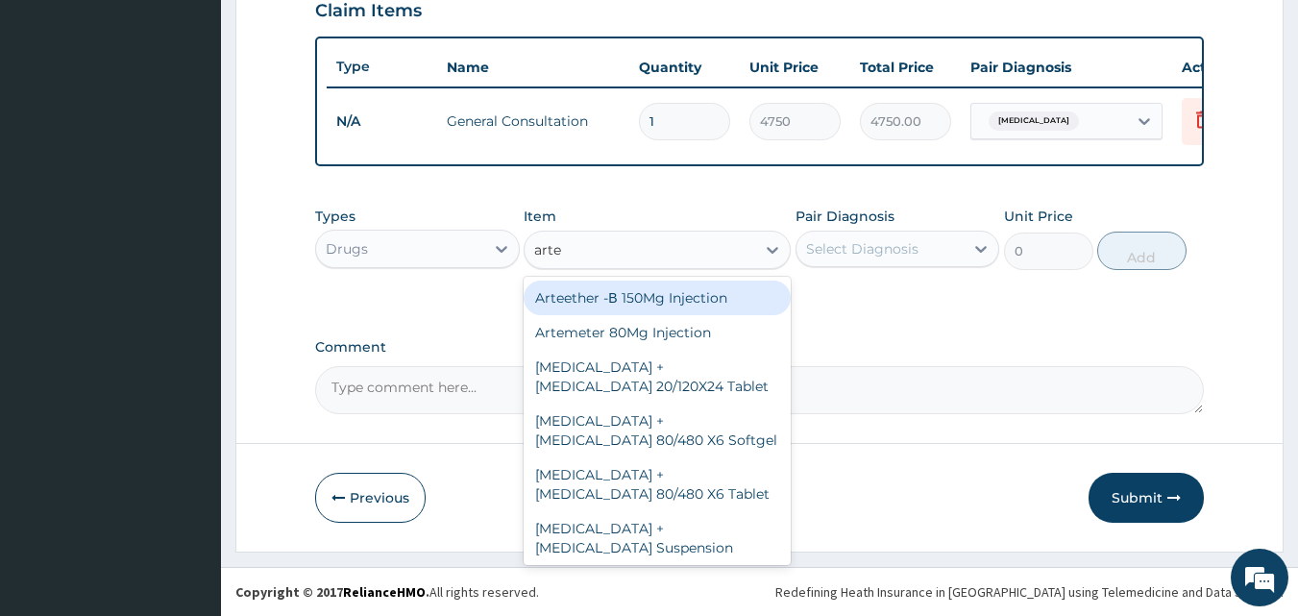
type input "artem"
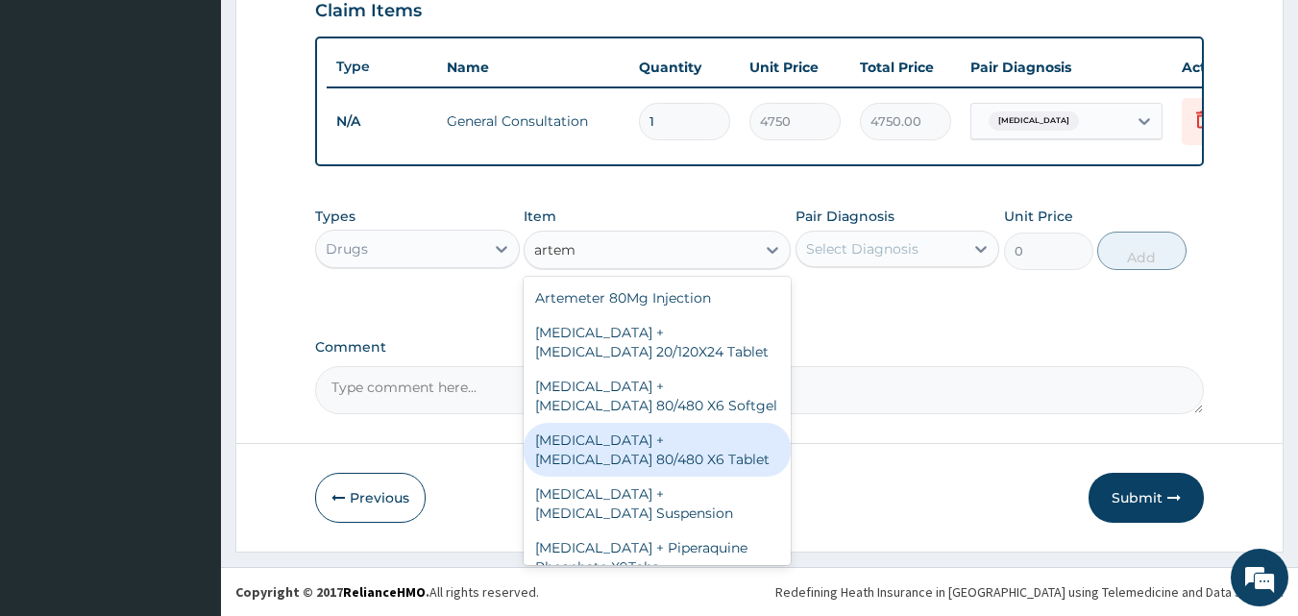
click at [590, 450] on div "Artemether + Lumefantrine 80/480 X6 Tablet" at bounding box center [657, 450] width 267 height 54
type input "4275"
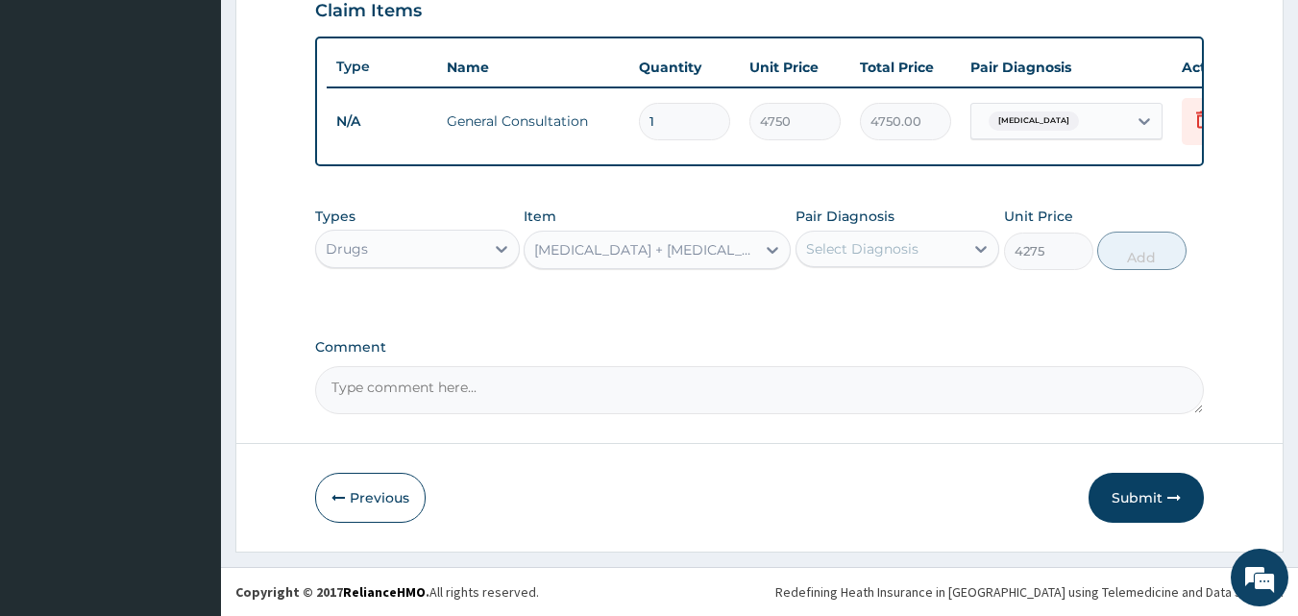
click at [872, 253] on div "Select Diagnosis" at bounding box center [862, 248] width 112 height 19
click at [858, 298] on label "Malaria" at bounding box center [886, 295] width 119 height 19
checkbox input "true"
click at [1134, 249] on button "Add" at bounding box center [1141, 250] width 89 height 38
type input "0"
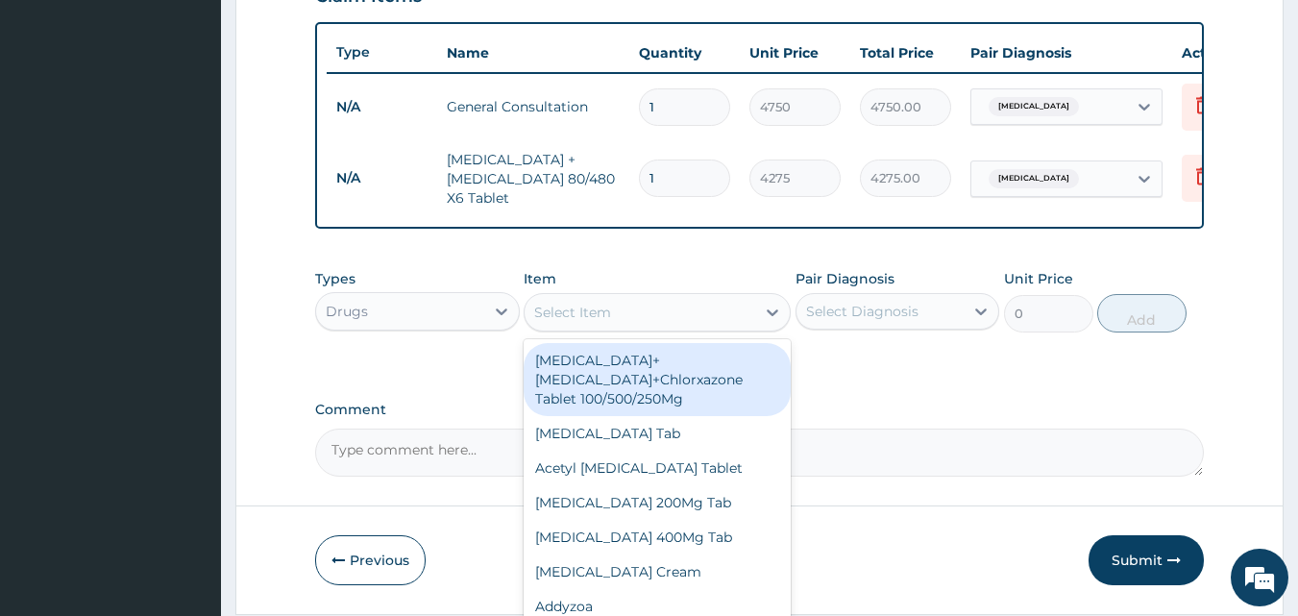
click at [631, 331] on div "Select Item" at bounding box center [657, 312] width 267 height 38
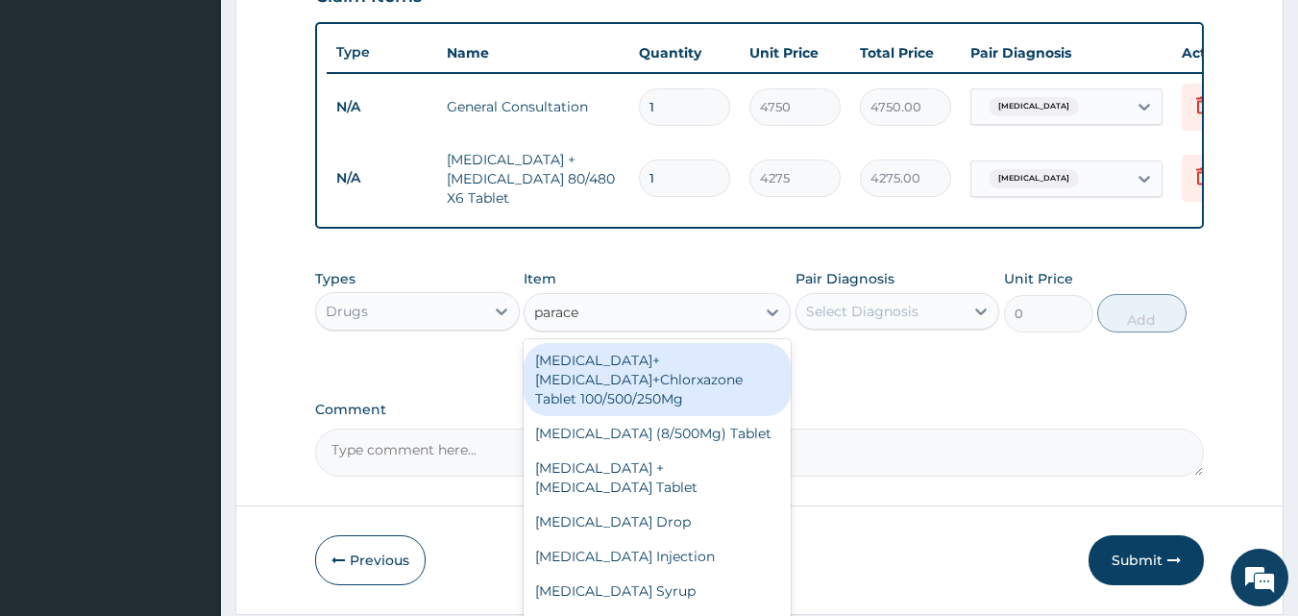
type input "paracet"
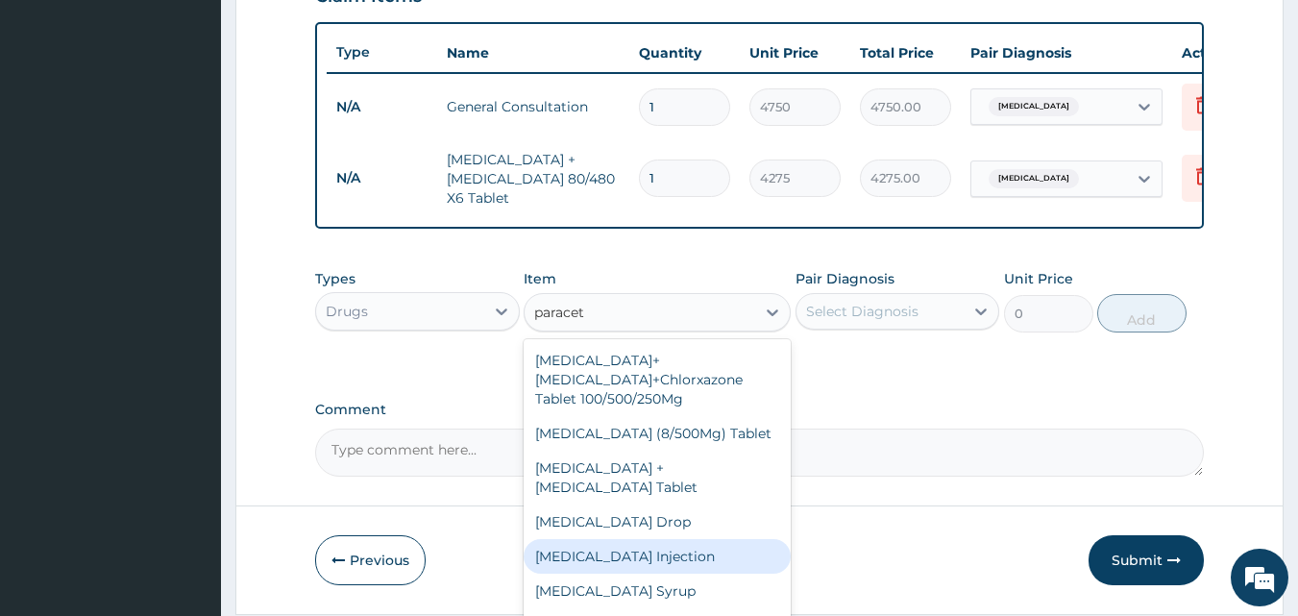
scroll to position [34, 0]
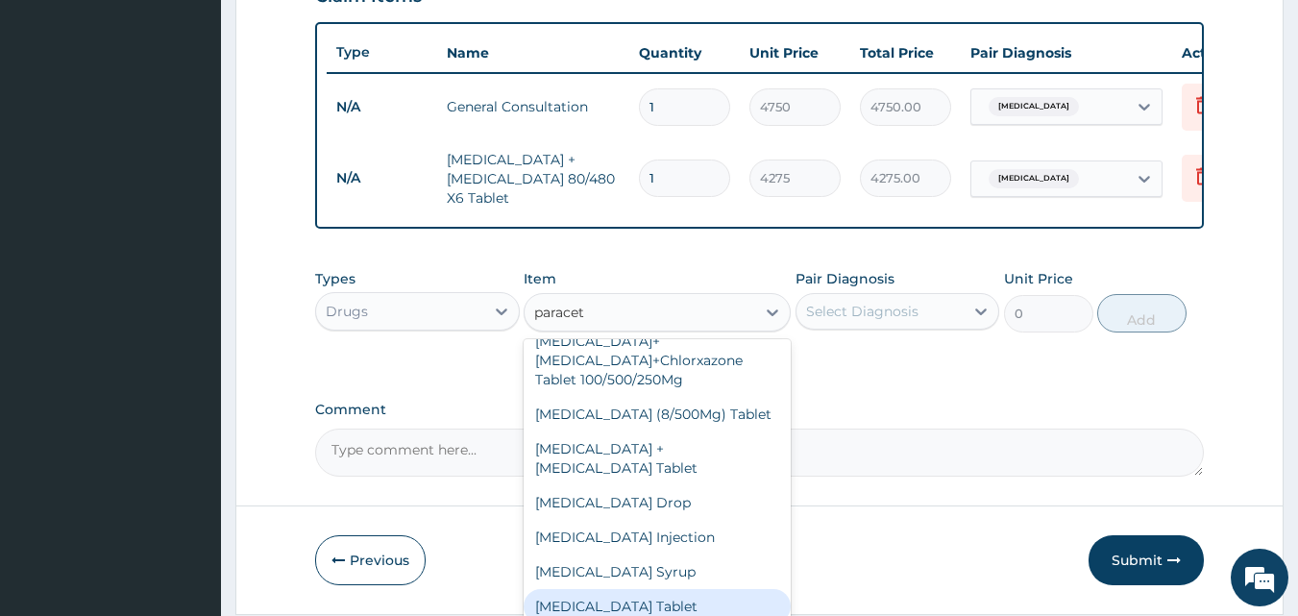
click at [637, 603] on div "Paracetamol Tablet" at bounding box center [657, 606] width 267 height 35
type input "47.5"
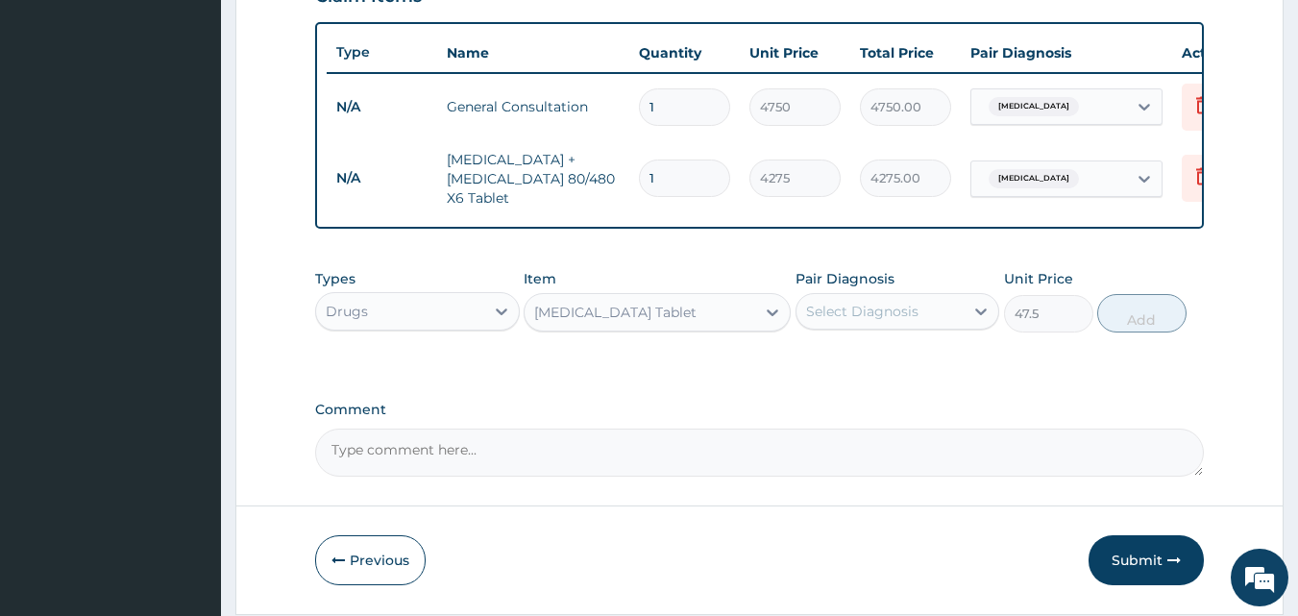
click at [843, 321] on div "Select Diagnosis" at bounding box center [862, 311] width 112 height 19
click at [837, 368] on label "Malaria" at bounding box center [886, 358] width 119 height 19
checkbox input "true"
click at [1140, 327] on button "Add" at bounding box center [1141, 313] width 89 height 38
type input "0"
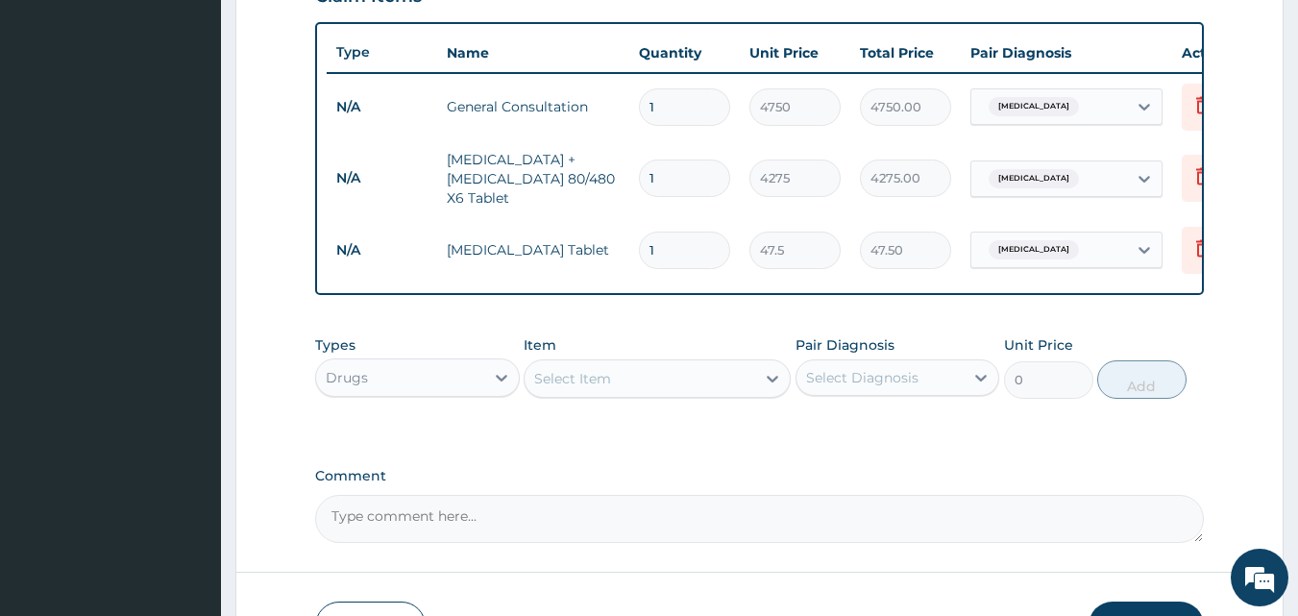
type input "18"
type input "855.00"
type input "18"
click at [743, 503] on div "Comment" at bounding box center [759, 505] width 889 height 75
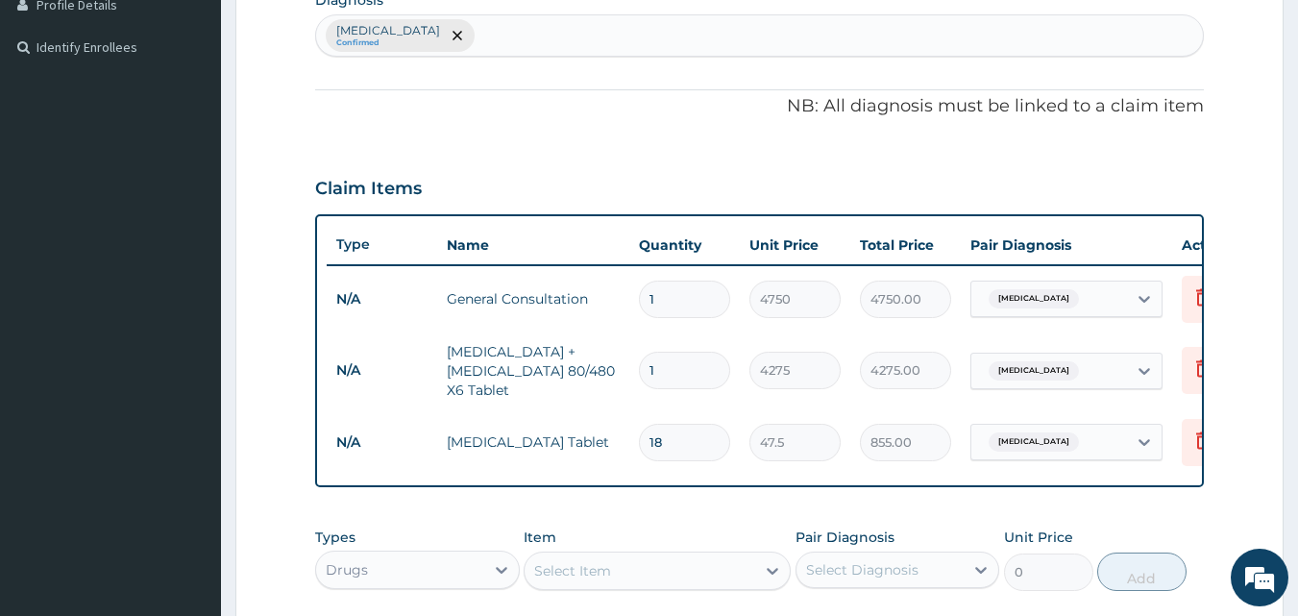
scroll to position [789, 0]
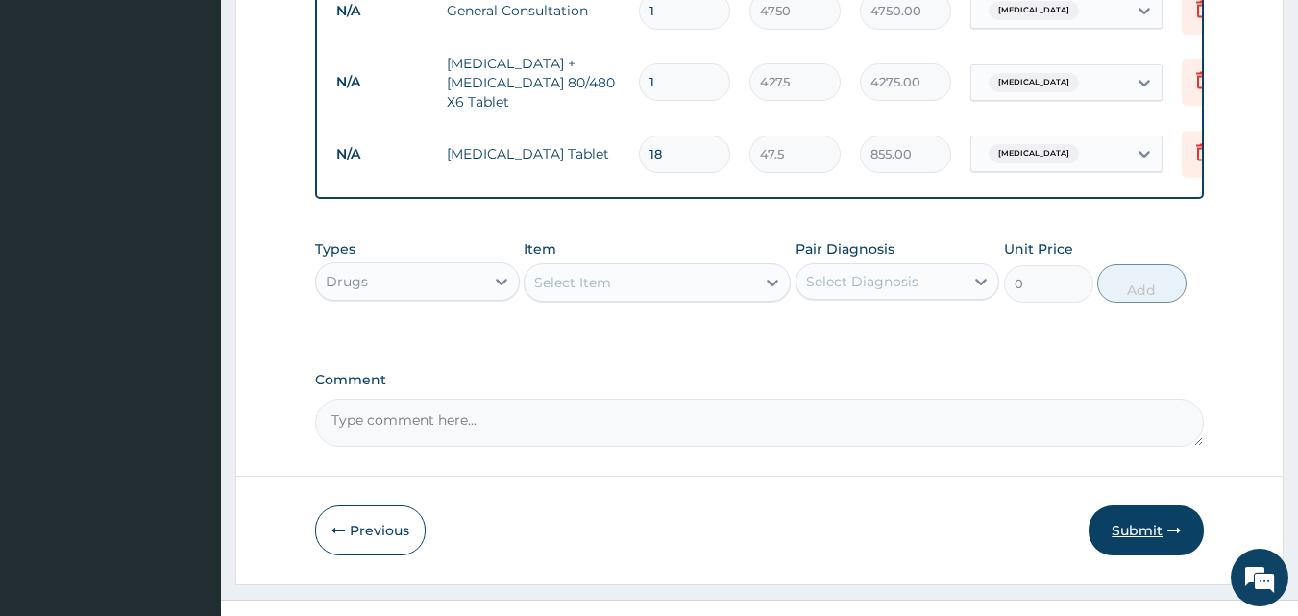
click at [1143, 529] on button "Submit" at bounding box center [1145, 530] width 115 height 50
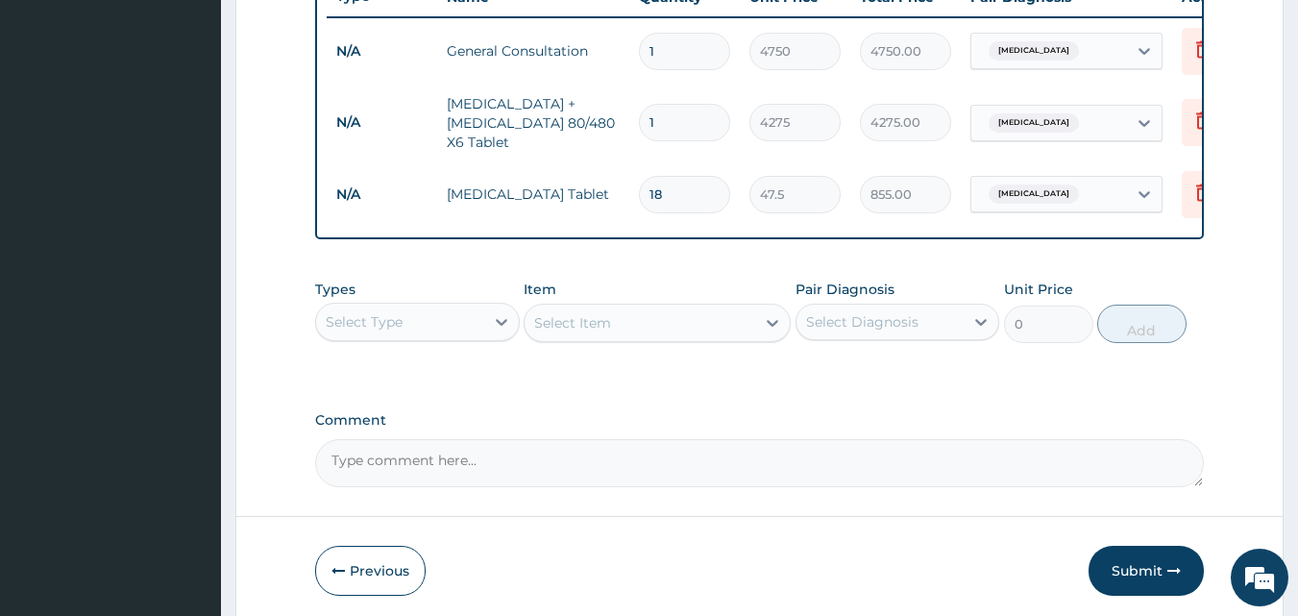
scroll to position [836, 0]
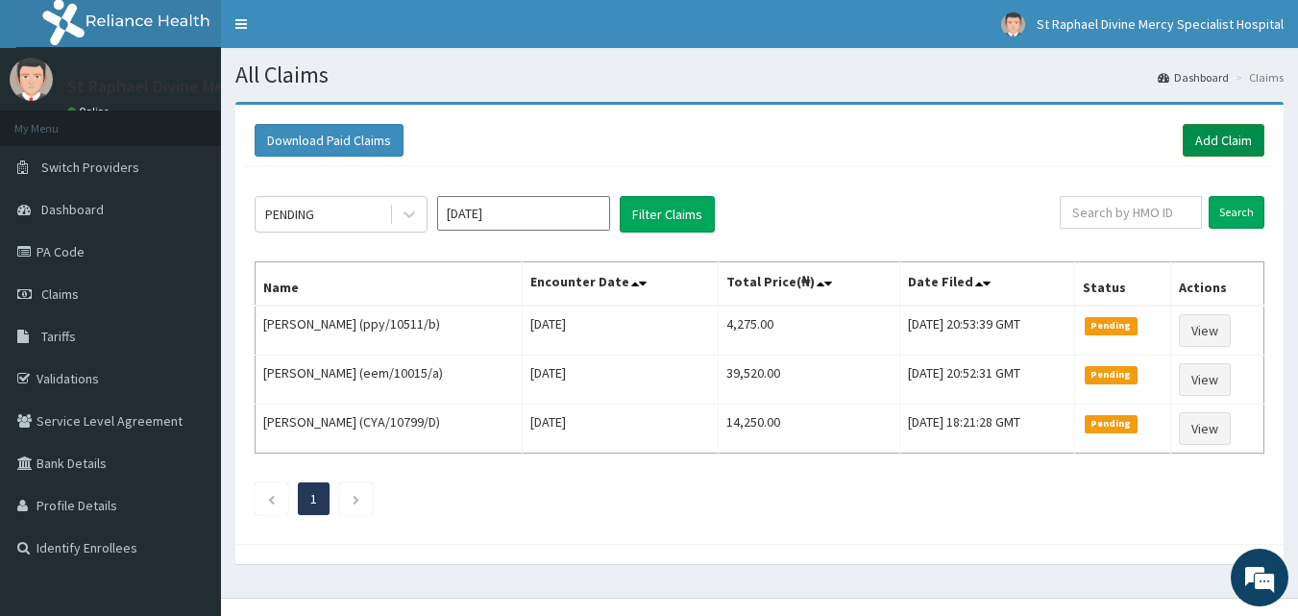
click at [1232, 138] on link "Add Claim" at bounding box center [1223, 140] width 82 height 33
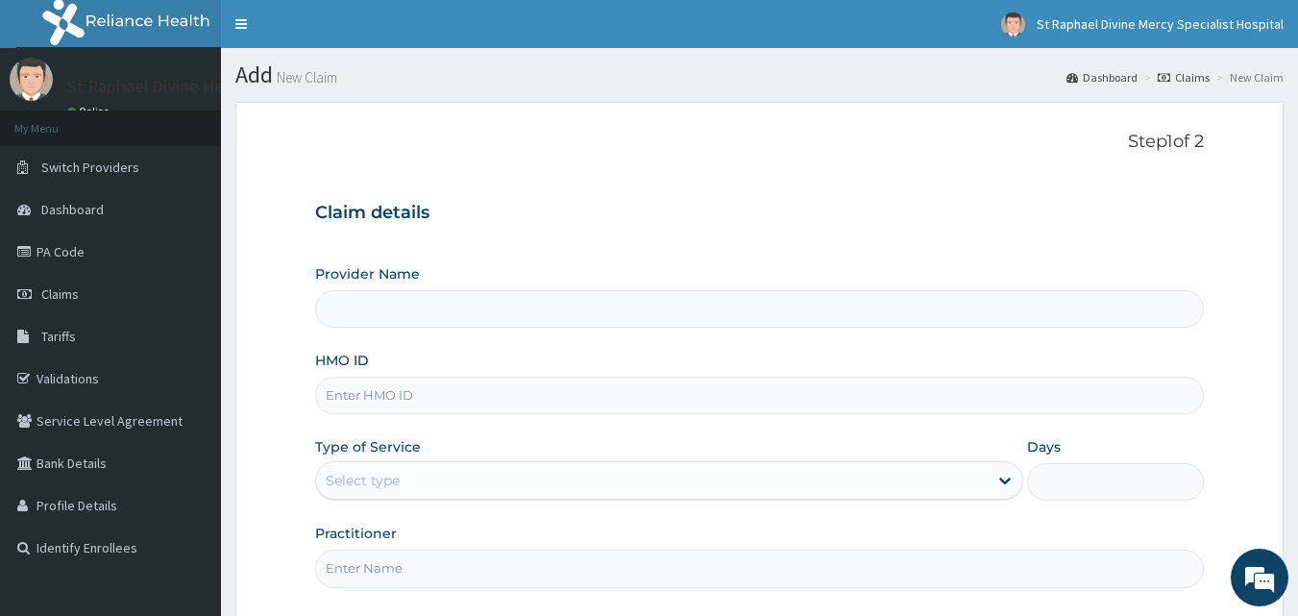
click at [471, 405] on input "HMO ID" at bounding box center [759, 395] width 889 height 37
type input "St. Raphael Divine Mercy Specialist Hospital"
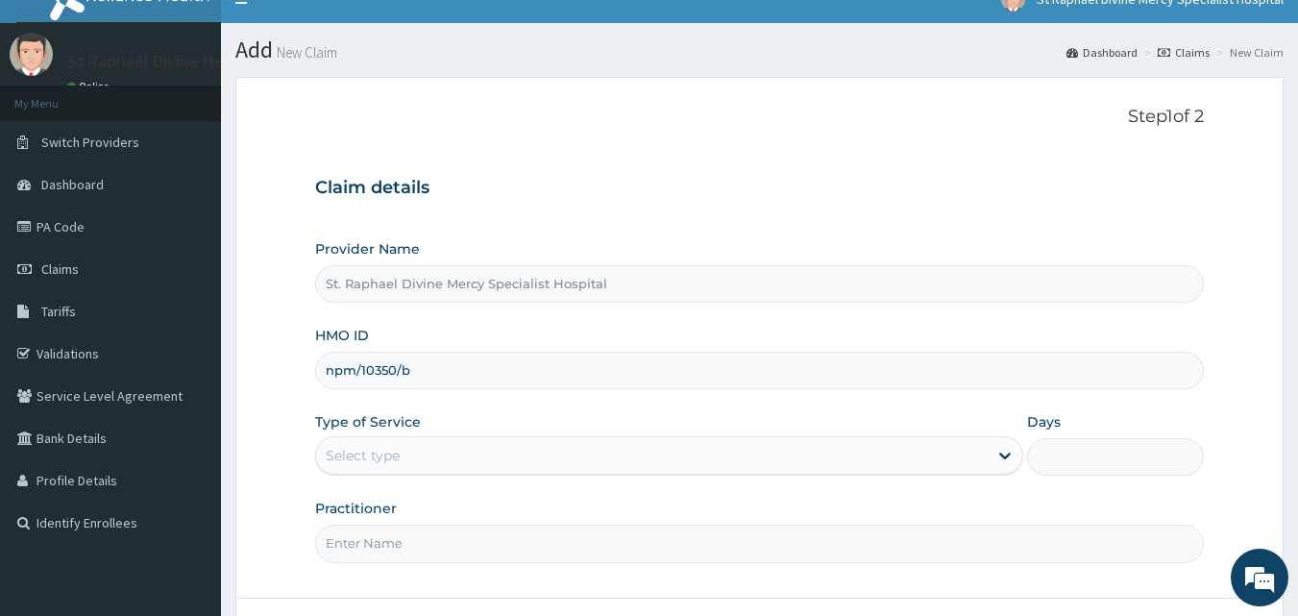
scroll to position [96, 0]
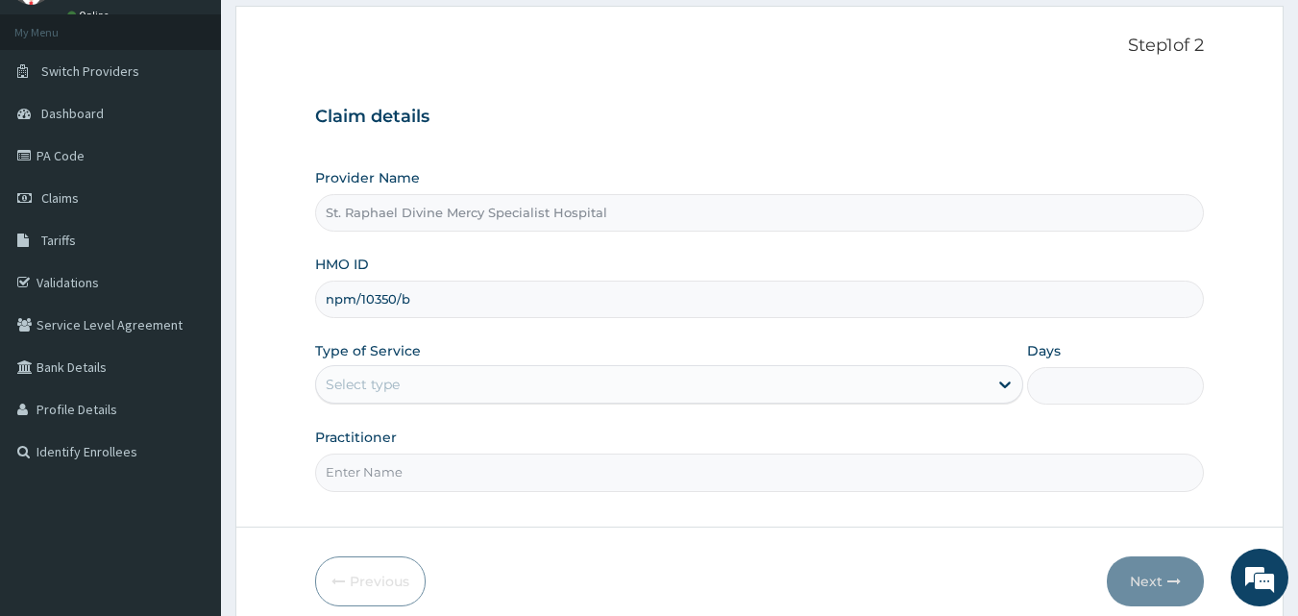
type input "npm/10350/b"
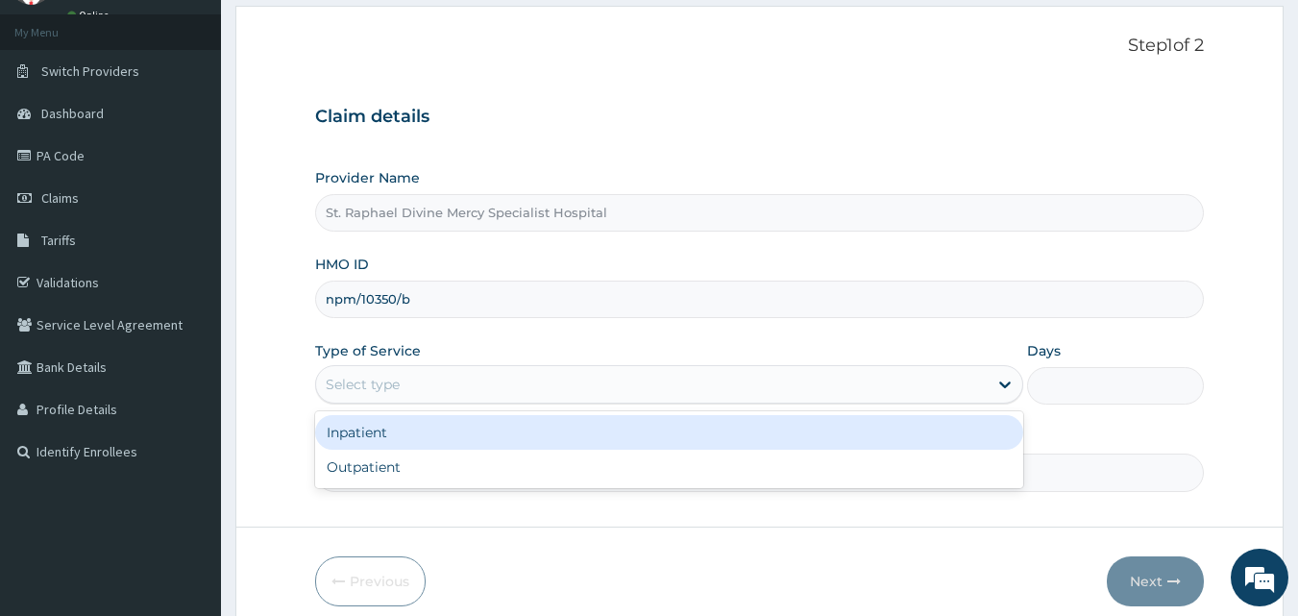
click at [401, 378] on div "Select type" at bounding box center [651, 384] width 671 height 31
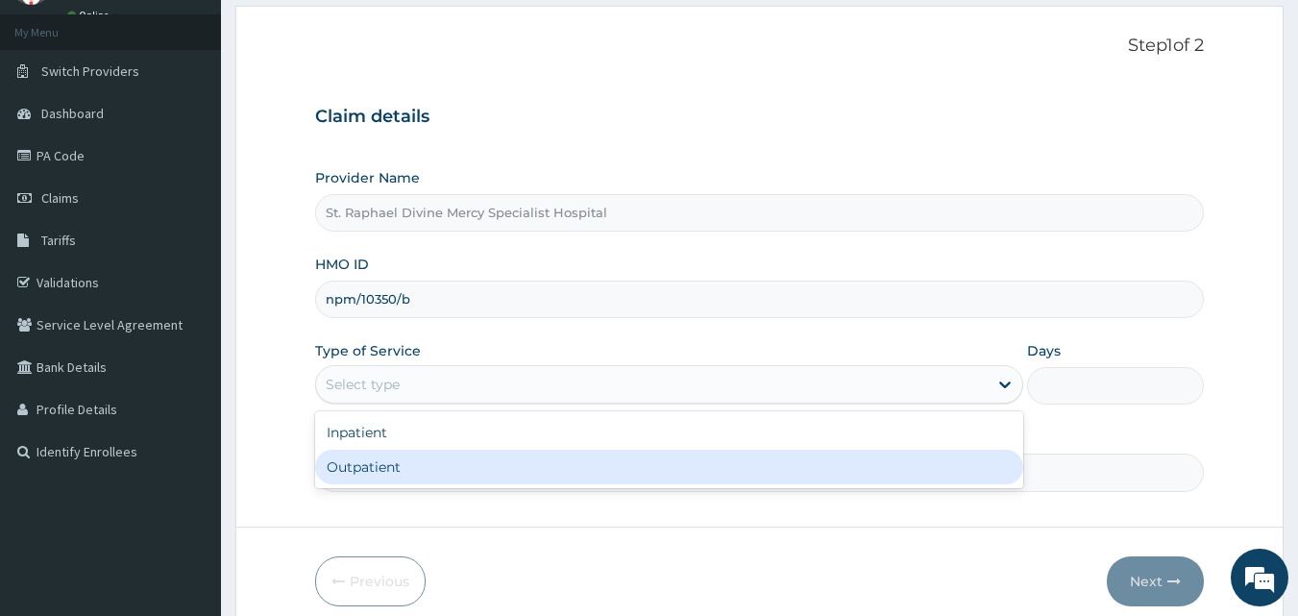
click at [387, 468] on div "Outpatient" at bounding box center [669, 467] width 708 height 35
type input "1"
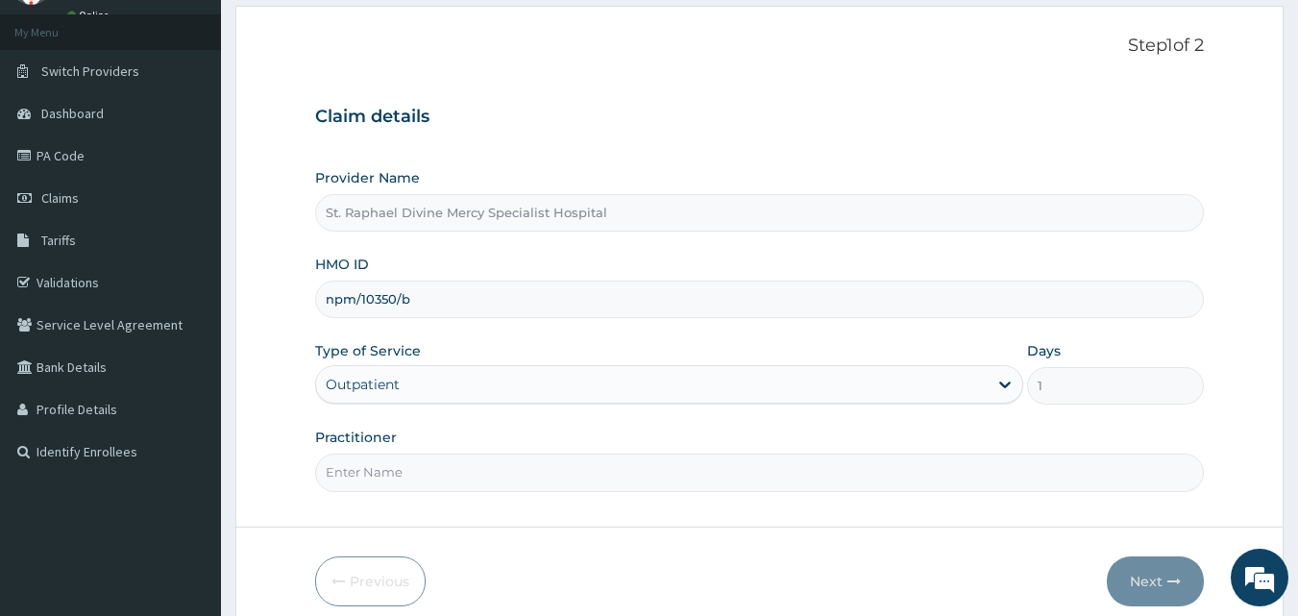
click at [456, 482] on input "Practitioner" at bounding box center [759, 471] width 889 height 37
click at [426, 473] on input "[PERSON_NAME]" at bounding box center [759, 471] width 889 height 37
type input "d"
click at [426, 473] on input "Practitioner" at bounding box center [759, 471] width 889 height 37
type input "Dr. Agbenla"
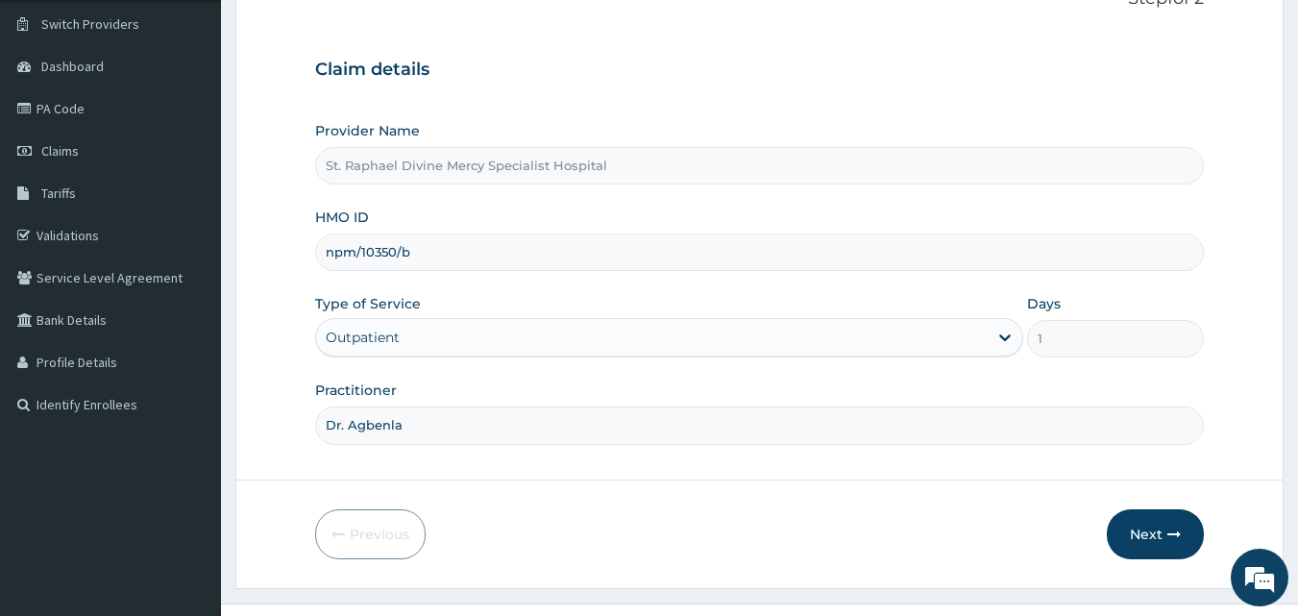
scroll to position [180, 0]
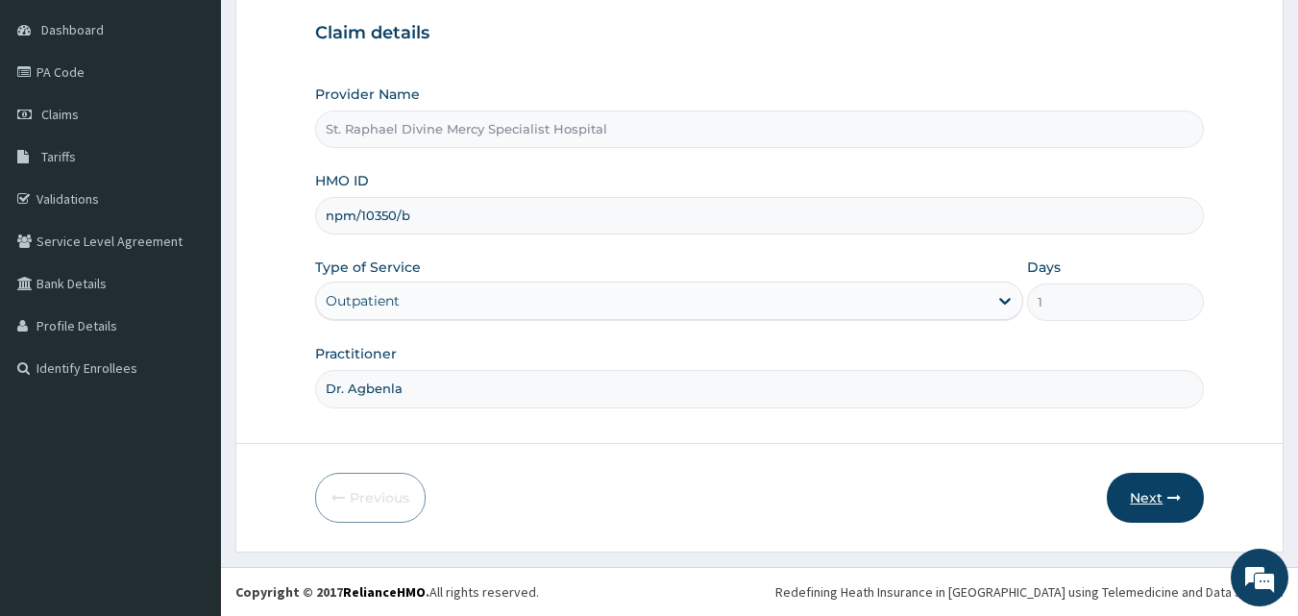
click at [1165, 505] on button "Next" at bounding box center [1155, 498] width 97 height 50
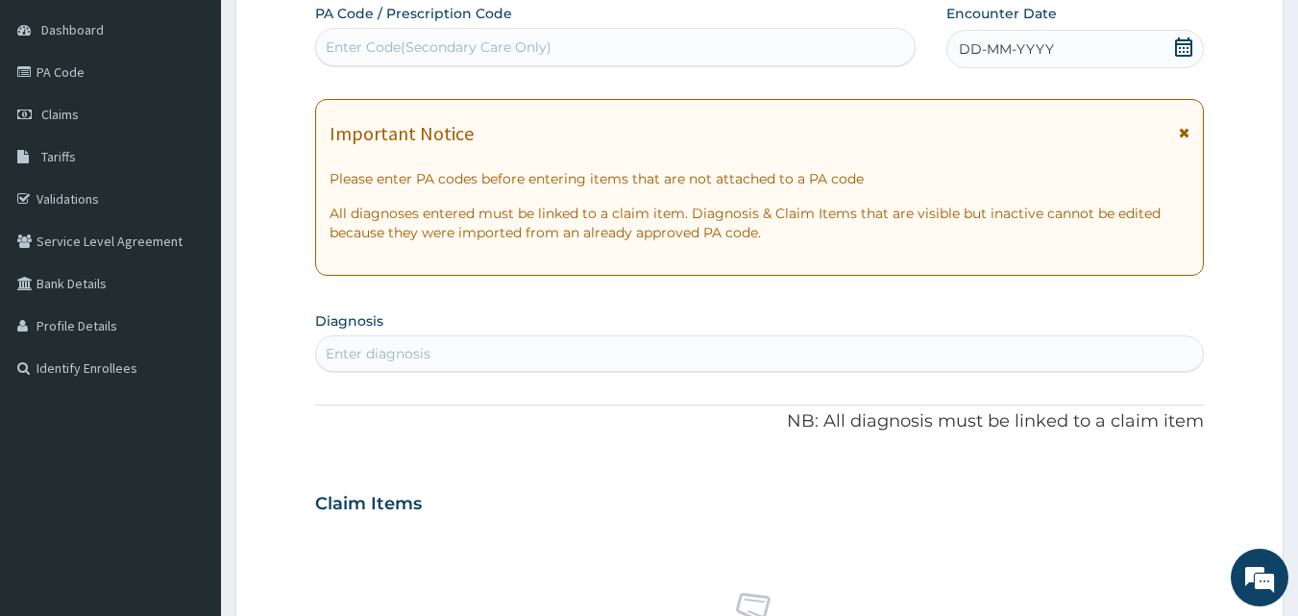
click at [1196, 47] on div "DD-MM-YYYY" at bounding box center [1074, 49] width 257 height 38
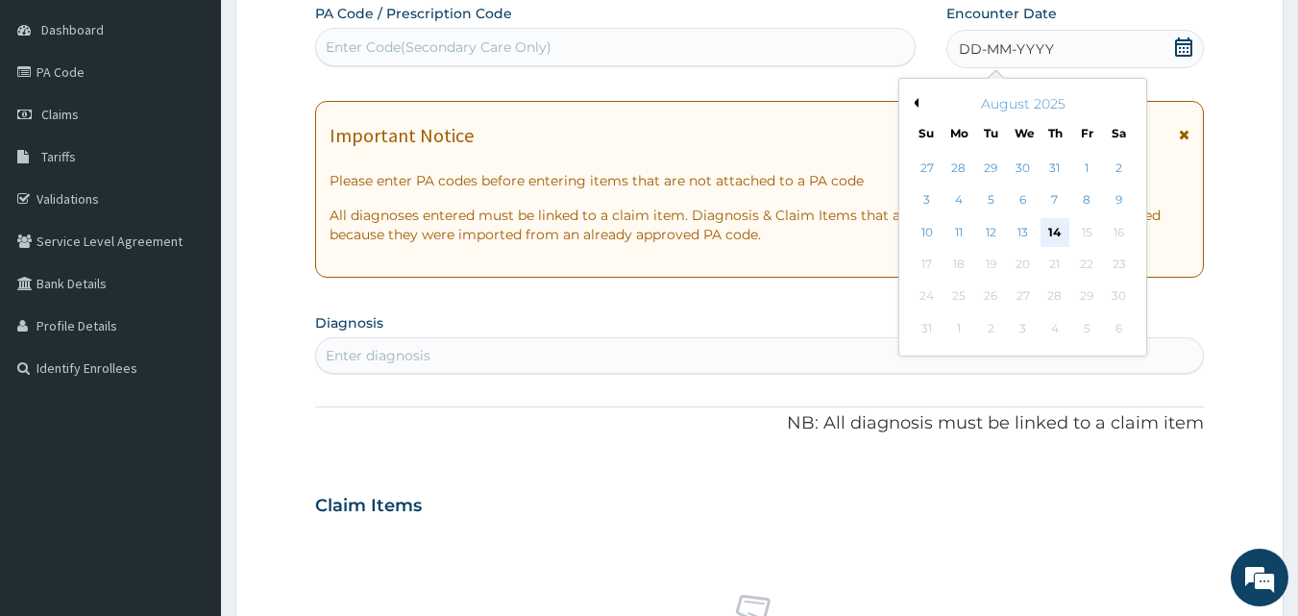
click at [1053, 232] on div "14" at bounding box center [1054, 232] width 29 height 29
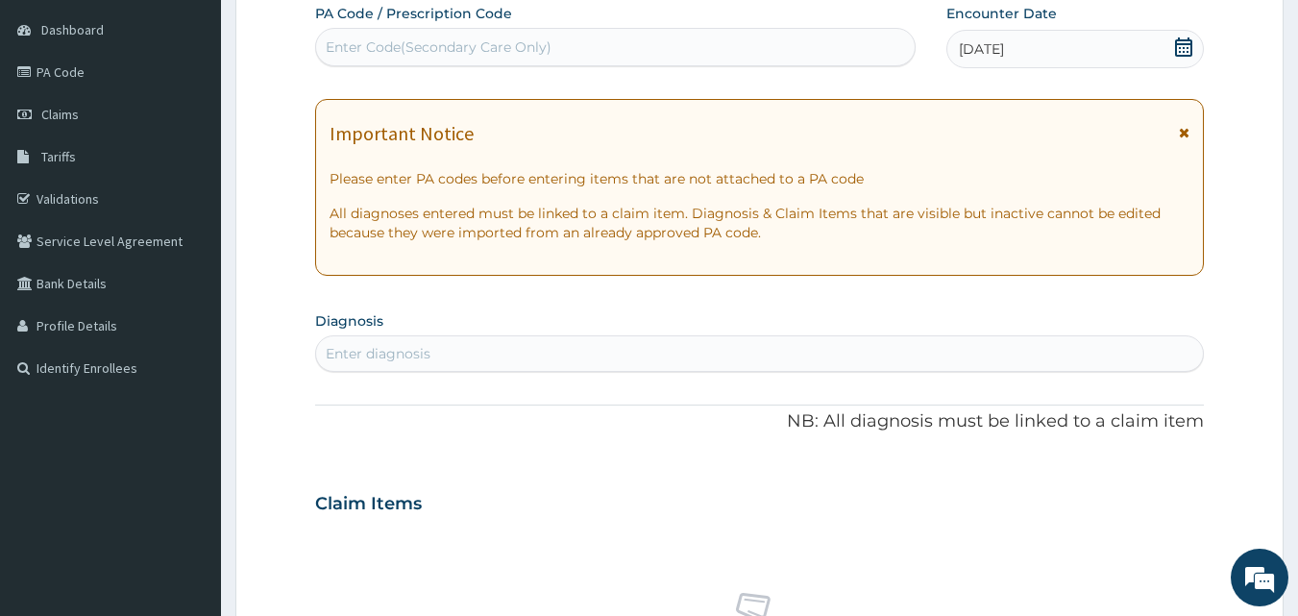
click at [538, 348] on div "Enter diagnosis" at bounding box center [760, 353] width 888 height 31
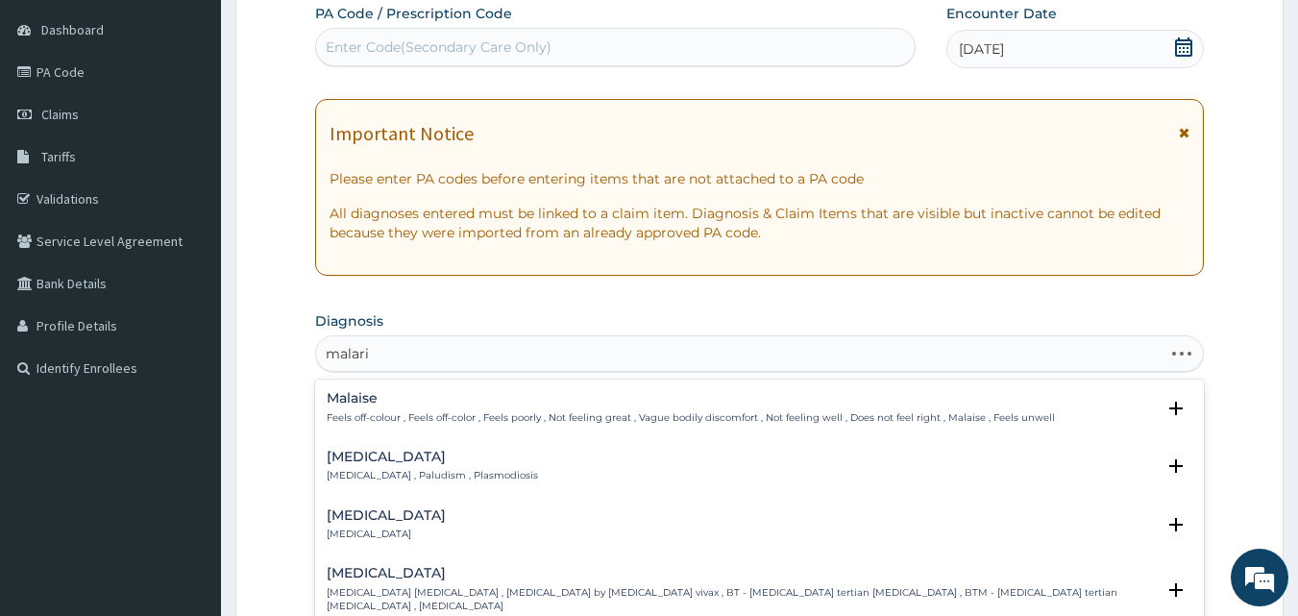
type input "[MEDICAL_DATA]"
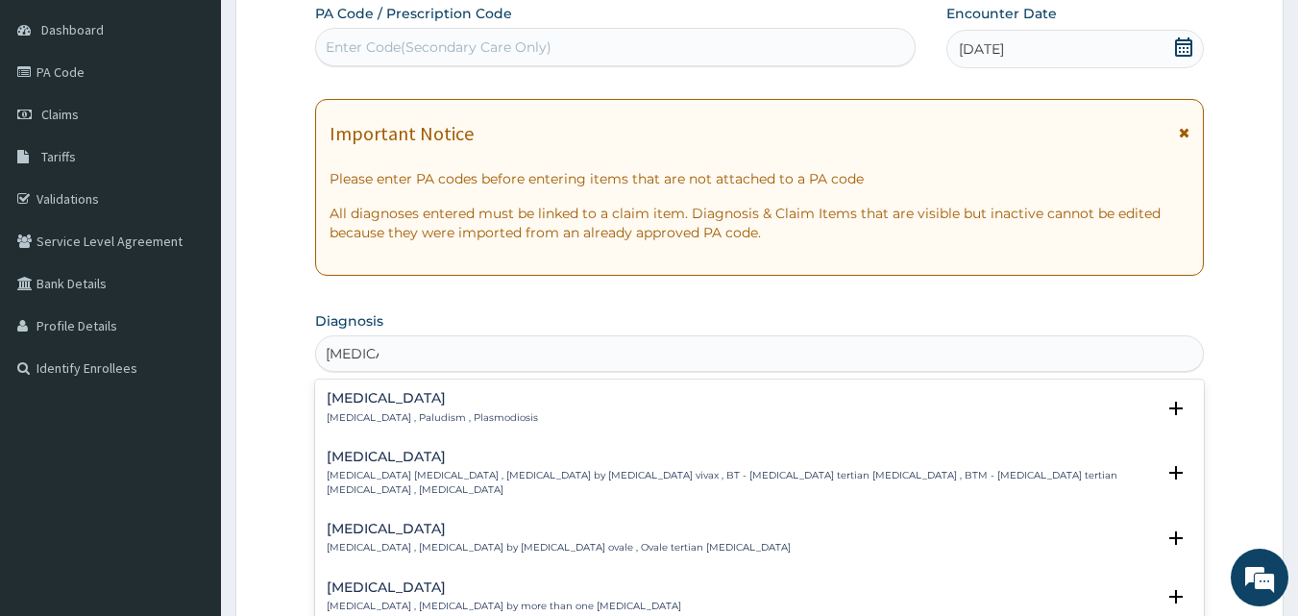
click at [445, 417] on p "[MEDICAL_DATA] , Paludism , Plasmodiosis" at bounding box center [432, 417] width 211 height 13
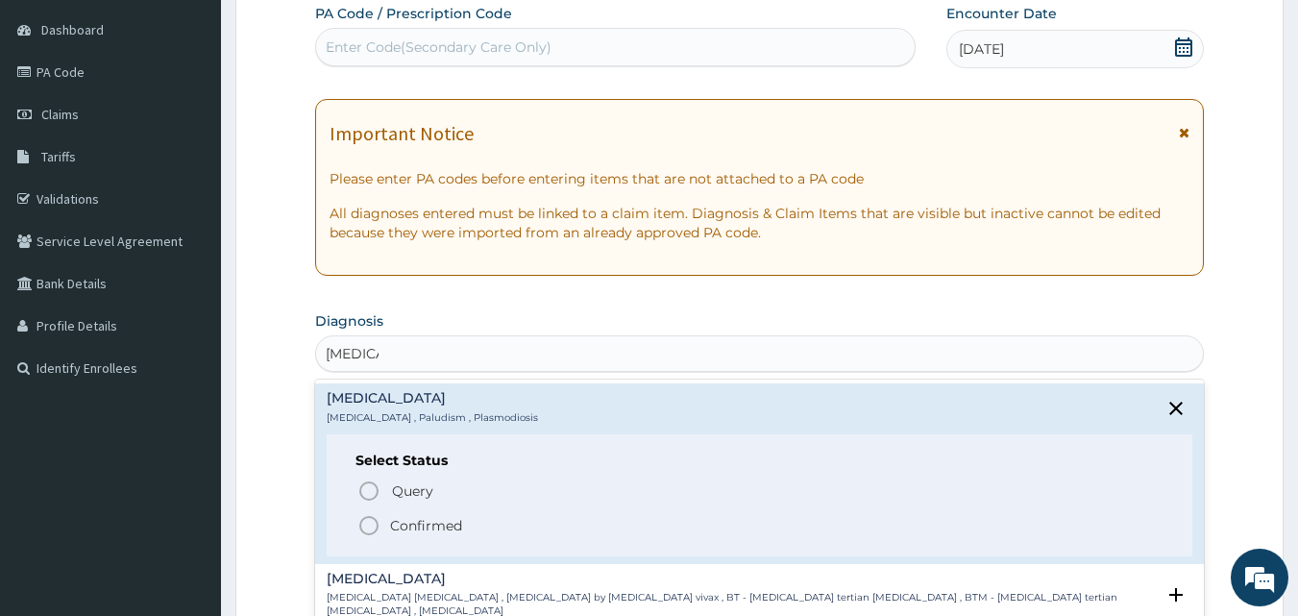
click at [373, 530] on icon "status option filled" at bounding box center [368, 525] width 23 height 23
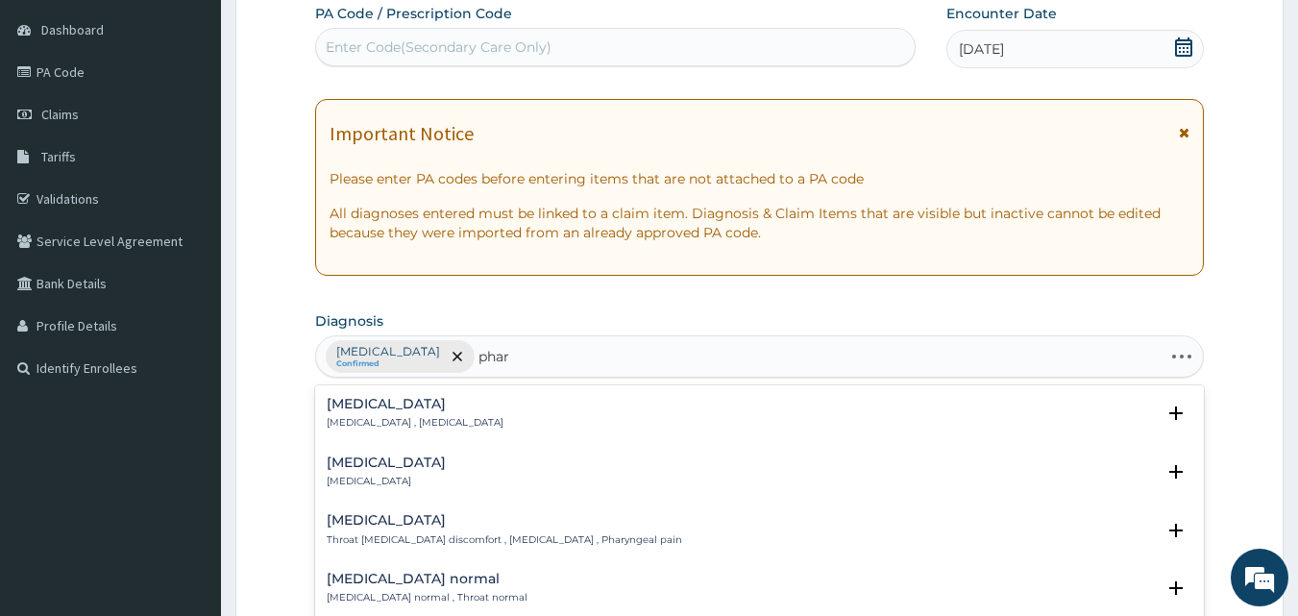
type input "phary"
click at [401, 459] on h4 "[MEDICAL_DATA]" at bounding box center [386, 462] width 119 height 14
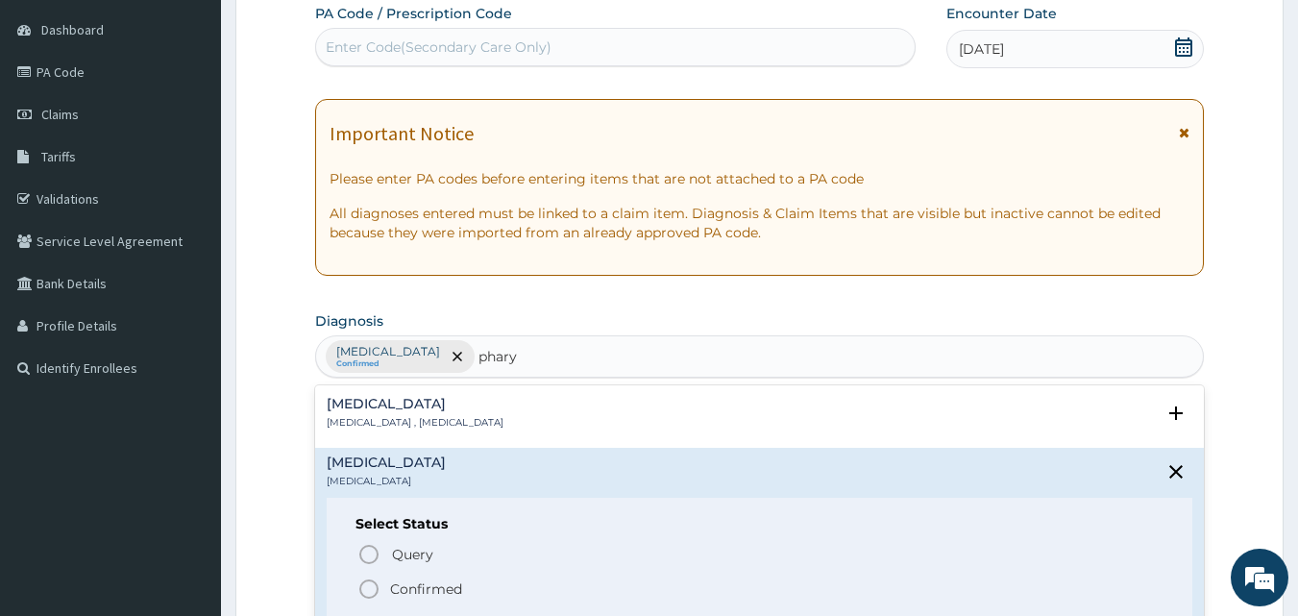
click at [365, 583] on icon "status option filled" at bounding box center [368, 588] width 23 height 23
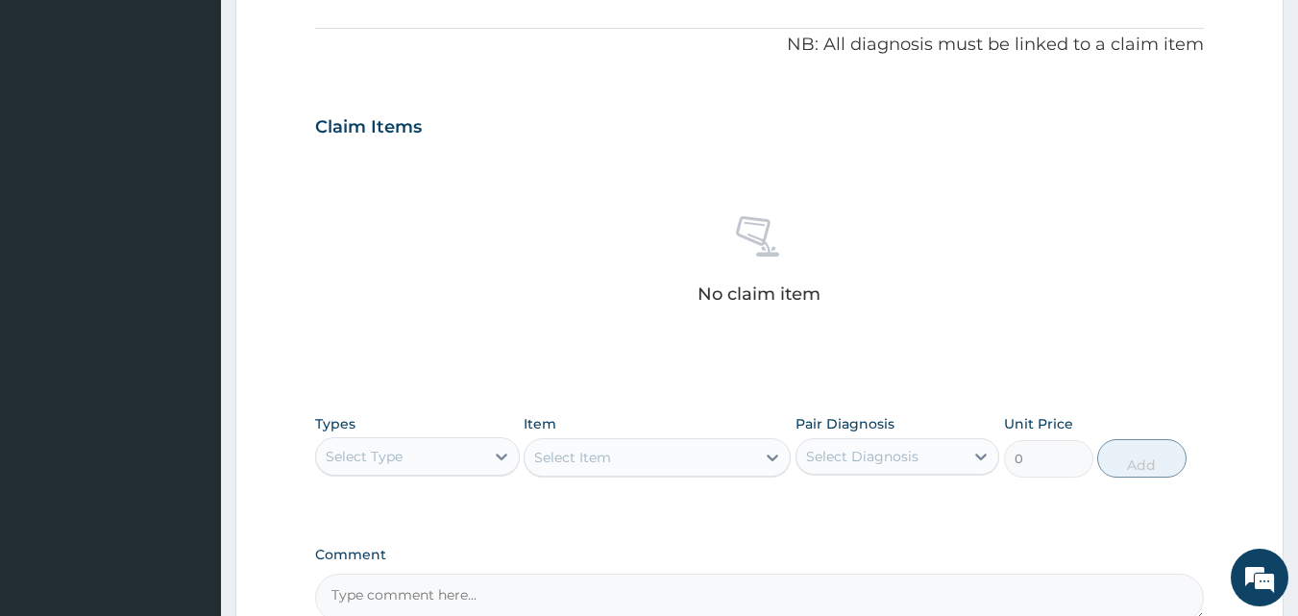
scroll to position [564, 0]
click at [393, 455] on div "Select Type" at bounding box center [364, 454] width 77 height 19
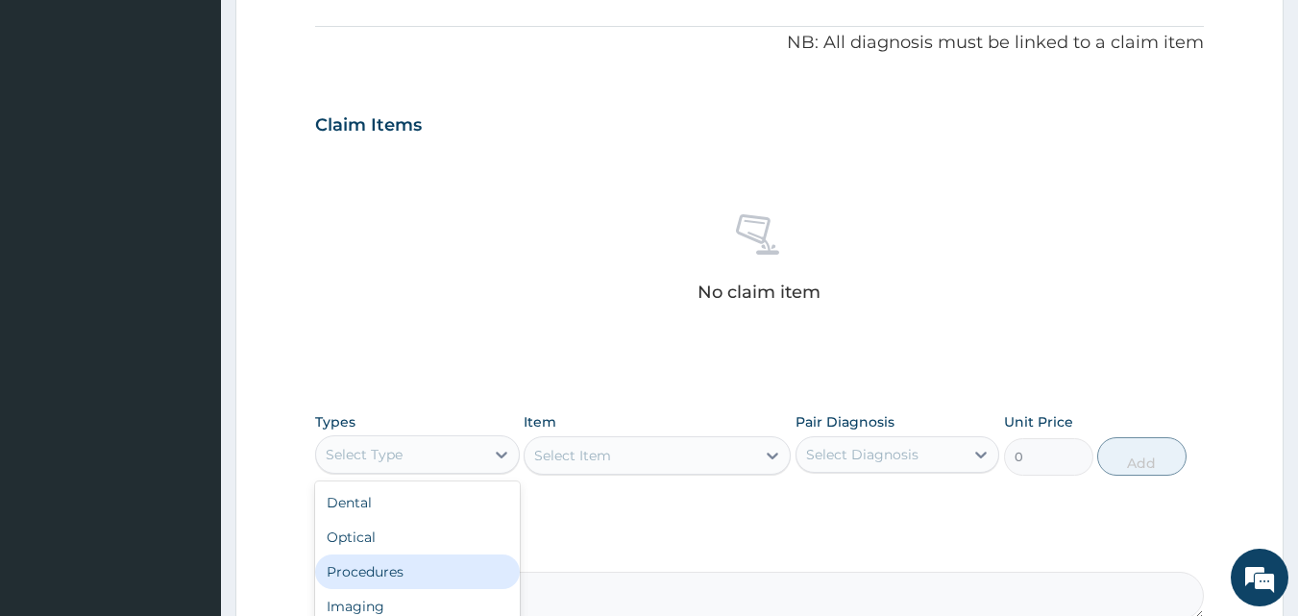
drag, startPoint x: 375, startPoint y: 566, endPoint x: 569, endPoint y: 429, distance: 237.2
click at [375, 564] on div "Procedures" at bounding box center [417, 571] width 205 height 35
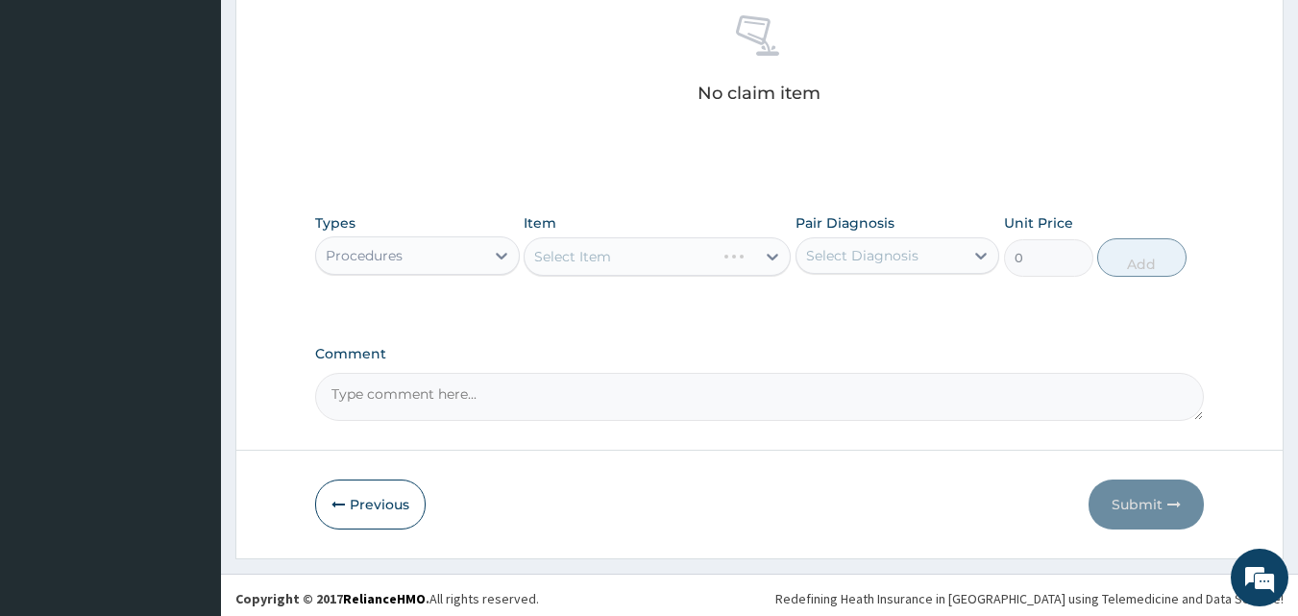
scroll to position [769, 0]
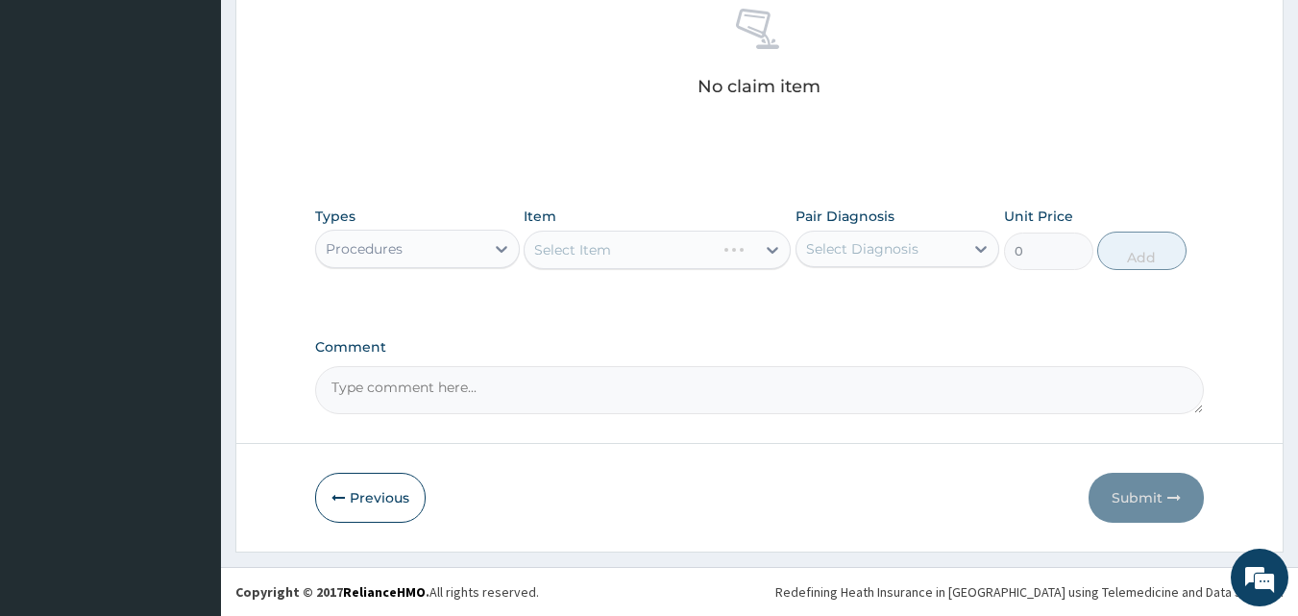
click at [670, 260] on div "Select Item" at bounding box center [657, 250] width 267 height 38
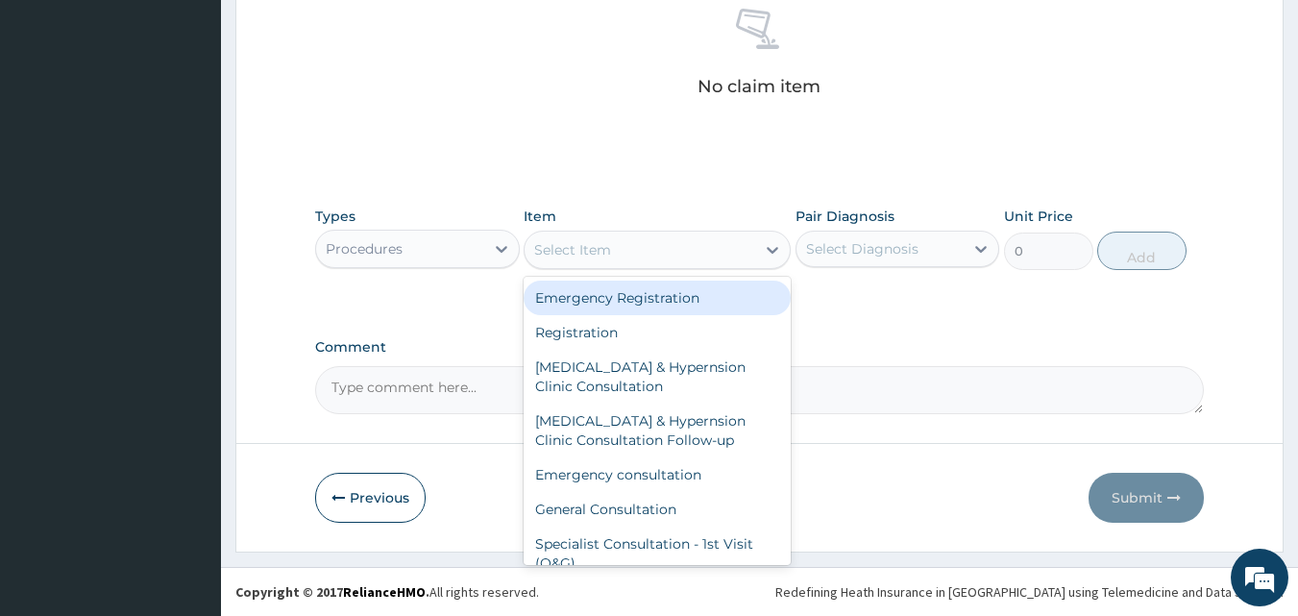
click at [584, 246] on div "Select Item" at bounding box center [572, 249] width 77 height 19
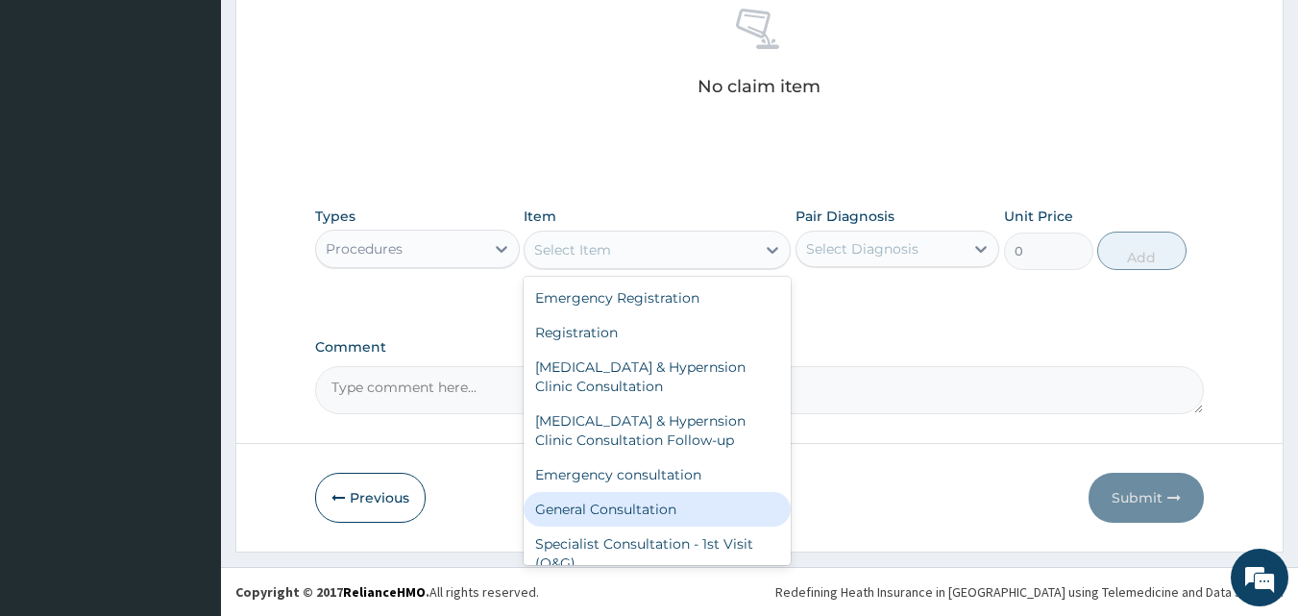
click at [572, 502] on div "General Consultation" at bounding box center [657, 509] width 267 height 35
type input "4750"
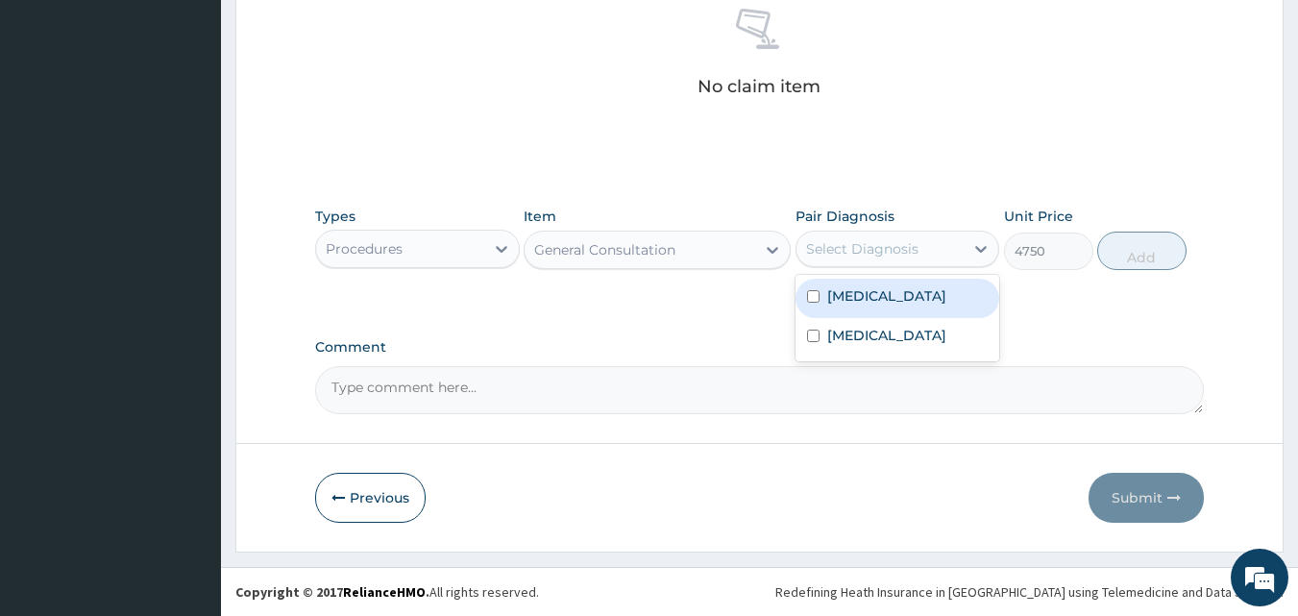
click at [865, 249] on div "Select Diagnosis" at bounding box center [862, 248] width 112 height 19
click at [846, 293] on label "Malaria" at bounding box center [886, 295] width 119 height 19
checkbox input "true"
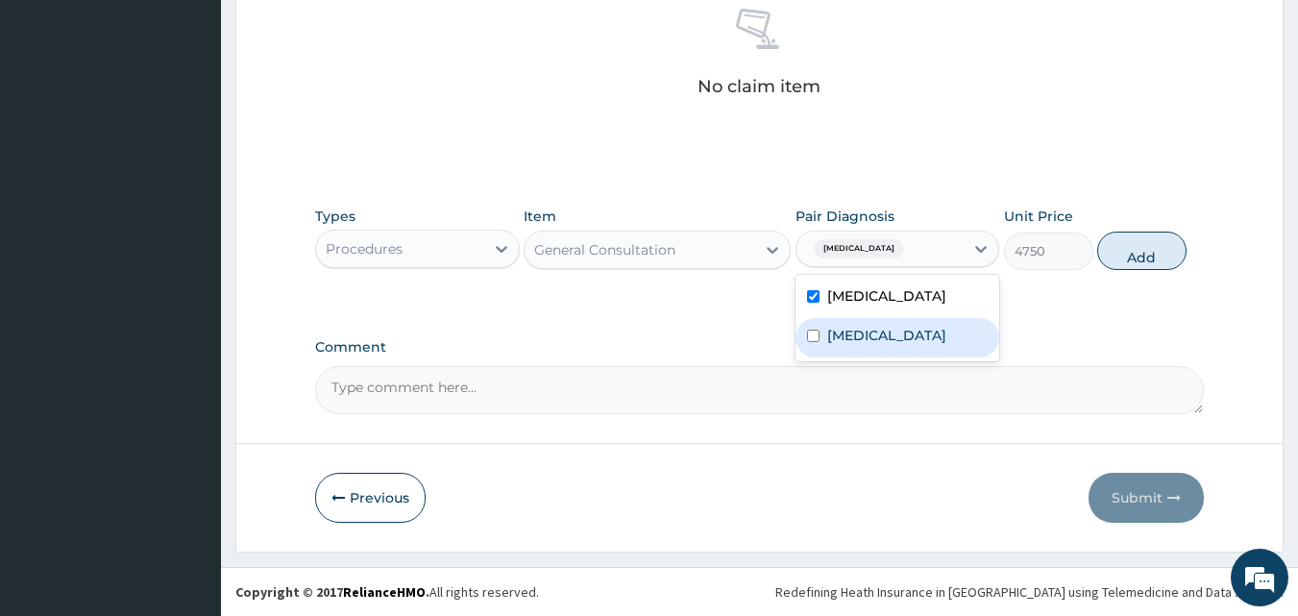
click at [830, 335] on label "Pharyngitis" at bounding box center [886, 335] width 119 height 19
checkbox input "true"
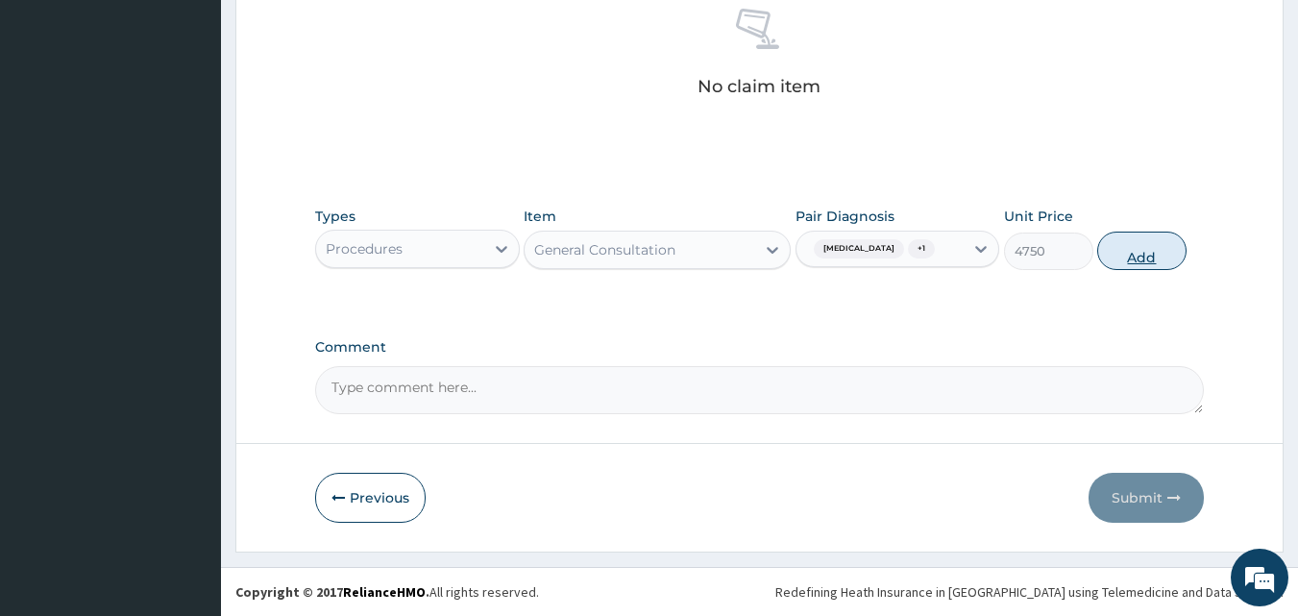
click at [1131, 236] on button "Add" at bounding box center [1141, 250] width 89 height 38
type input "0"
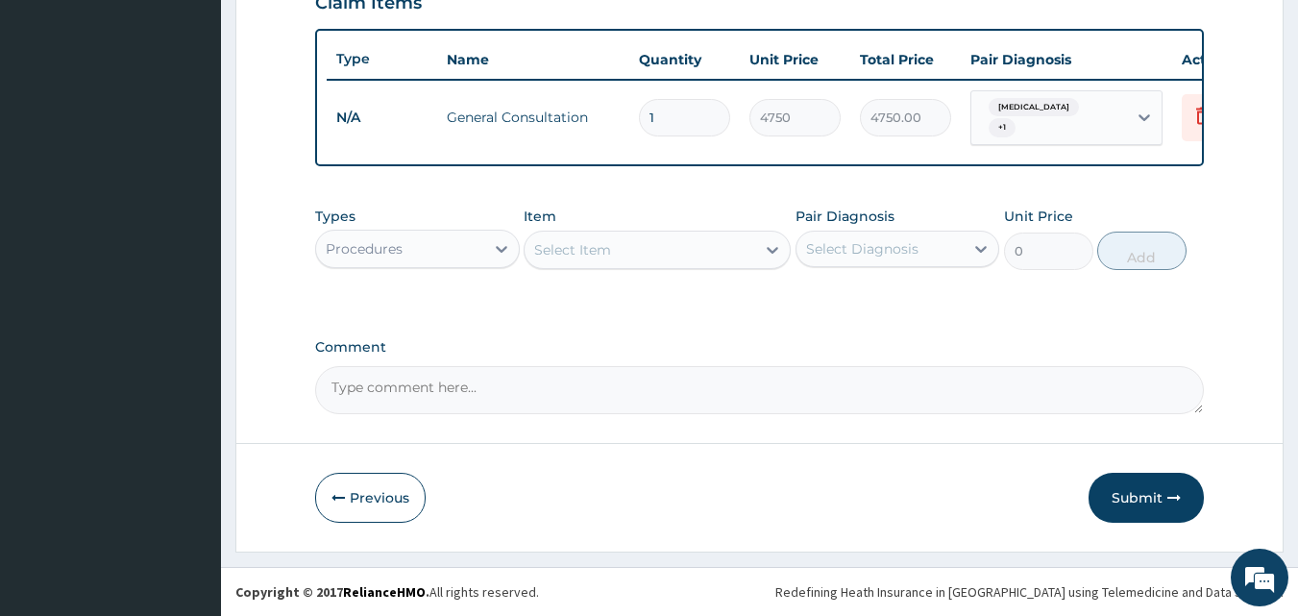
click at [445, 236] on div "Procedures" at bounding box center [400, 248] width 168 height 31
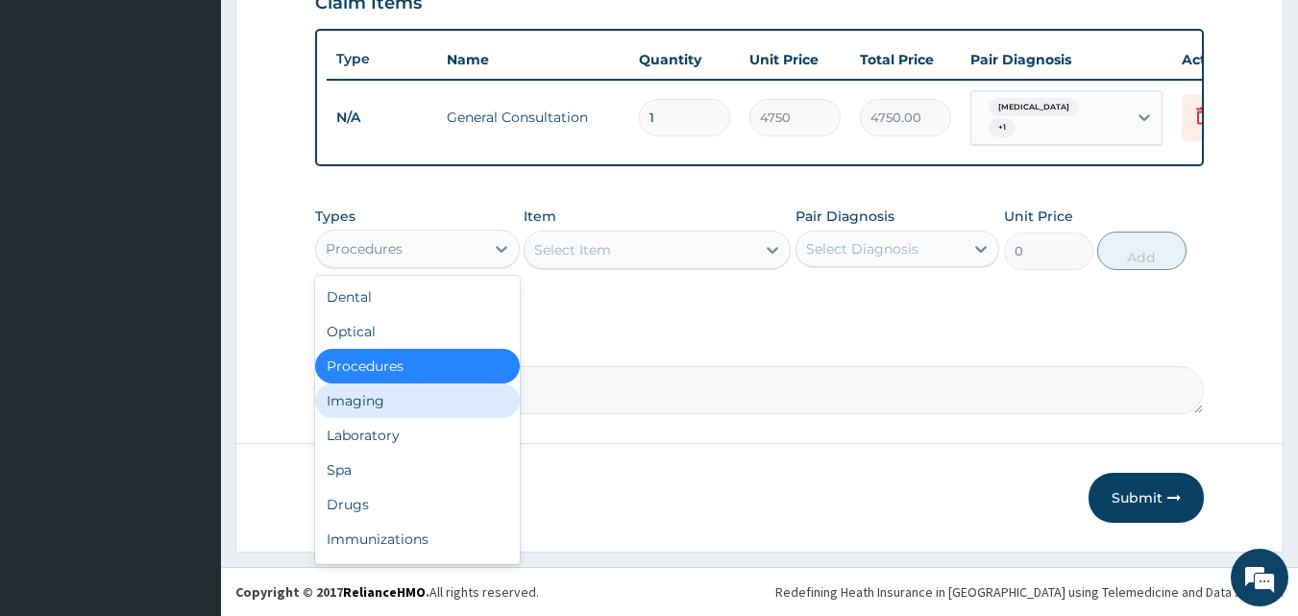
scroll to position [65, 0]
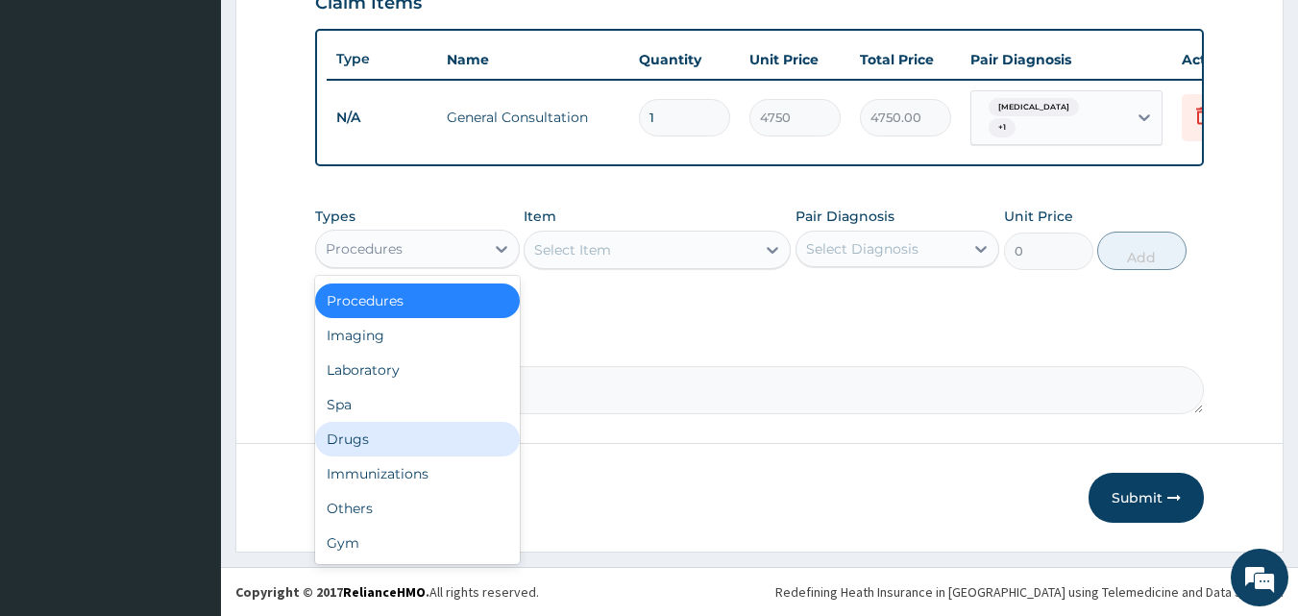
click at [367, 441] on div "Drugs" at bounding box center [417, 439] width 205 height 35
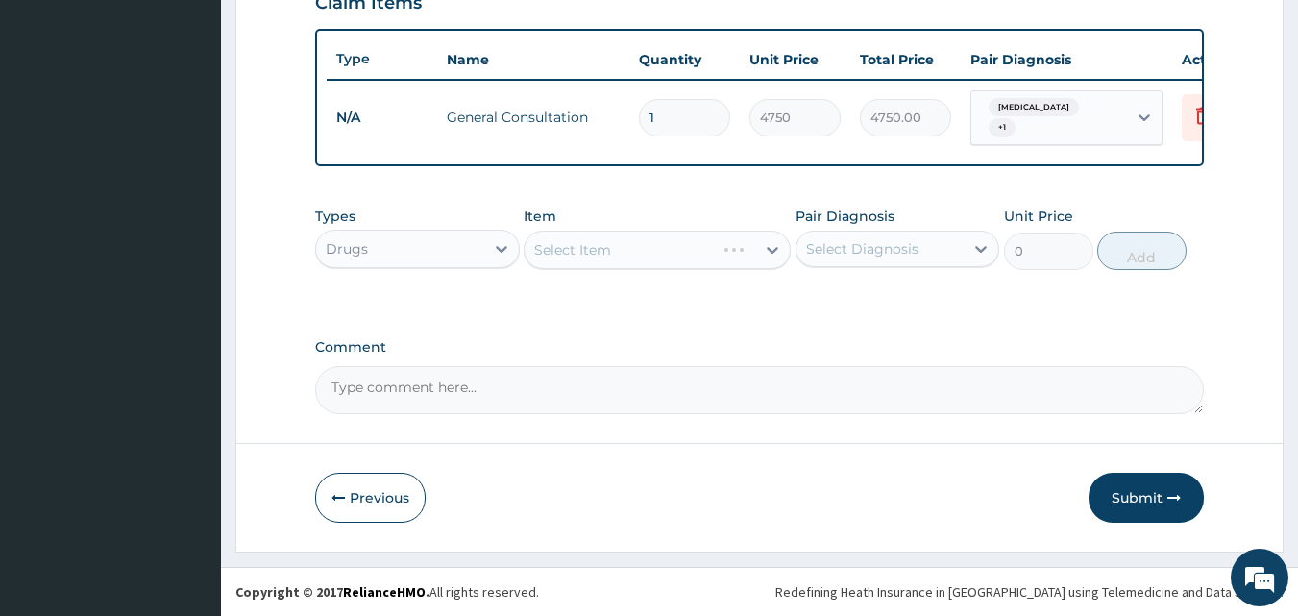
click at [625, 254] on div "Select Item" at bounding box center [657, 250] width 267 height 38
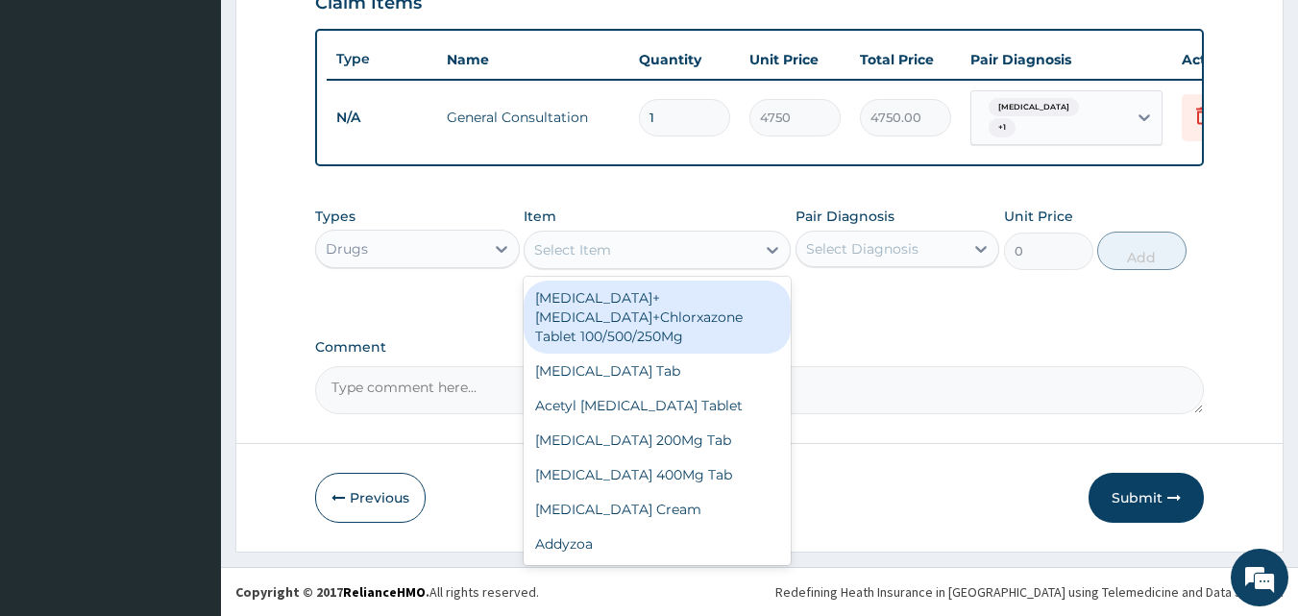
click at [596, 255] on div "Select Item" at bounding box center [572, 249] width 77 height 19
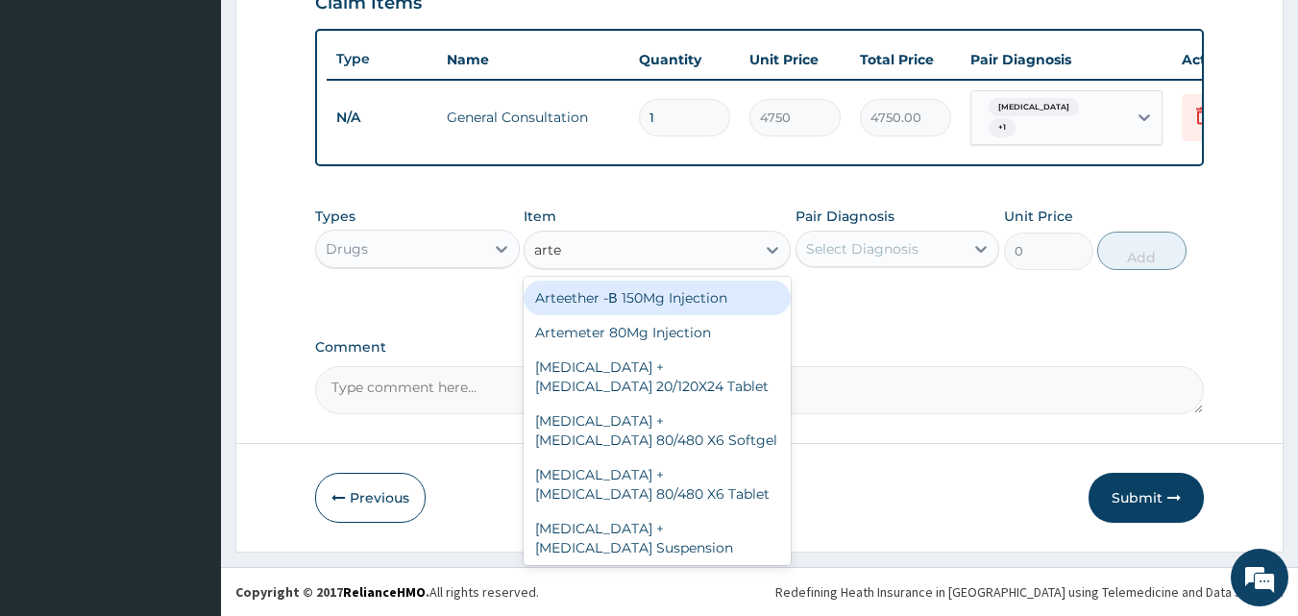
type input "artem"
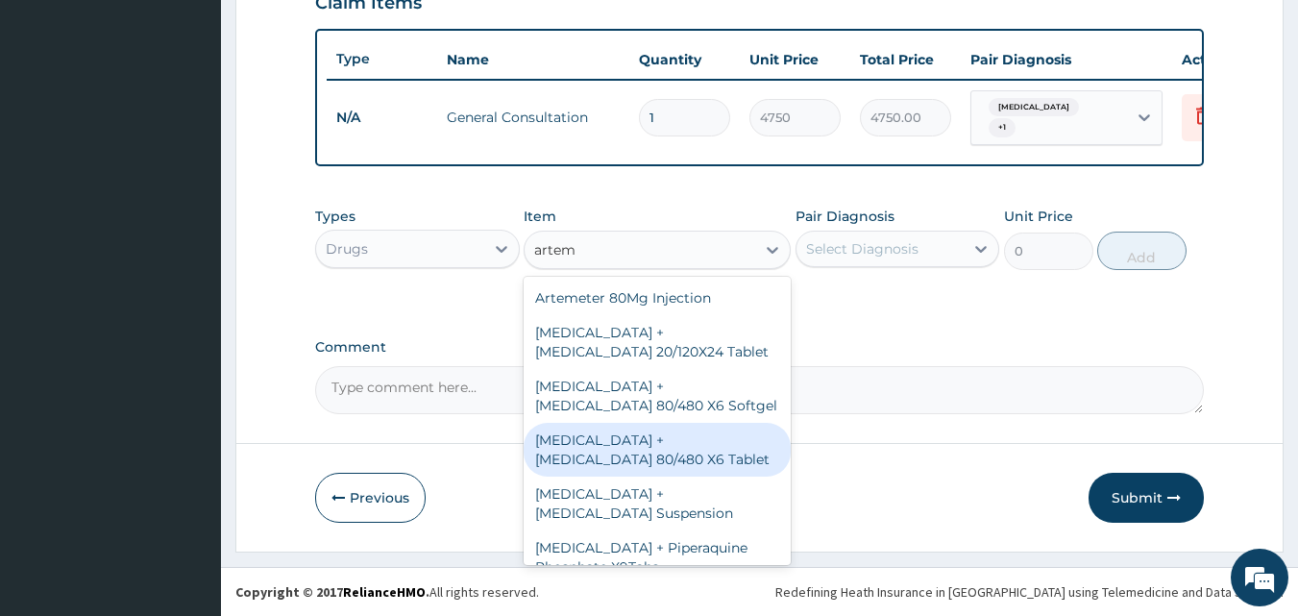
click at [609, 452] on div "Artemether + Lumefantrine 80/480 X6 Tablet" at bounding box center [657, 450] width 267 height 54
type input "4275"
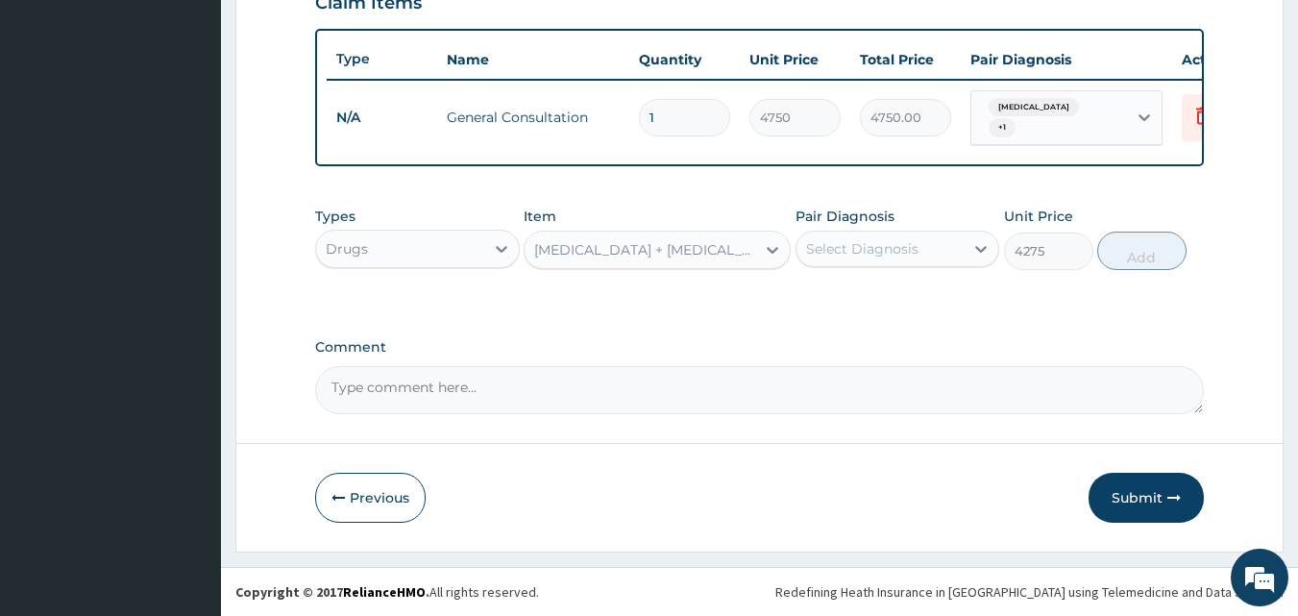
click at [885, 255] on div "Select Diagnosis" at bounding box center [862, 248] width 112 height 19
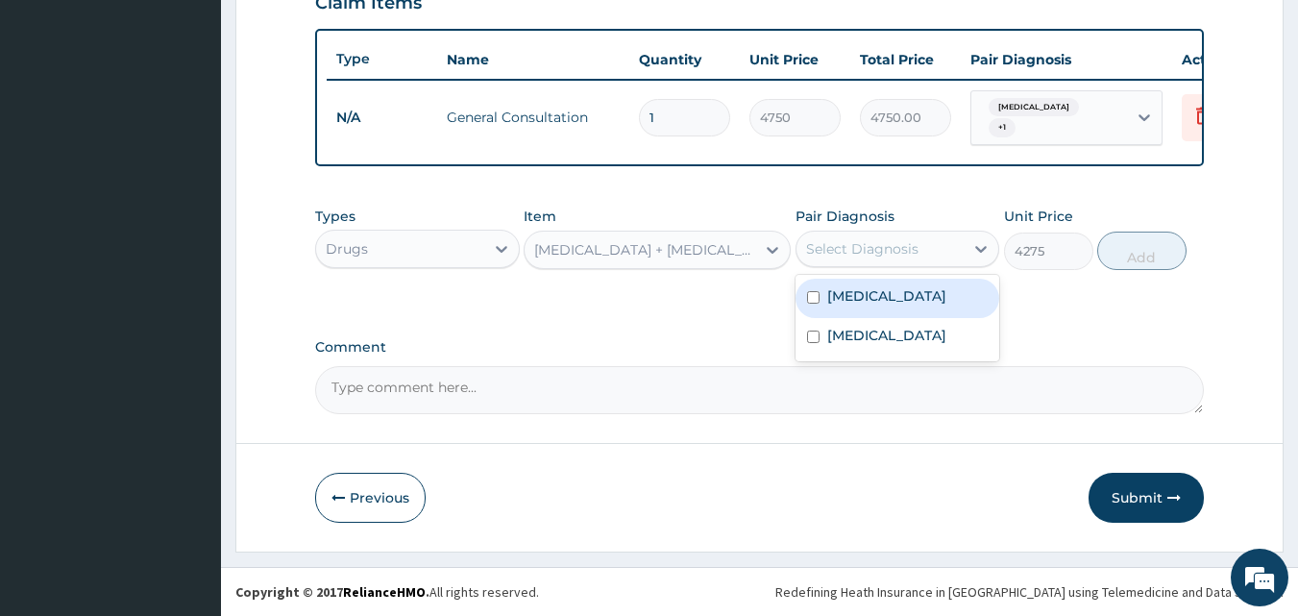
click at [865, 297] on label "Malaria" at bounding box center [886, 295] width 119 height 19
checkbox input "true"
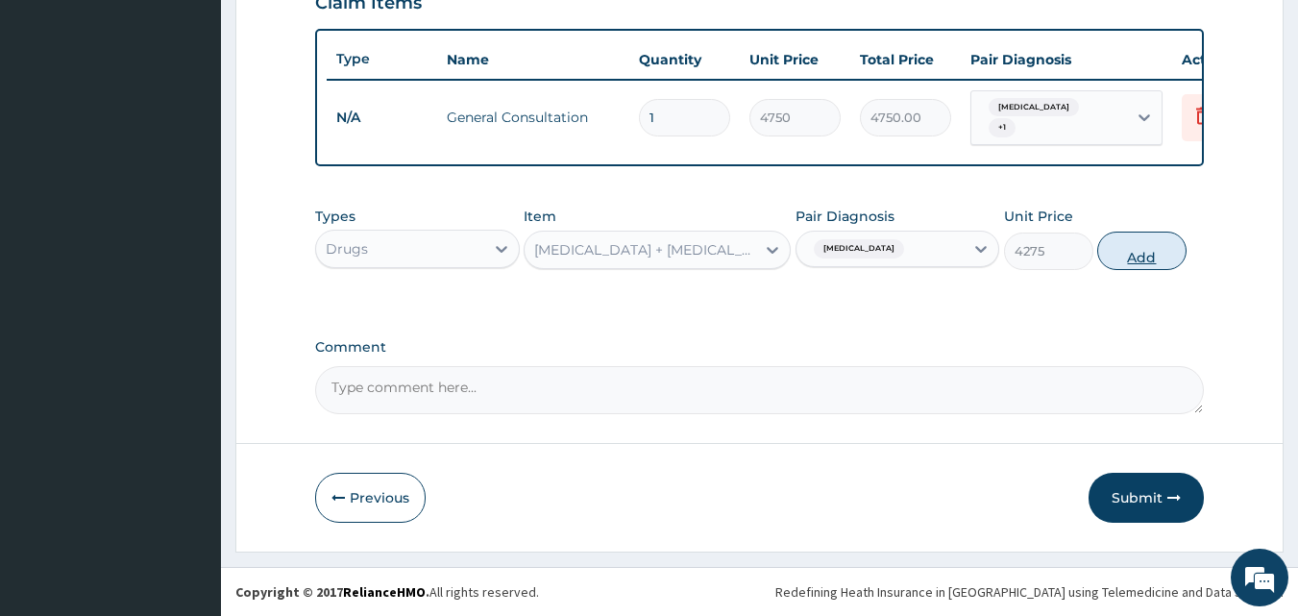
click at [1149, 259] on button "Add" at bounding box center [1141, 250] width 89 height 38
type input "0"
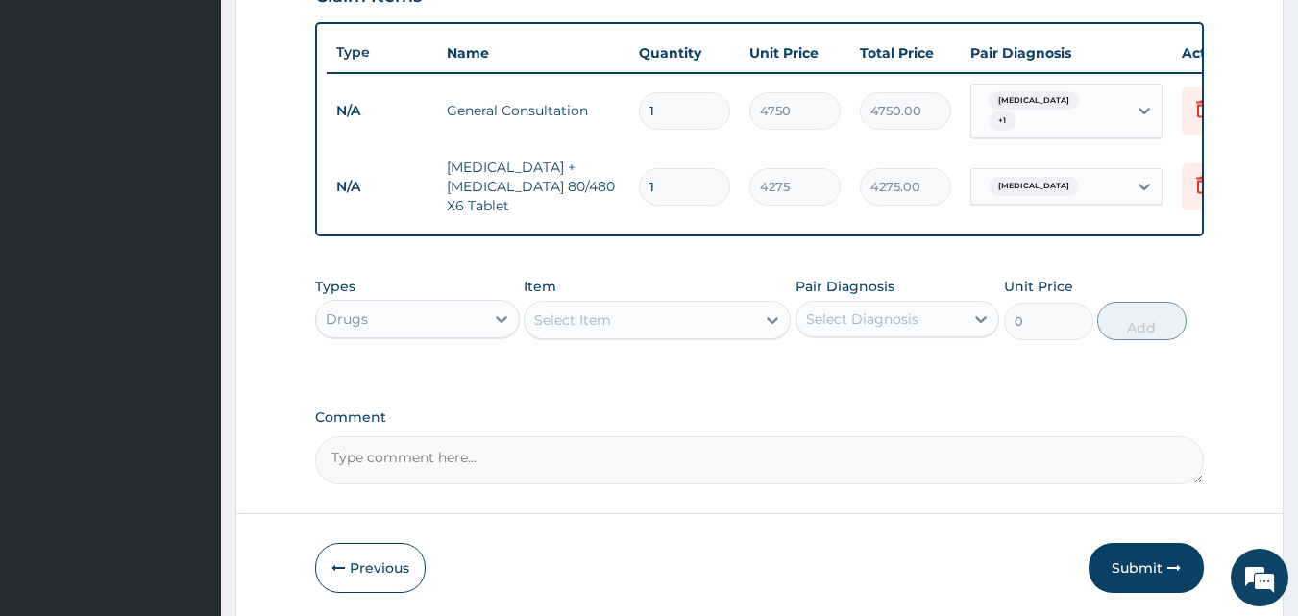
click at [578, 320] on div "Select Item" at bounding box center [572, 319] width 77 height 19
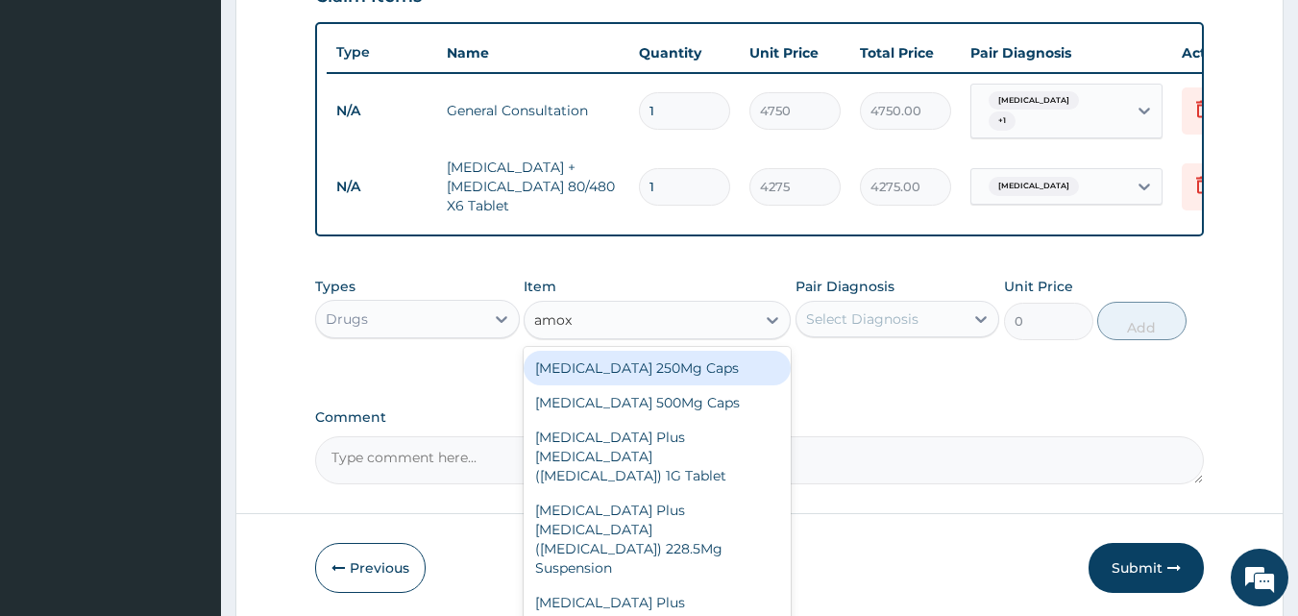
type input "amoxi"
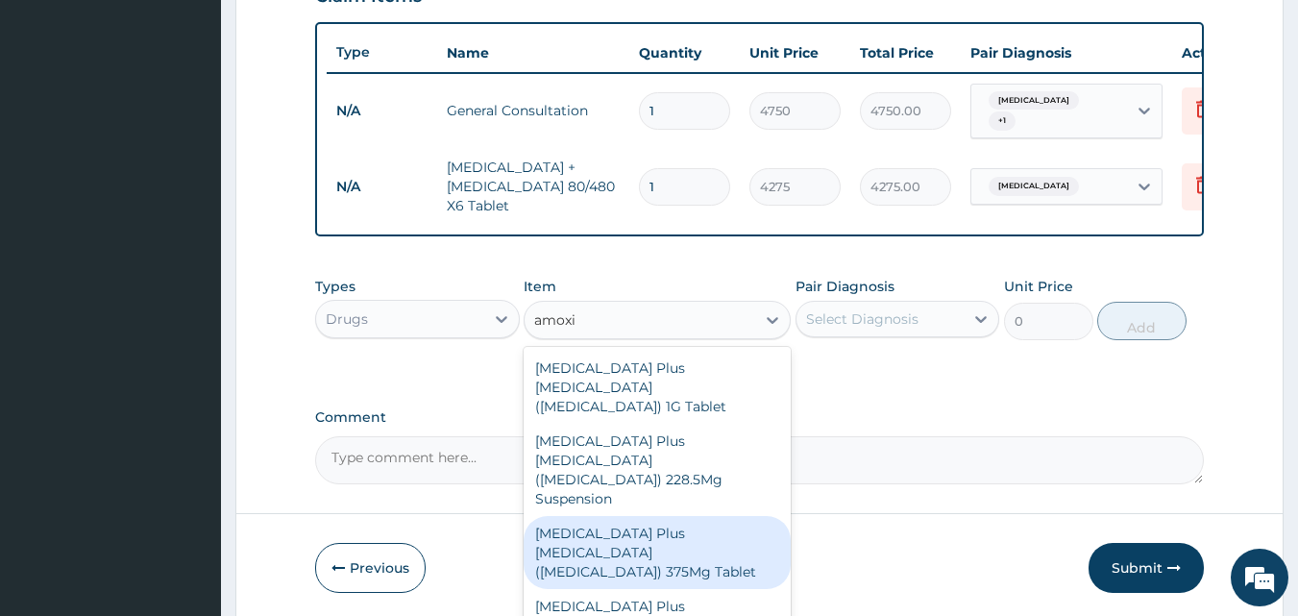
scroll to position [96, 0]
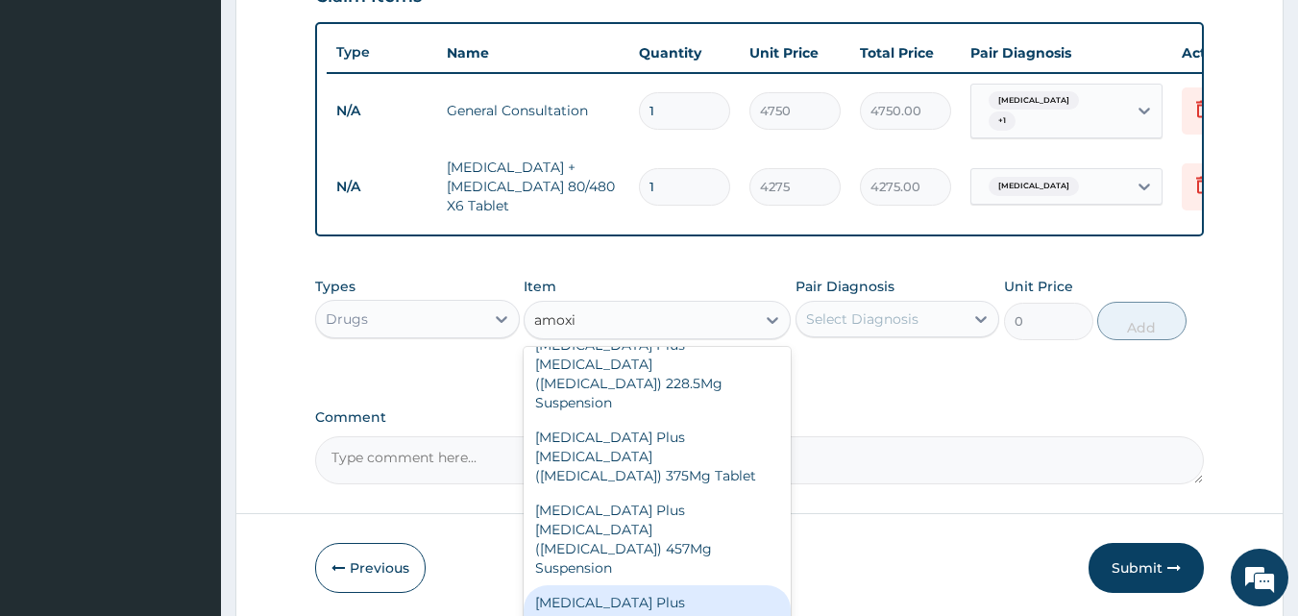
click at [655, 585] on div "Amoxycillin Plus Clavulanic Acid (Co-Amoxiclav) 625Mg Tablet" at bounding box center [657, 621] width 267 height 73
type input "522.5"
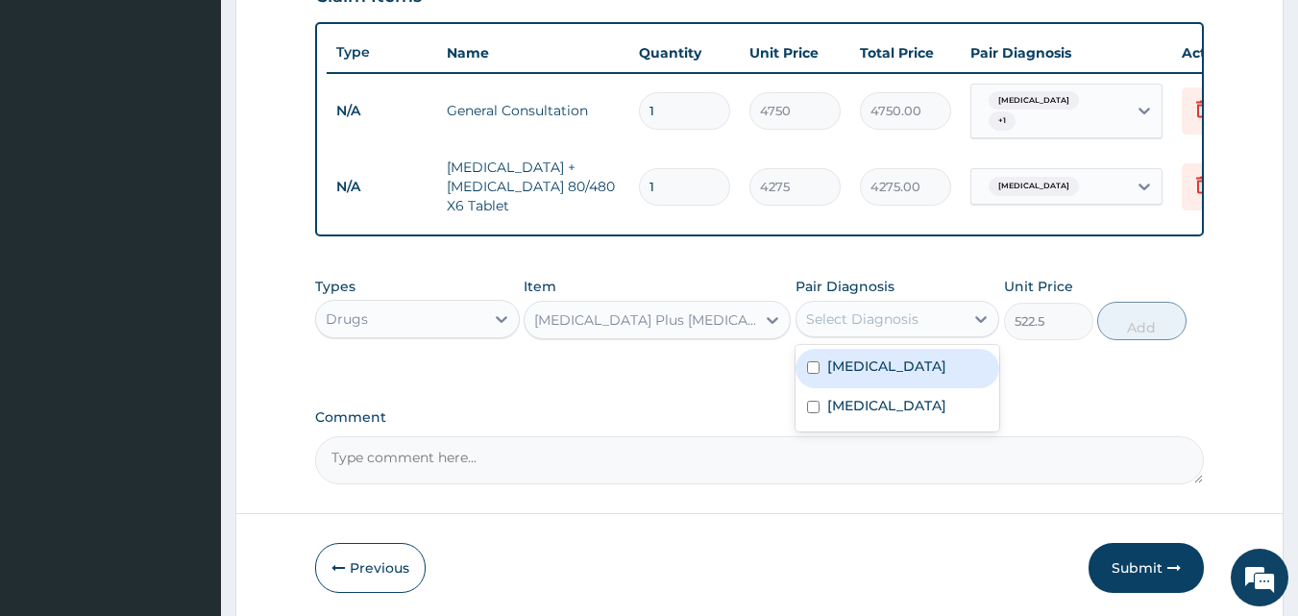
click at [831, 328] on div "Select Diagnosis" at bounding box center [862, 318] width 112 height 19
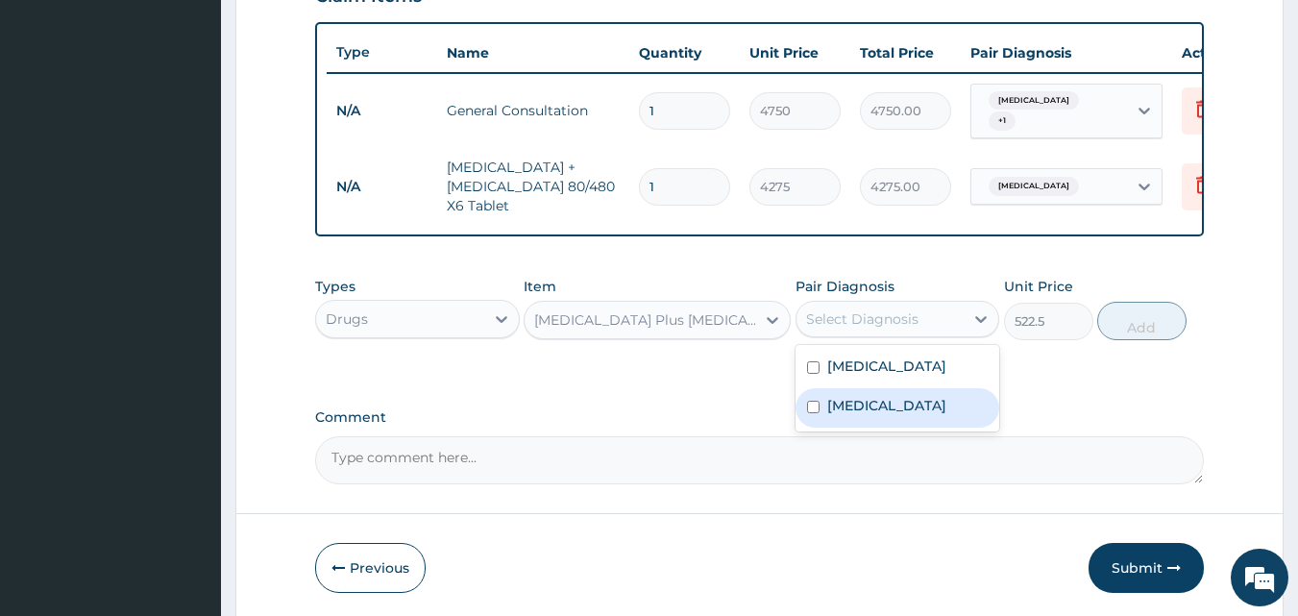
click at [802, 417] on div "Pharyngitis" at bounding box center [897, 407] width 205 height 39
checkbox input "true"
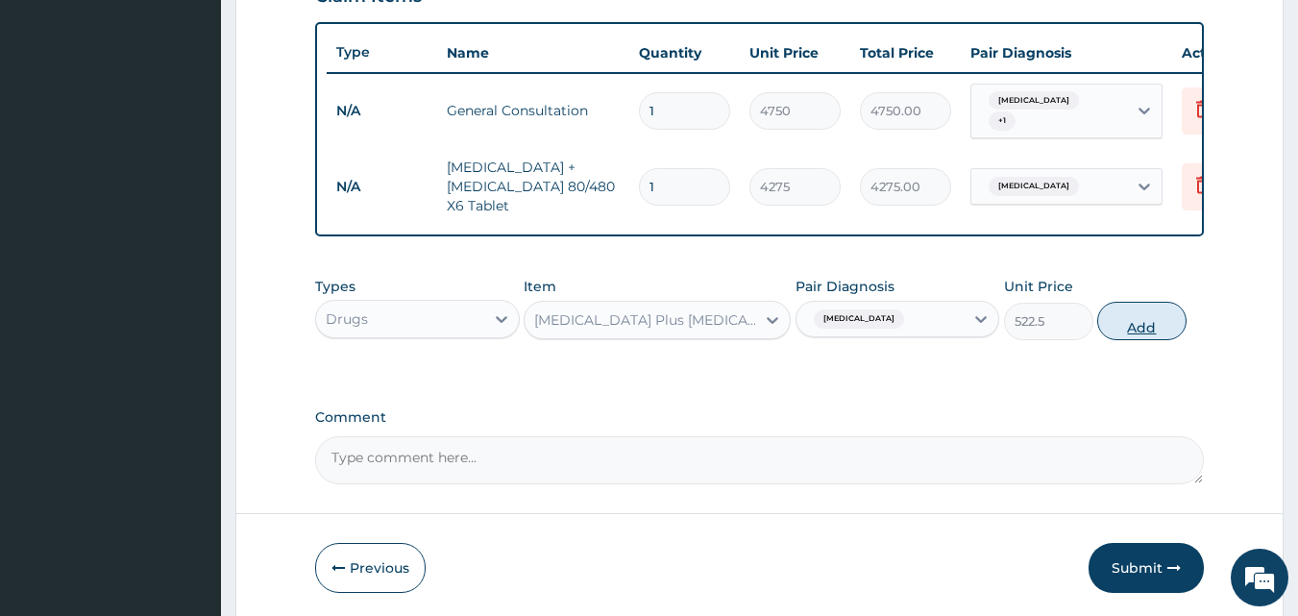
click at [1118, 326] on button "Add" at bounding box center [1141, 321] width 89 height 38
type input "0"
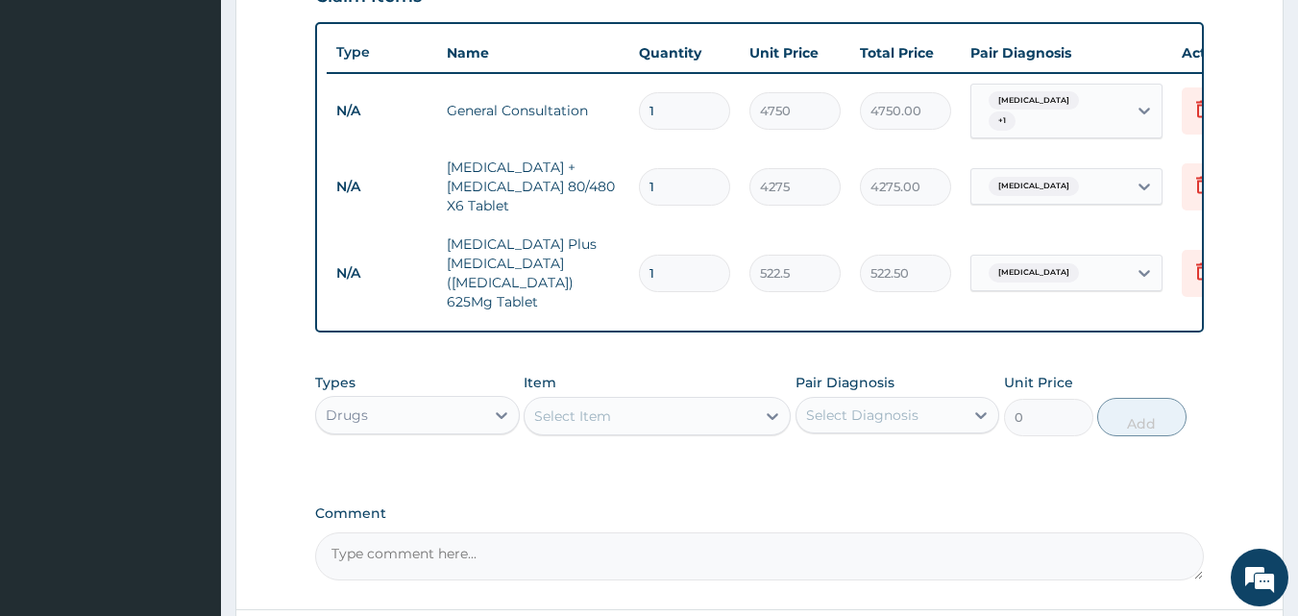
type input "14"
type input "7315.00"
type input "14"
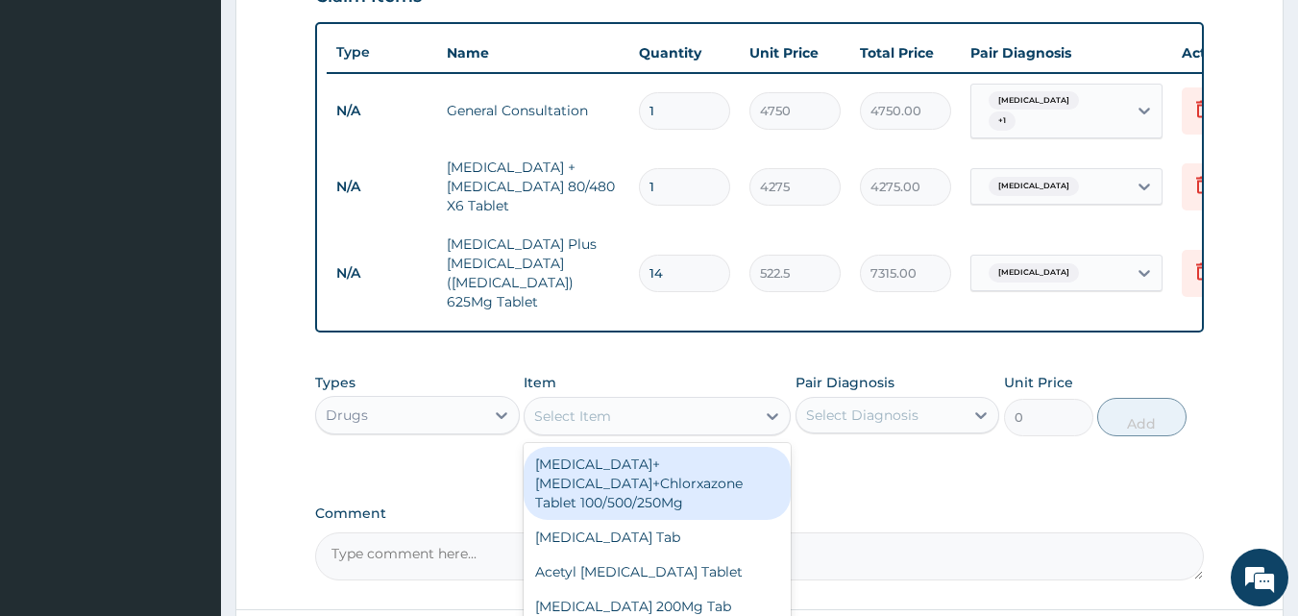
click at [567, 406] on div "Select Item" at bounding box center [572, 415] width 77 height 19
type input "parace"
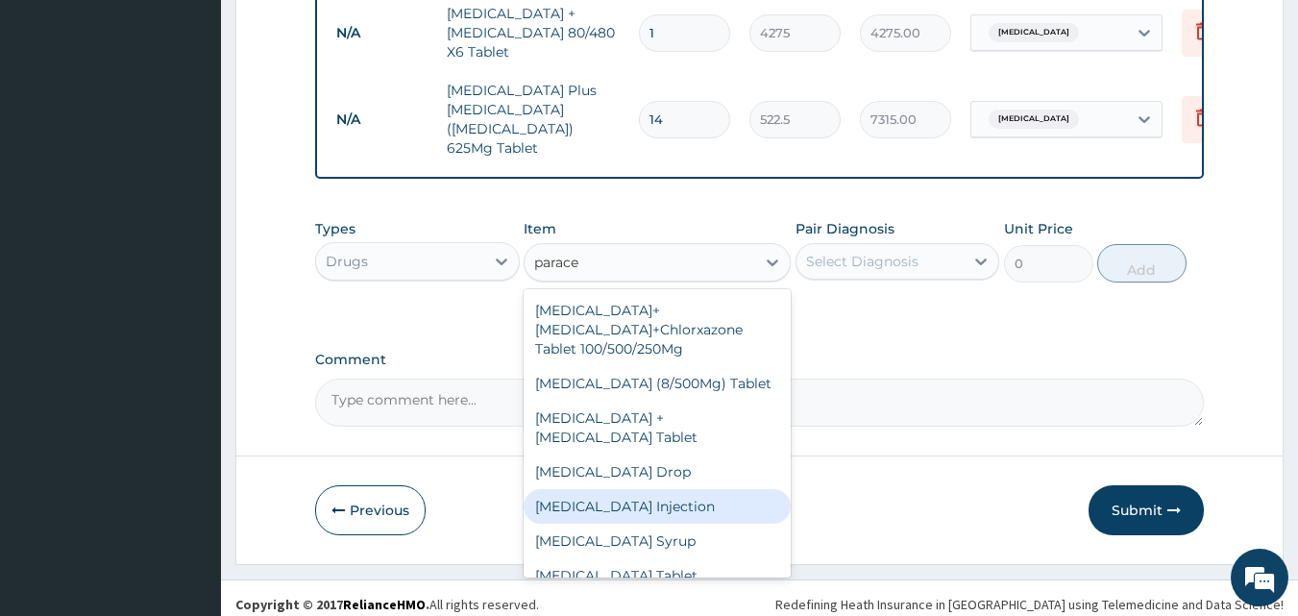
scroll to position [34, 0]
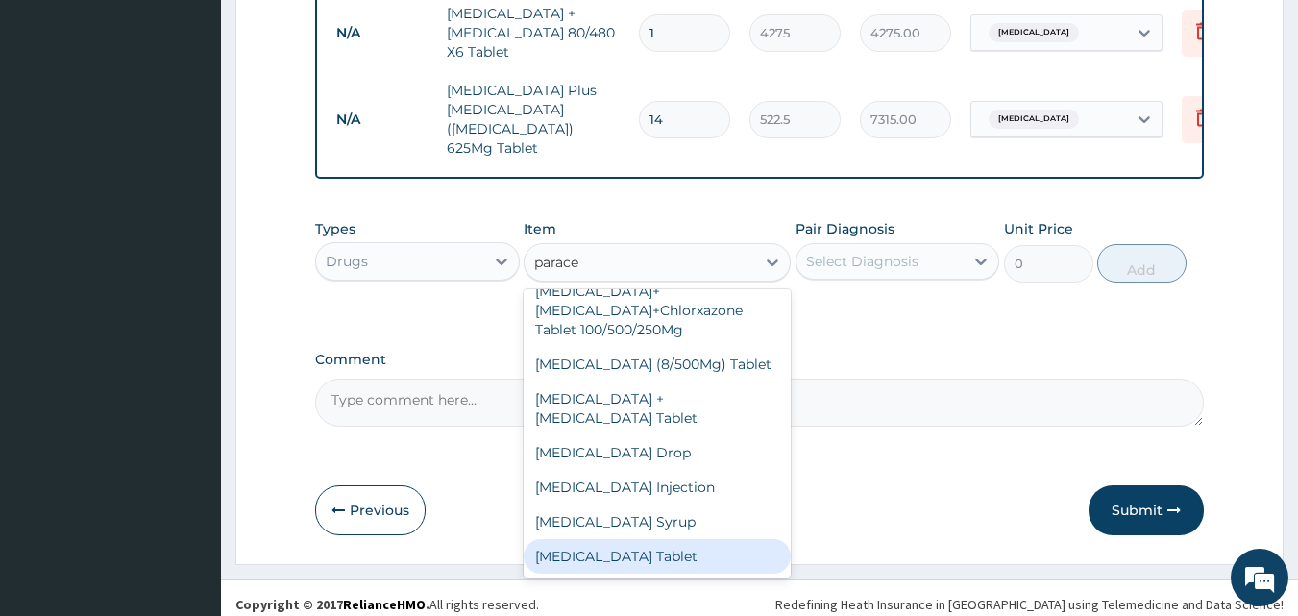
click at [646, 539] on div "Paracetamol Tablet" at bounding box center [657, 556] width 267 height 35
type input "47.5"
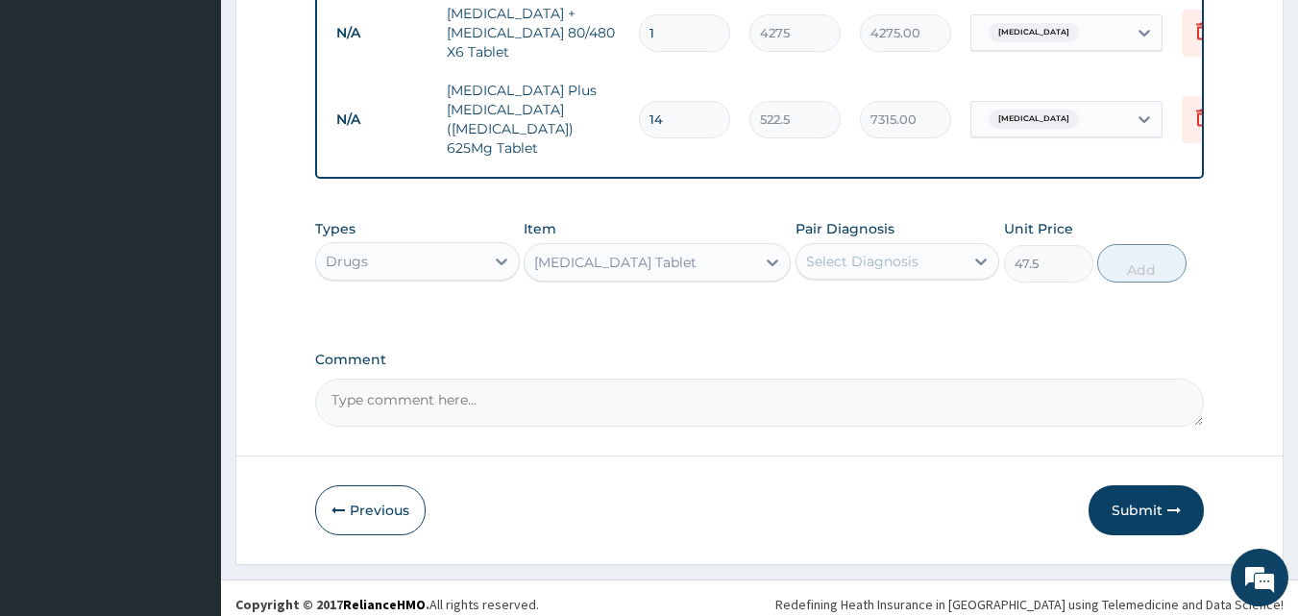
click at [860, 252] on div "Select Diagnosis" at bounding box center [862, 261] width 112 height 19
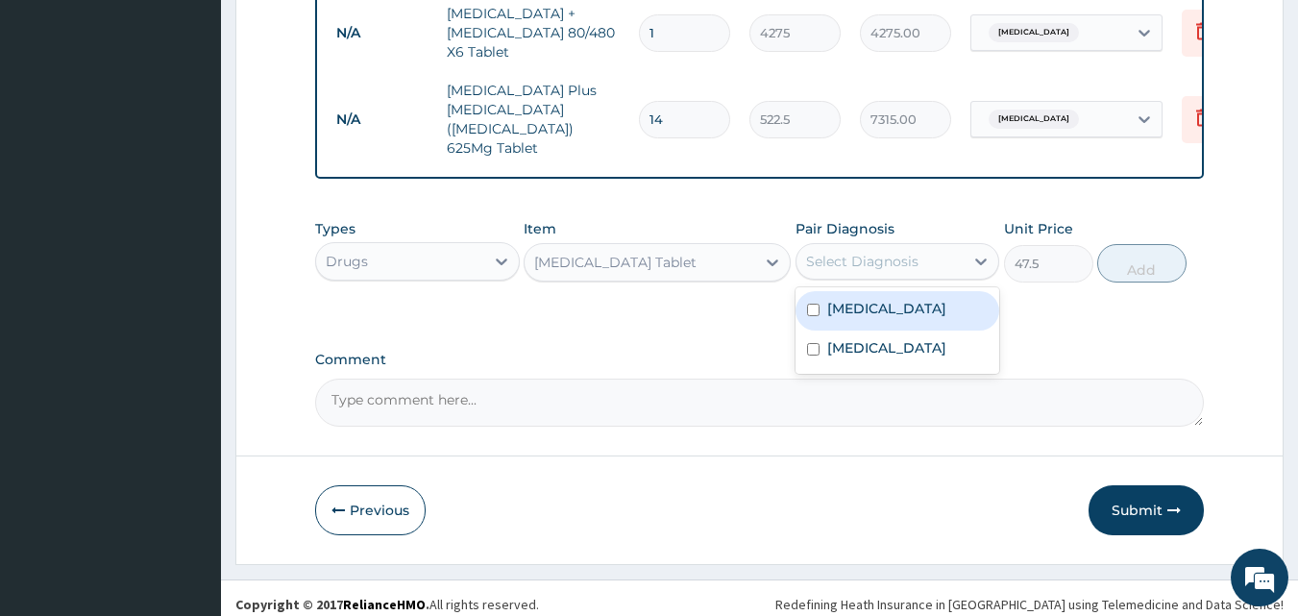
click at [835, 303] on label "Malaria" at bounding box center [886, 308] width 119 height 19
checkbox input "true"
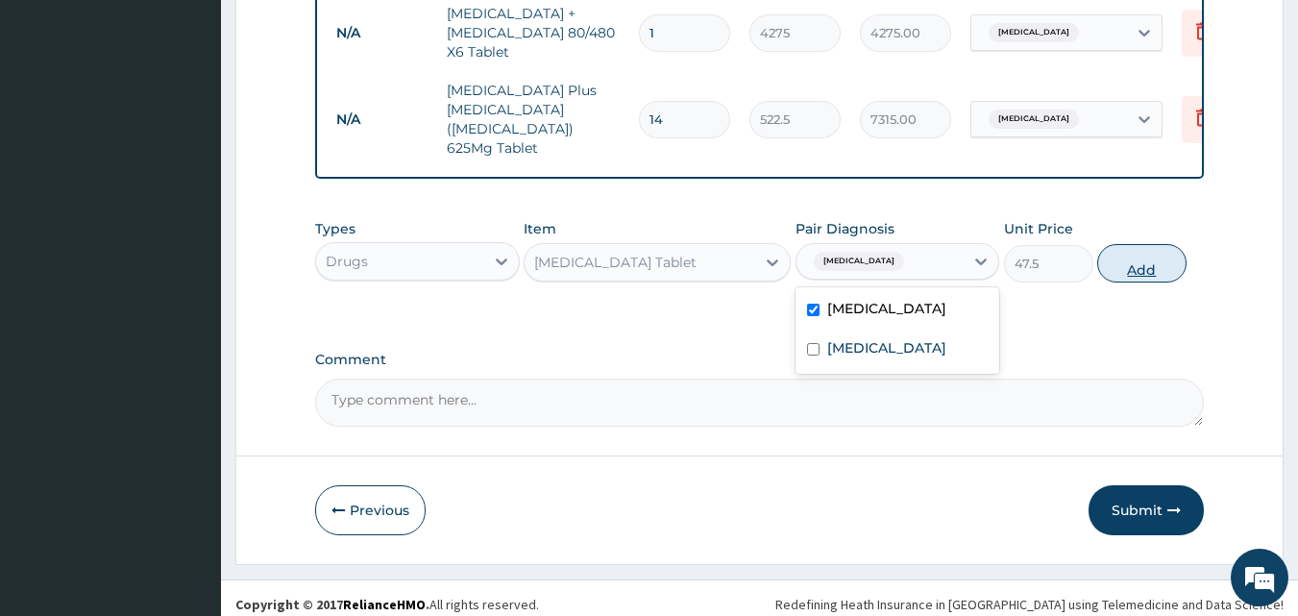
click at [1127, 256] on button "Add" at bounding box center [1141, 263] width 89 height 38
type input "0"
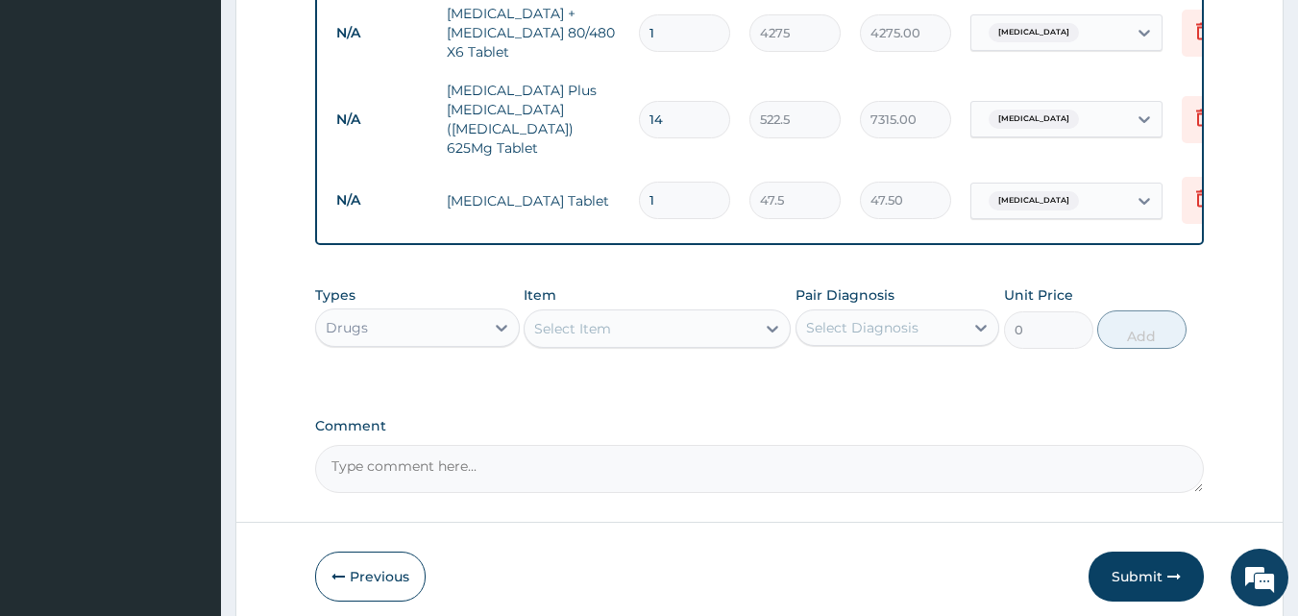
type input "18"
type input "855.00"
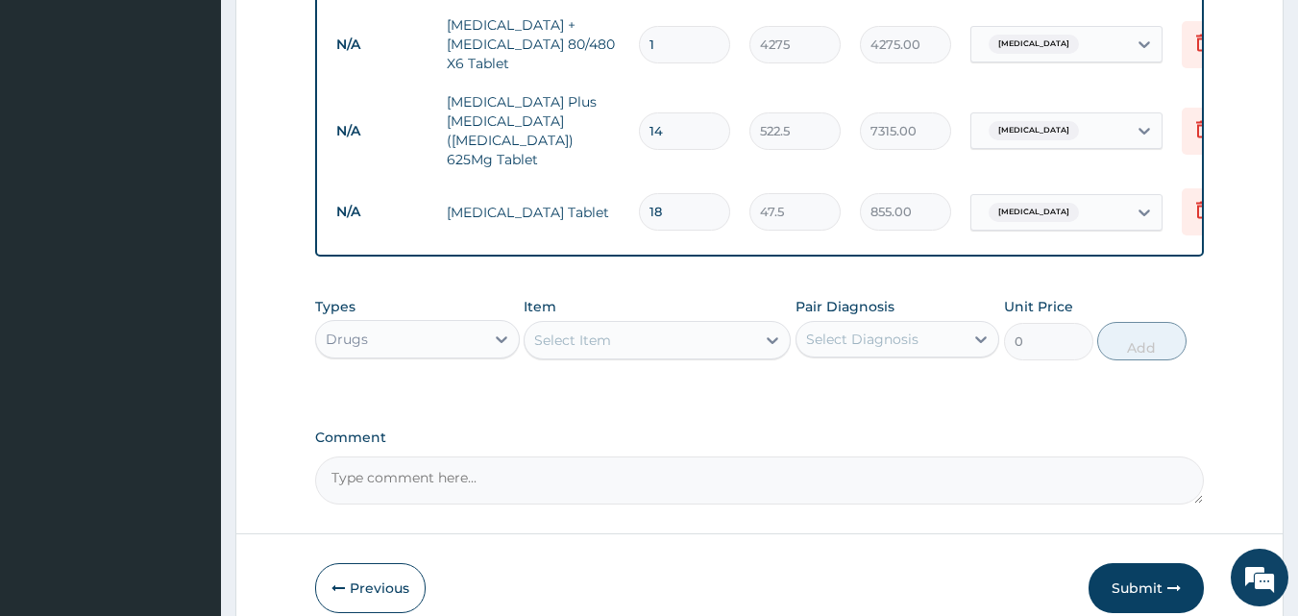
scroll to position [816, 0]
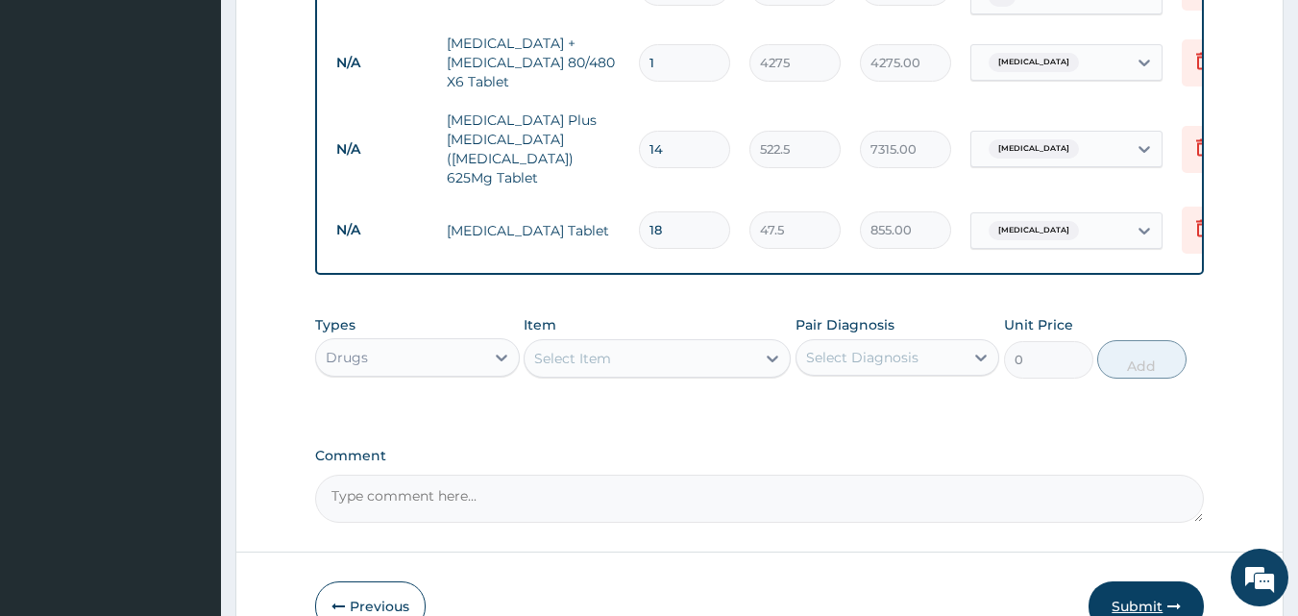
type input "18"
click at [1127, 598] on button "Submit" at bounding box center [1145, 606] width 115 height 50
